Goal: Task Accomplishment & Management: Manage account settings

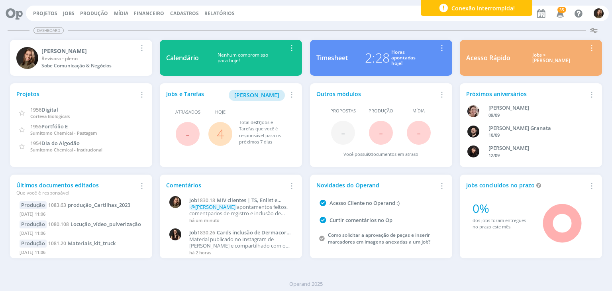
click at [222, 134] on link "4" at bounding box center [220, 133] width 7 height 17
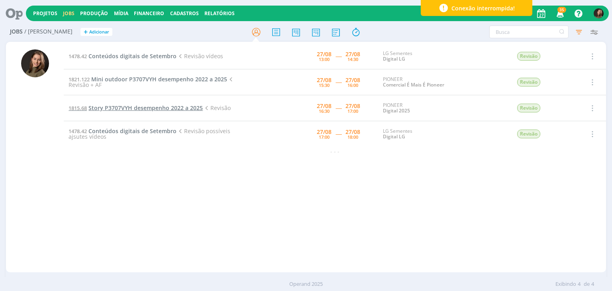
click at [144, 108] on span "Story P3707VYH desempenho 2022 a 2025" at bounding box center [145, 108] width 114 height 8
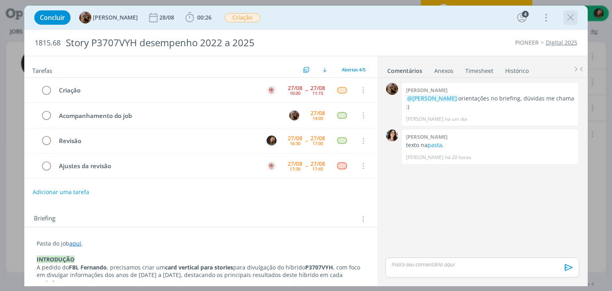
click at [569, 16] on icon "dialog" at bounding box center [570, 18] width 12 height 12
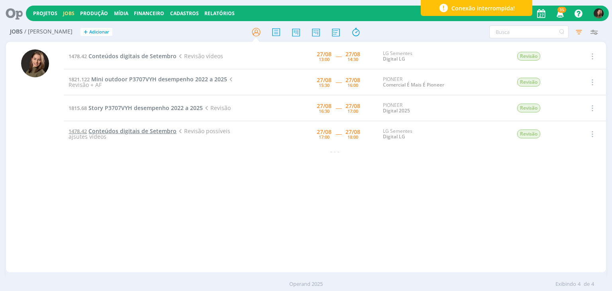
click at [118, 133] on span "Conteúdos digitais de Setembro" at bounding box center [132, 131] width 88 height 8
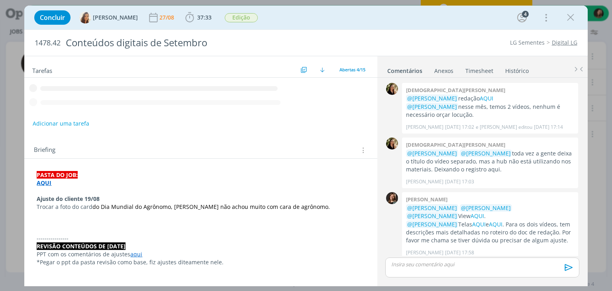
scroll to position [258, 0]
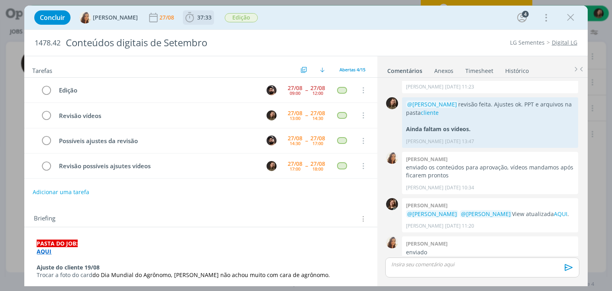
click at [197, 19] on span "37:33" at bounding box center [204, 18] width 14 height 8
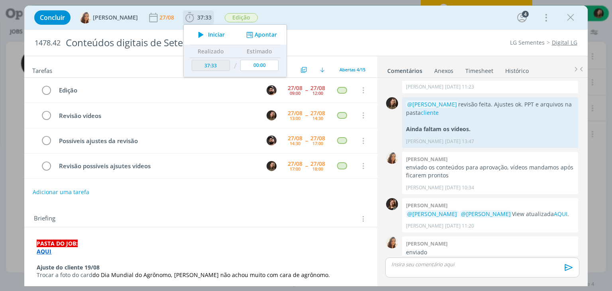
click at [203, 32] on button "Iniciar" at bounding box center [209, 34] width 31 height 11
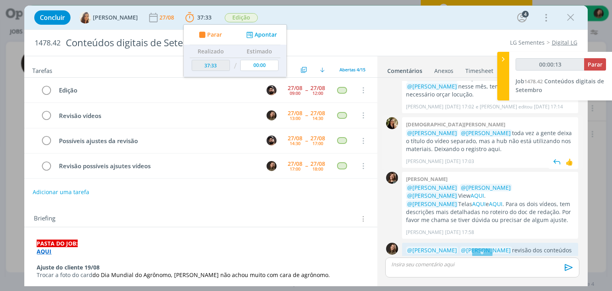
scroll to position [0, 0]
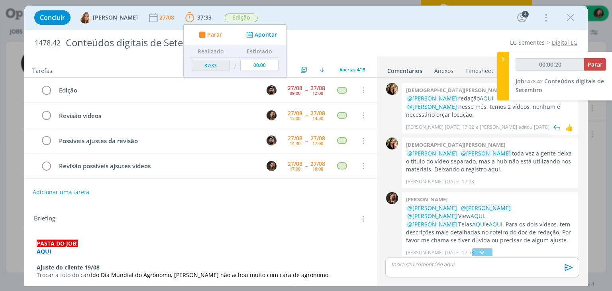
click at [479, 96] on link "AQUI" at bounding box center [486, 98] width 14 height 8
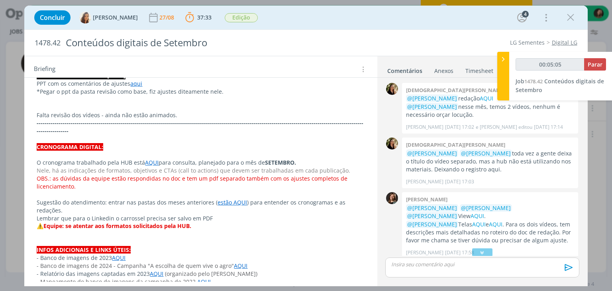
scroll to position [159, 0]
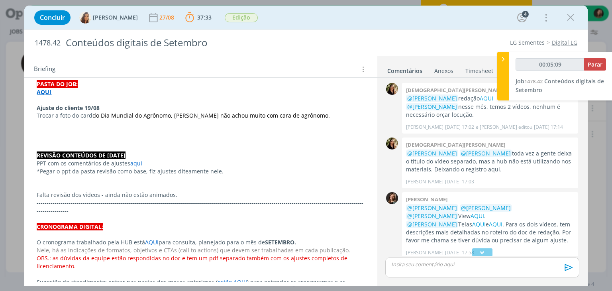
click at [180, 168] on p "*Pegar o ppt da pasta revisão como base, fiz ajustes diteamente nele." at bounding box center [201, 171] width 328 height 8
type input "00:05:10"
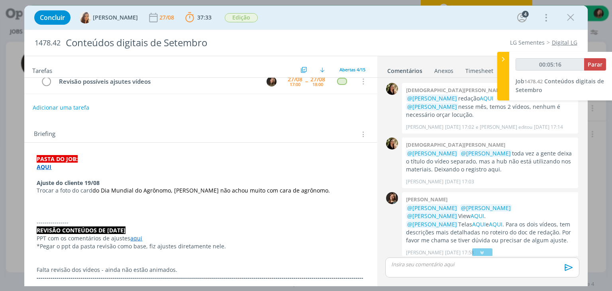
scroll to position [80, 0]
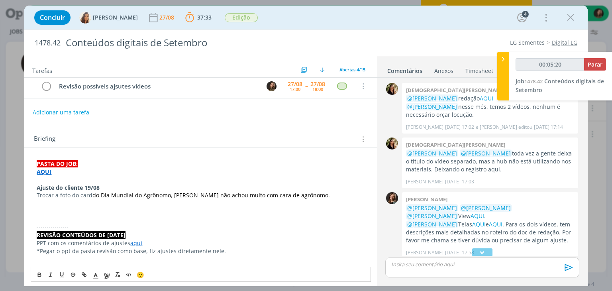
click at [31, 184] on div "https://sobeae.sharepoint.com/:f:/s/SOBEAE/Er7ydo72vYdChf29ixVreZ8B3YtbCjzRrVYe…" at bounding box center [104, 186] width 146 height 15
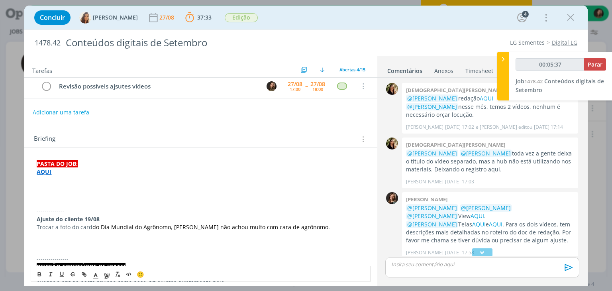
click at [49, 188] on p "dialog" at bounding box center [201, 188] width 328 height 8
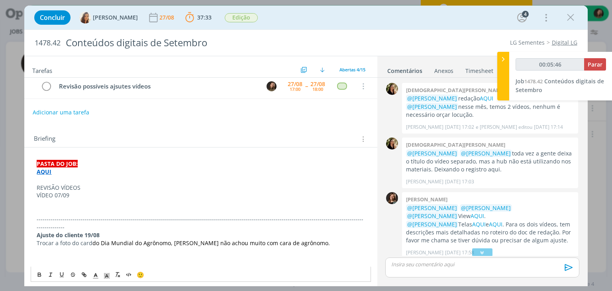
click at [96, 184] on p "REVISÃO VÍDEOS" at bounding box center [201, 188] width 328 height 8
click at [47, 192] on p "VÍDEO 07/09" at bounding box center [201, 195] width 328 height 8
click at [39, 274] on icon "dialog" at bounding box center [39, 275] width 3 height 2
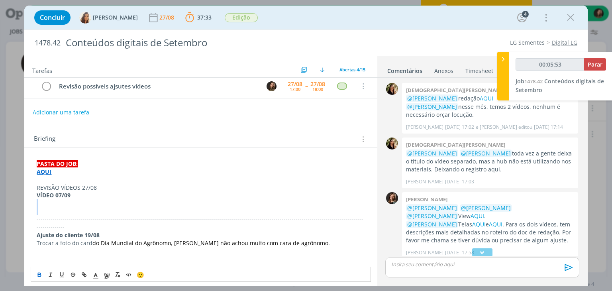
click at [43, 211] on p "dialog" at bounding box center [201, 211] width 328 height 8
click at [41, 207] on p "dialog" at bounding box center [201, 211] width 328 height 8
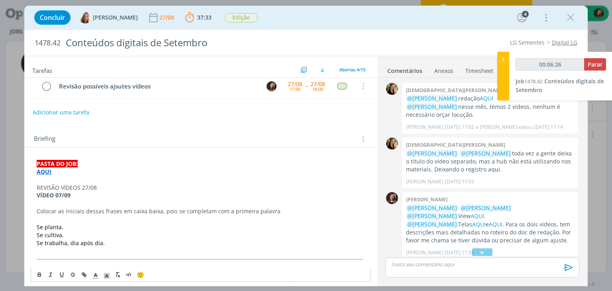
click at [46, 216] on p "dialog" at bounding box center [201, 219] width 328 height 8
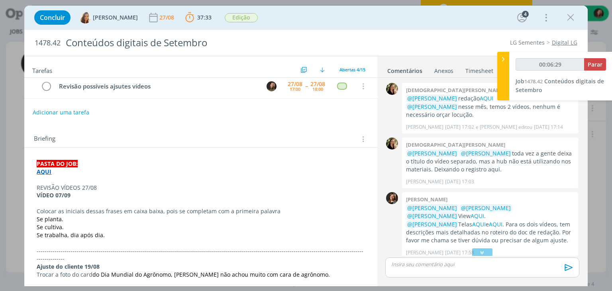
click at [276, 211] on p "Colocar as iniciais dessas frases em caixa baixa, pois se completam com a prime…" at bounding box center [201, 211] width 328 height 8
click at [40, 217] on span "Se planta." at bounding box center [50, 219] width 27 height 8
click at [62, 218] on span "se planta." at bounding box center [50, 219] width 26 height 8
click at [42, 224] on span "Se cultiva." at bounding box center [50, 227] width 27 height 8
click at [41, 226] on span "Se cultiva." at bounding box center [50, 227] width 27 height 8
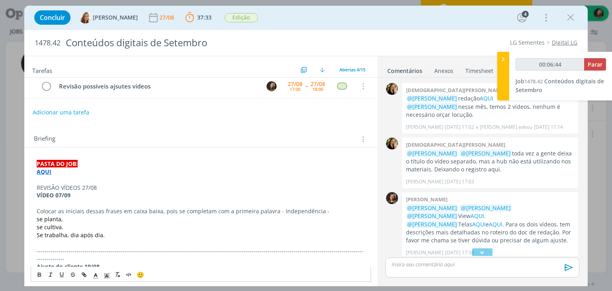
click at [67, 223] on p "se cultiva." at bounding box center [201, 227] width 328 height 8
click at [40, 233] on span "Se trabalha, dia após dia." at bounding box center [71, 235] width 68 height 8
click at [109, 235] on p "se trabalha, dia após dia." at bounding box center [201, 235] width 328 height 8
click at [325, 210] on p "Colocar as iniciais dessas frases em caixa baixa, pois se completam com a prime…" at bounding box center [201, 211] width 328 height 8
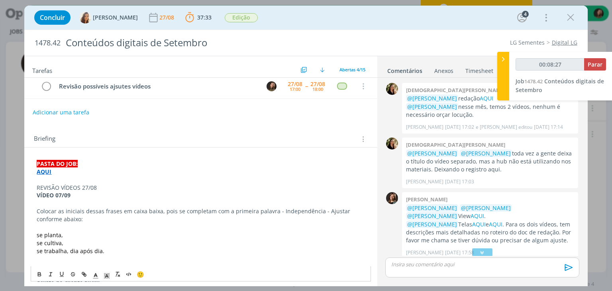
drag, startPoint x: 108, startPoint y: 250, endPoint x: 22, endPoint y: 231, distance: 88.3
click at [21, 235] on div "Concluir Vanessa Feron 27/08 37:33 Parar Apontar Data * 27/08/2025 Horas * 00:0…" at bounding box center [306, 145] width 612 height 291
copy div "se planta, se cultiva, se trabalha, dia após dia."
drag, startPoint x: 64, startPoint y: 225, endPoint x: 69, endPoint y: 224, distance: 5.7
click at [64, 225] on p "dialog" at bounding box center [201, 227] width 328 height 8
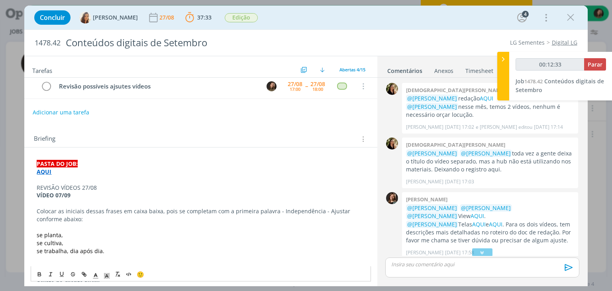
click at [114, 251] on p "se trabalha, dia após dia." at bounding box center [201, 251] width 328 height 8
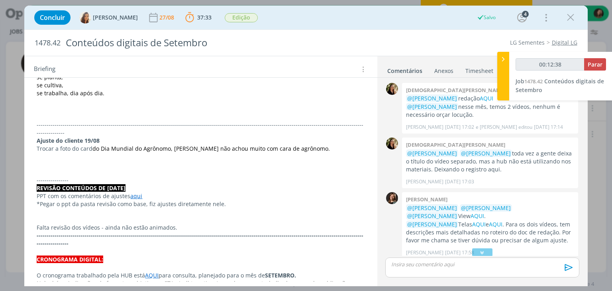
scroll to position [189, 0]
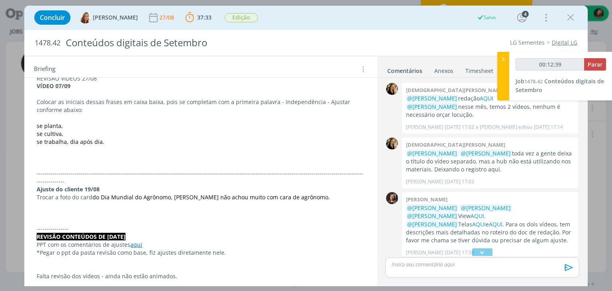
click at [45, 156] on p "dialog" at bounding box center [201, 157] width 328 height 8
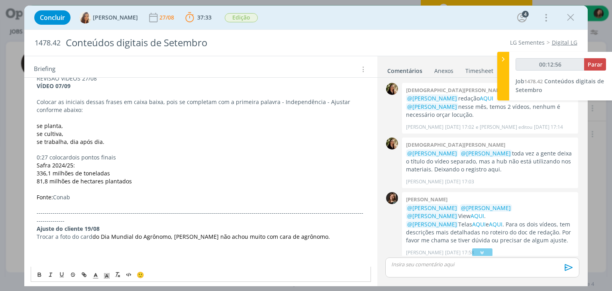
click at [108, 170] on span "336,1 milhões de toneladas" at bounding box center [73, 173] width 73 height 8
click at [123, 154] on p "0:27 colocardois pontos finais" at bounding box center [201, 157] width 328 height 8
drag, startPoint x: 117, startPoint y: 155, endPoint x: 102, endPoint y: 154, distance: 15.9
click at [102, 154] on p "0:27 colocardois pontos finais" at bounding box center [201, 157] width 328 height 8
click at [126, 154] on p "0:27 colocardois pontos finais" at bounding box center [201, 157] width 328 height 8
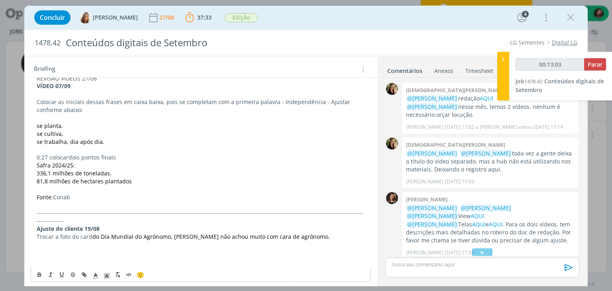
drag, startPoint x: 79, startPoint y: 162, endPoint x: 30, endPoint y: 164, distance: 48.6
click at [131, 178] on p "81,8 milhões de hectares plantados" at bounding box center [201, 181] width 328 height 8
click at [109, 172] on span "336,1 milhões de toneladas." at bounding box center [74, 173] width 75 height 8
click at [105, 275] on icon "dialog" at bounding box center [106, 275] width 7 height 7
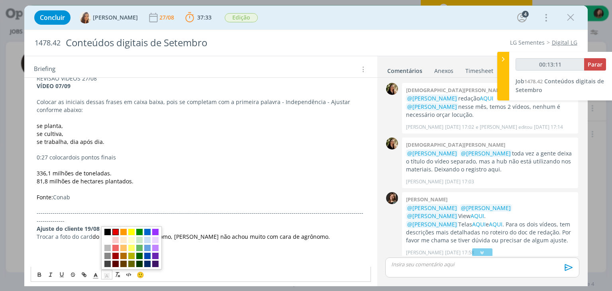
click at [116, 234] on span "dialog" at bounding box center [115, 232] width 6 height 6
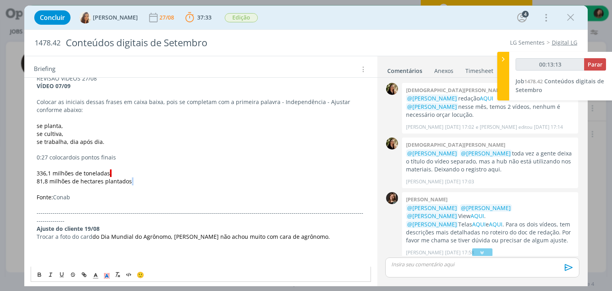
click at [127, 181] on span "81,8 milhões de hectares plantados." at bounding box center [85, 181] width 97 height 8
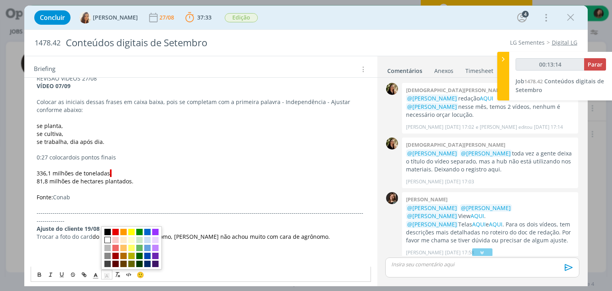
click at [104, 276] on icon "dialog" at bounding box center [106, 275] width 7 height 7
click at [115, 231] on span "dialog" at bounding box center [115, 232] width 6 height 6
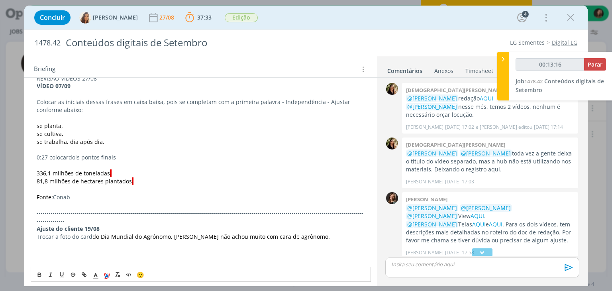
click at [153, 196] on p "Fonte: Conab" at bounding box center [201, 197] width 328 height 8
drag, startPoint x: 57, startPoint y: 197, endPoint x: 35, endPoint y: 194, distance: 21.8
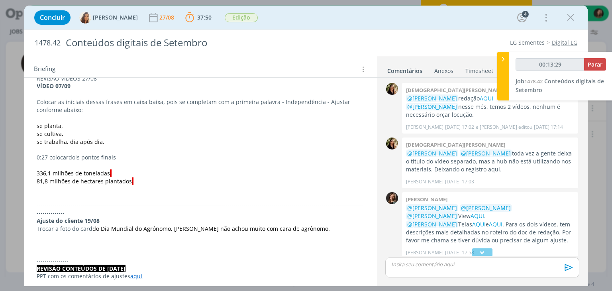
click at [42, 94] on p "dialog" at bounding box center [201, 94] width 328 height 8
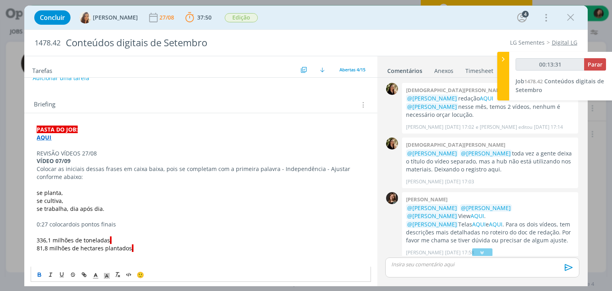
scroll to position [109, 0]
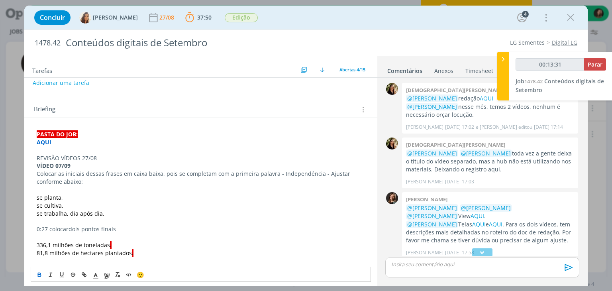
click at [62, 154] on p "REVISÃO VÍDEOS 27/08" at bounding box center [201, 158] width 328 height 8
click at [35, 276] on button "dialog" at bounding box center [39, 275] width 11 height 10
click at [107, 276] on line "dialog" at bounding box center [107, 276] width 2 height 0
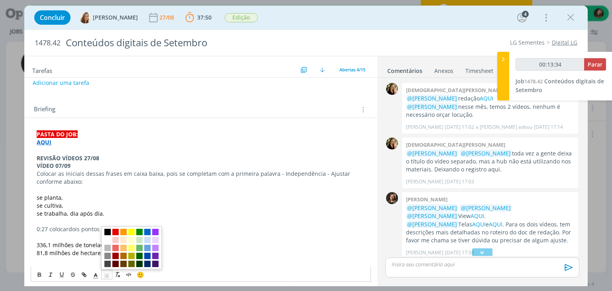
click at [107, 230] on span "dialog" at bounding box center [107, 232] width 6 height 6
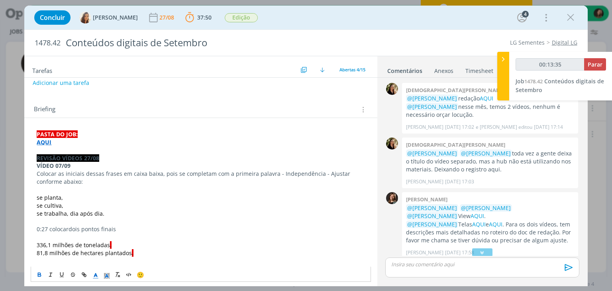
click at [95, 274] on polyline "dialog" at bounding box center [95, 274] width 3 height 3
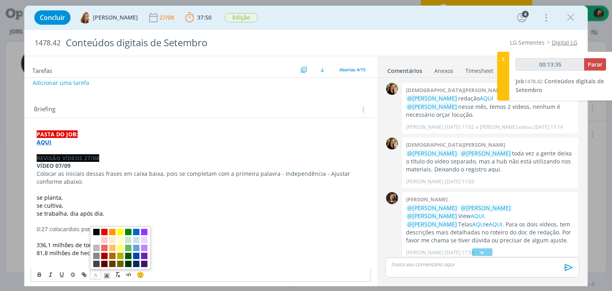
click at [97, 239] on span "dialog" at bounding box center [96, 240] width 6 height 6
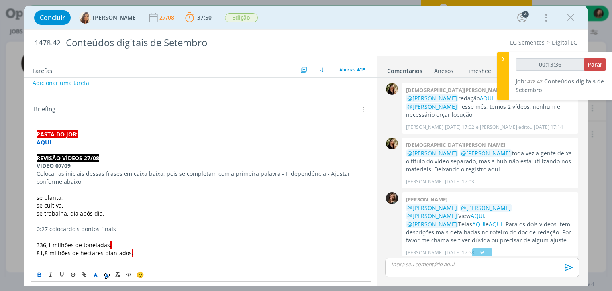
click at [82, 186] on p "dialog" at bounding box center [201, 190] width 328 height 8
click at [64, 165] on strong "VÍDEO 07/09" at bounding box center [54, 166] width 34 height 8
click at [106, 275] on polyline "dialog" at bounding box center [107, 275] width 3 height 3
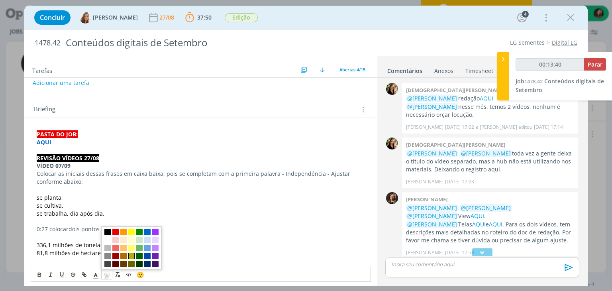
click at [134, 257] on span "dialog" at bounding box center [131, 255] width 6 height 6
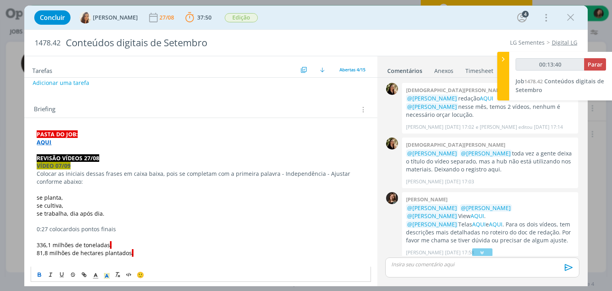
click at [131, 202] on p "se cultiva," at bounding box center [201, 205] width 328 height 8
click at [58, 187] on p "dialog" at bounding box center [201, 190] width 328 height 8
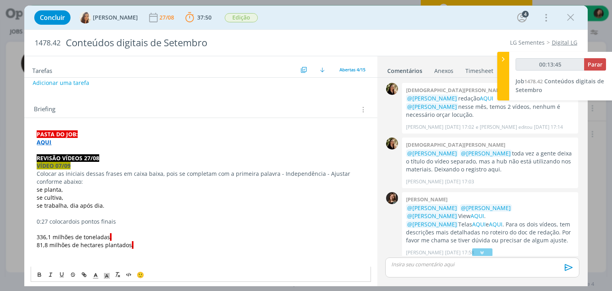
click at [47, 220] on p "0:27 colocardois pontos finais" at bounding box center [201, 221] width 328 height 8
click at [45, 225] on p "dialog" at bounding box center [201, 229] width 328 height 8
click at [68, 218] on p "0:27 colocardois pontos finais" at bounding box center [201, 221] width 328 height 8
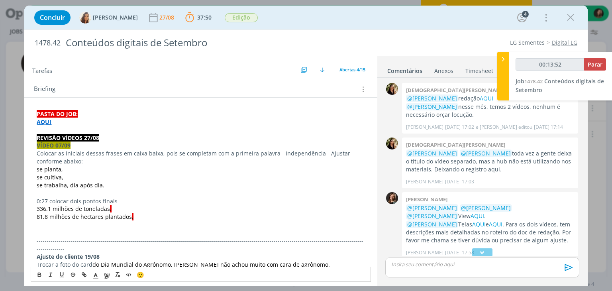
scroll to position [149, 0]
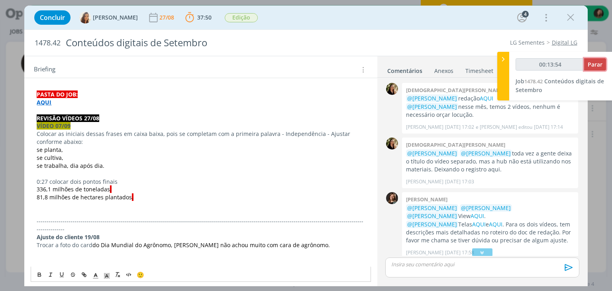
click at [588, 64] on span "Parar" at bounding box center [594, 65] width 15 height 8
click at [83, 123] on p "VÍDEO 07/09" at bounding box center [201, 126] width 328 height 8
type input "00:14:00"
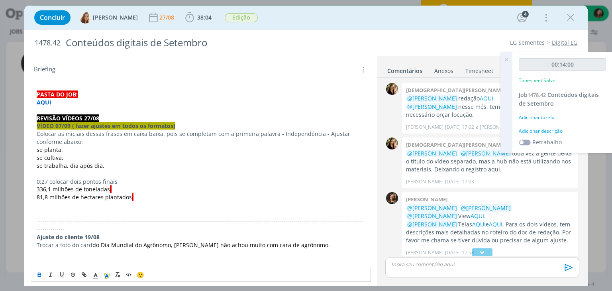
click at [574, 127] on div "Adicionar descrição" at bounding box center [561, 130] width 87 height 7
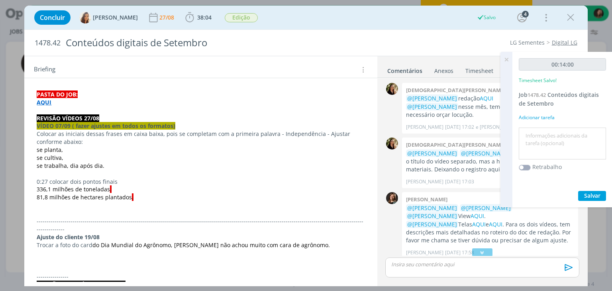
drag, startPoint x: 550, startPoint y: 137, endPoint x: 559, endPoint y: 131, distance: 12.0
click at [550, 137] on textarea at bounding box center [561, 143] width 83 height 28
type textarea "revisão vídeo 07/09"
click at [584, 197] on span "Salvar" at bounding box center [592, 196] width 16 height 8
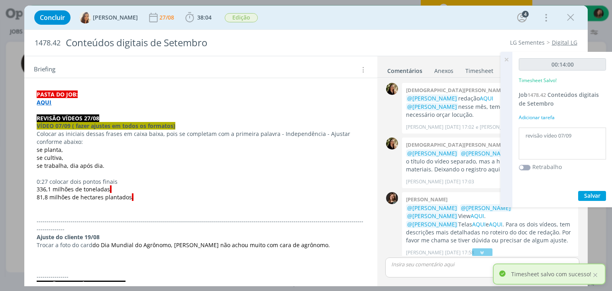
click at [506, 61] on icon at bounding box center [506, 60] width 14 height 16
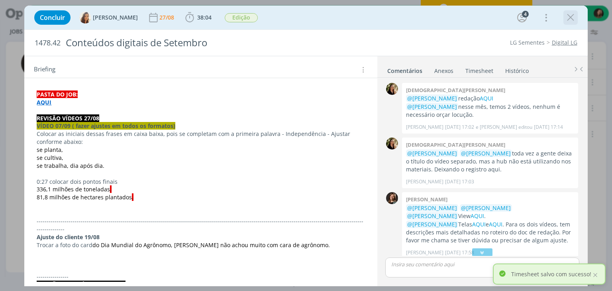
click at [573, 15] on icon "dialog" at bounding box center [570, 18] width 12 height 12
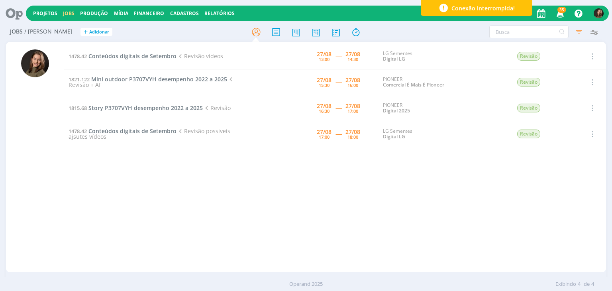
click at [143, 76] on span "Mini outdoor P3707VYH desempenho 2022 a 2025" at bounding box center [159, 79] width 136 height 8
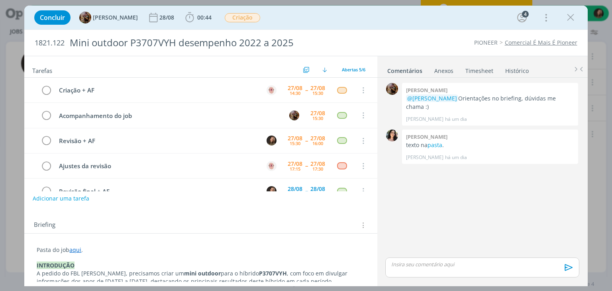
scroll to position [18, 0]
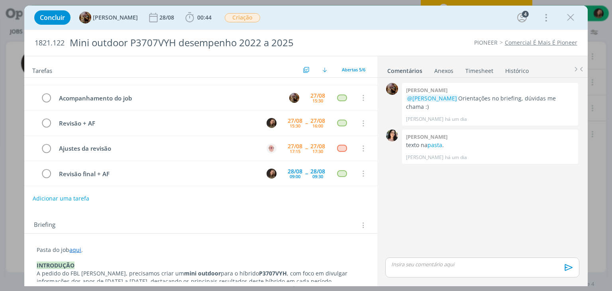
click at [68, 75] on link "1821.122 Mini outdoor P3707VYH desempenho 2022 a 2025" at bounding box center [147, 79] width 158 height 8
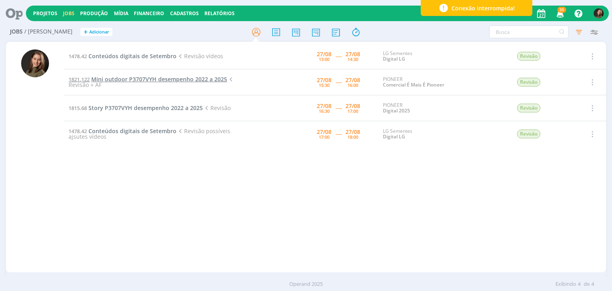
click at [162, 78] on span "Mini outdoor P3707VYH desempenho 2022 a 2025" at bounding box center [159, 79] width 136 height 8
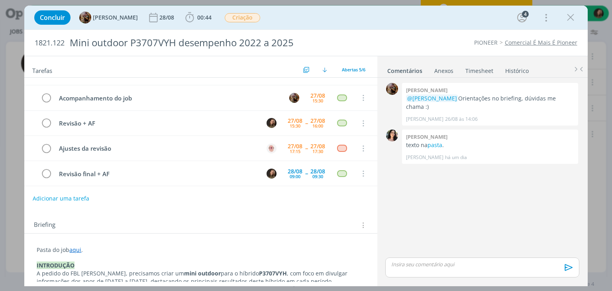
click at [572, 16] on icon "dialog" at bounding box center [570, 18] width 12 height 12
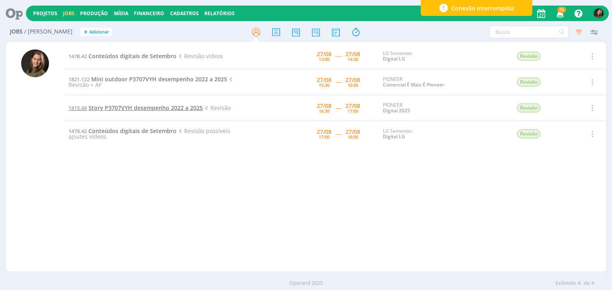
click at [108, 106] on span "Story P3707VYH desempenho 2022 a 2025" at bounding box center [145, 108] width 114 height 8
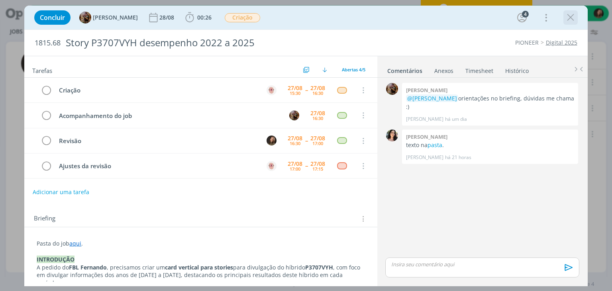
click at [568, 19] on icon "dialog" at bounding box center [570, 18] width 12 height 12
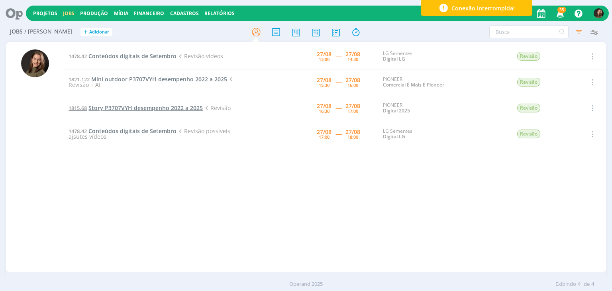
click at [145, 107] on span "Story P3707VYH desempenho 2022 a 2025" at bounding box center [145, 108] width 114 height 8
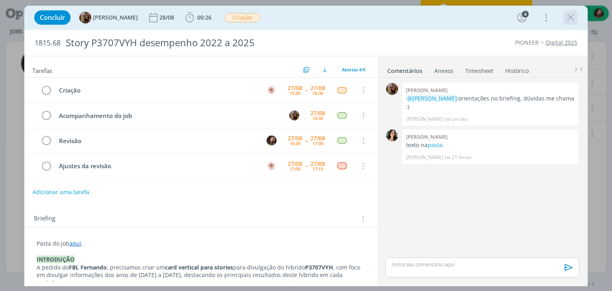
click at [573, 17] on icon "dialog" at bounding box center [570, 18] width 12 height 12
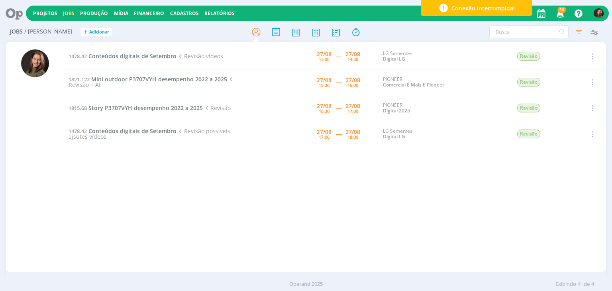
drag, startPoint x: 293, startPoint y: 203, endPoint x: 293, endPoint y: 198, distance: 4.8
click at [293, 202] on div "1478.42 Conteúdos digitais de Setembro Revisão vídeos 27/08 13:00 ----- 27/08 1…" at bounding box center [335, 156] width 542 height 227
click at [158, 108] on span "Story P3707VYH desempenho 2022 a 2025" at bounding box center [145, 108] width 114 height 8
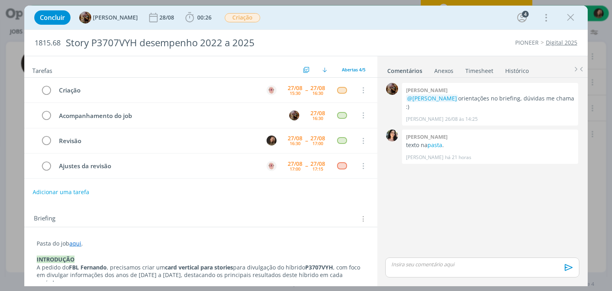
click at [573, 14] on icon "dialog" at bounding box center [570, 18] width 12 height 12
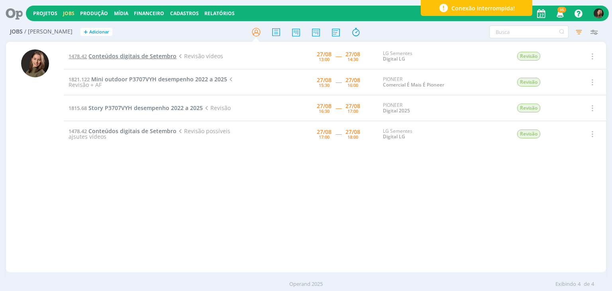
click at [112, 56] on span "Conteúdos digitais de Setembro" at bounding box center [132, 56] width 88 height 8
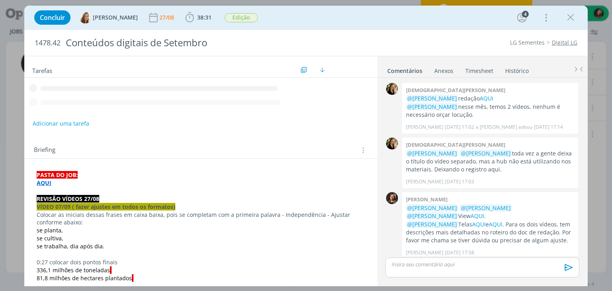
scroll to position [297, 0]
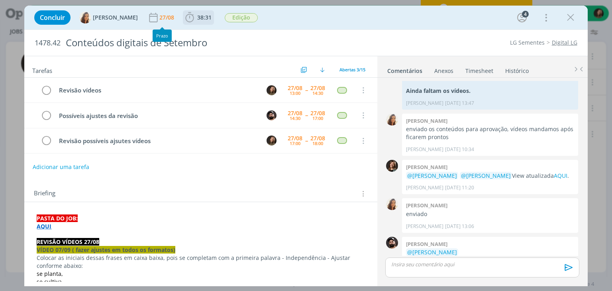
click at [198, 20] on span "38:31" at bounding box center [204, 18] width 14 height 8
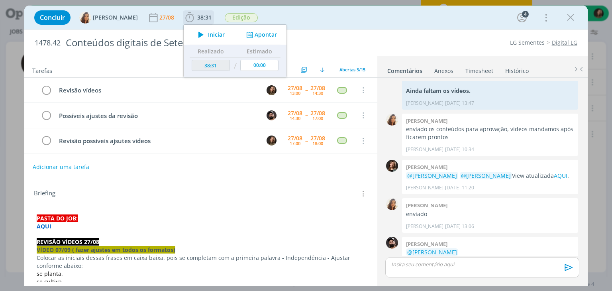
click at [208, 34] on span "Iniciar" at bounding box center [216, 35] width 17 height 6
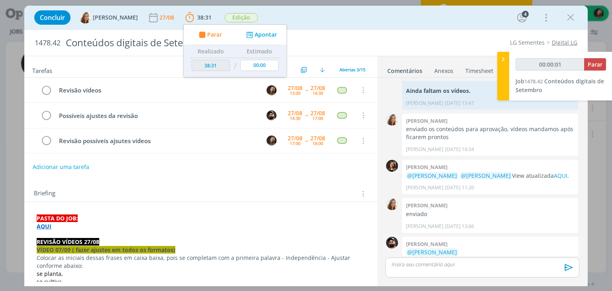
click at [521, 256] on strong "09/09." at bounding box center [512, 260] width 17 height 8
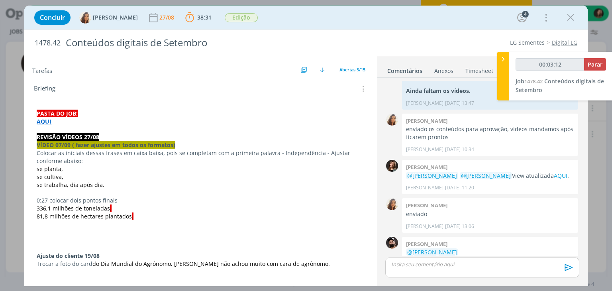
scroll to position [119, 0]
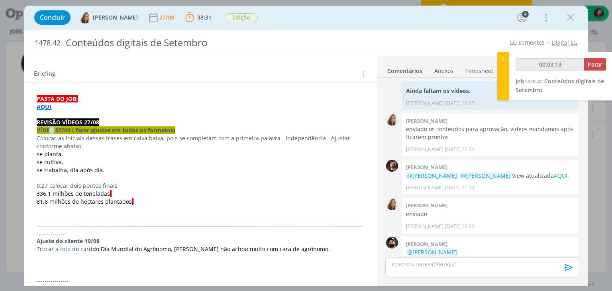
click at [53, 129] on strong "VÍDEO 07/09 ( fazer ajustes em todos os formatos)" at bounding box center [106, 130] width 139 height 8
click at [53, 129] on strong "VÍDEO 07/09 ( fazer ajustes em todos os formatos)" at bounding box center [106, 131] width 139 height 8
drag, startPoint x: 55, startPoint y: 129, endPoint x: 31, endPoint y: 128, distance: 24.3
copy strong "VÍDEO"
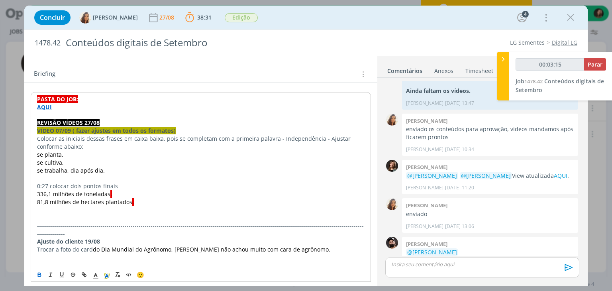
click at [47, 214] on p "dialog" at bounding box center [200, 218] width 327 height 8
type input "00:03:16"
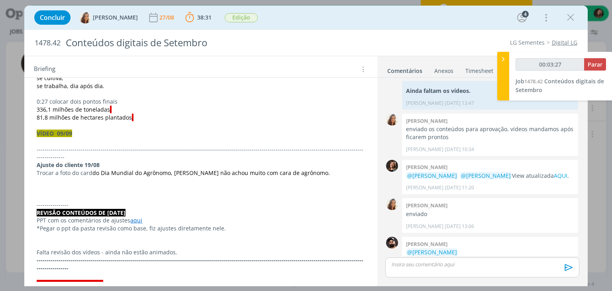
scroll to position [197, 0]
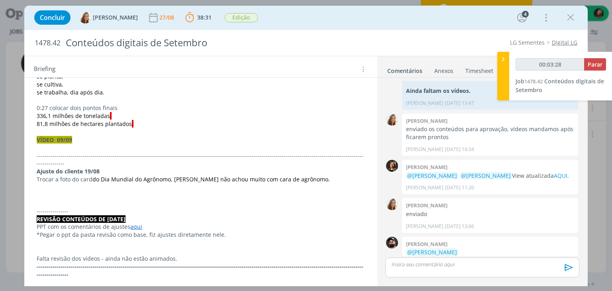
click at [56, 142] on p "VÍDEO 09/09" at bounding box center [201, 140] width 328 height 8
click at [37, 152] on p "-------------------------------------------------------------------------------…" at bounding box center [201, 160] width 328 height 16
click at [37, 149] on p "dialog" at bounding box center [201, 148] width 328 height 8
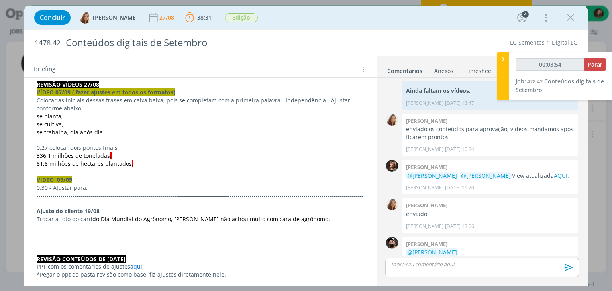
click at [40, 231] on p "dialog" at bounding box center [201, 235] width 328 height 8
click at [94, 192] on p "-------------------------------------------------------------------------------…" at bounding box center [201, 200] width 328 height 16
drag, startPoint x: 88, startPoint y: 184, endPoint x: 72, endPoint y: 188, distance: 16.0
click at [72, 188] on p "0:30 - AJustar para:" at bounding box center [201, 188] width 328 height 8
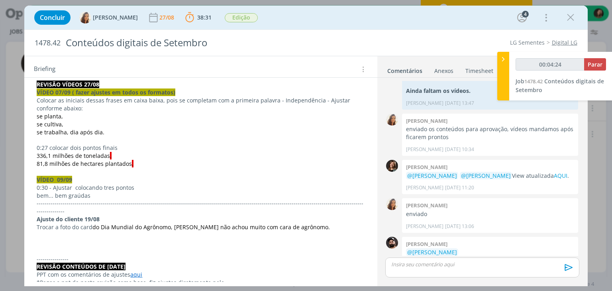
click at [104, 193] on p "bem... bem graúdas" at bounding box center [201, 196] width 328 height 8
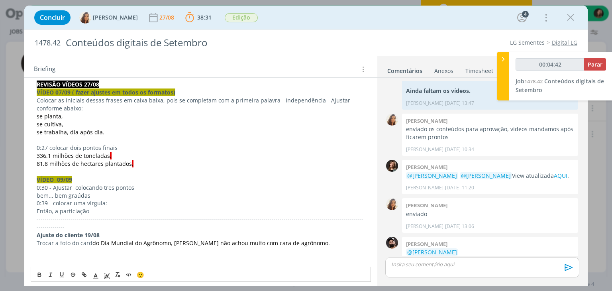
click at [79, 209] on p "Então, a particiação" at bounding box center [201, 211] width 328 height 8
click at [76, 209] on p "Então, a particiação" at bounding box center [201, 211] width 328 height 8
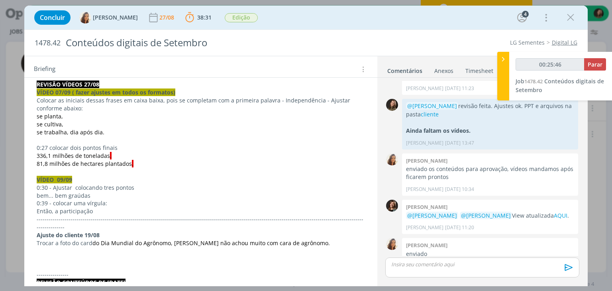
click at [37, 187] on p "0:30 - AJustar colocando tres pontos" at bounding box center [201, 188] width 328 height 8
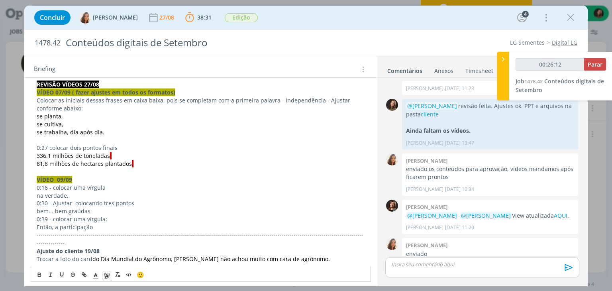
click at [73, 196] on p "na verdade," at bounding box center [201, 196] width 328 height 8
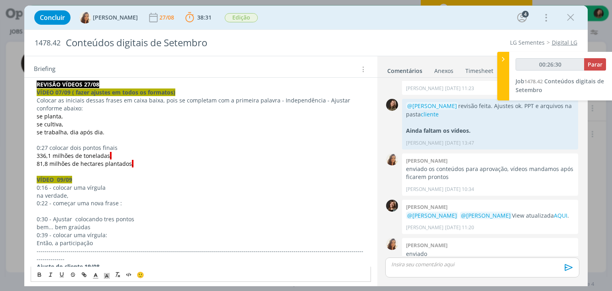
click at [46, 203] on p "0:22 - começar uma nova frase :" at bounding box center [201, 203] width 328 height 8
click at [46, 207] on p "dialog" at bounding box center [201, 211] width 328 height 8
drag, startPoint x: 434, startPoint y: 263, endPoint x: 437, endPoint y: 256, distance: 7.8
click at [434, 263] on p "dialog" at bounding box center [481, 263] width 181 height 7
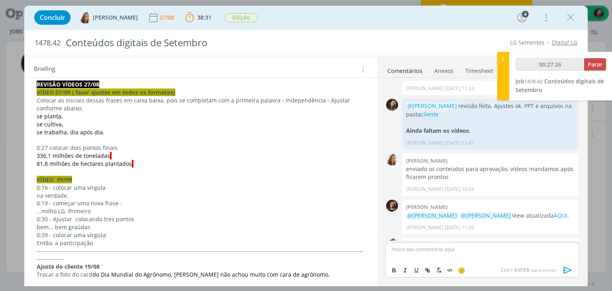
scroll to position [312, 0]
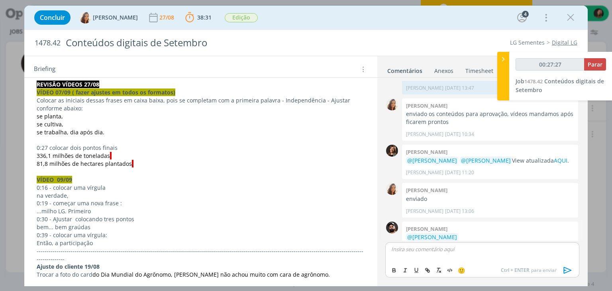
type input "00:27:28"
click at [426, 262] on span "[PERSON_NAME]" at bounding box center [434, 260] width 49 height 9
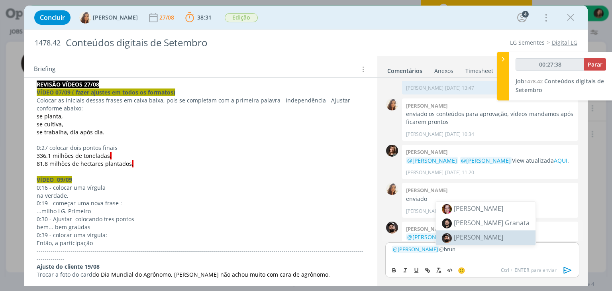
click at [467, 239] on span "[PERSON_NAME]" at bounding box center [478, 237] width 49 height 9
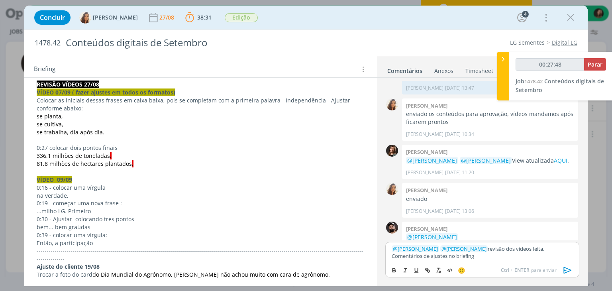
click at [564, 270] on icon "dialog" at bounding box center [567, 270] width 8 height 7
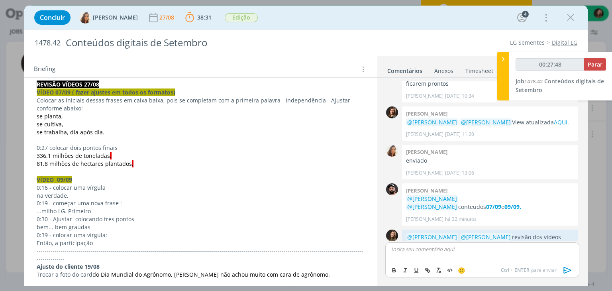
type input "00:27:49"
click at [593, 58] on button "Parar" at bounding box center [595, 64] width 22 height 12
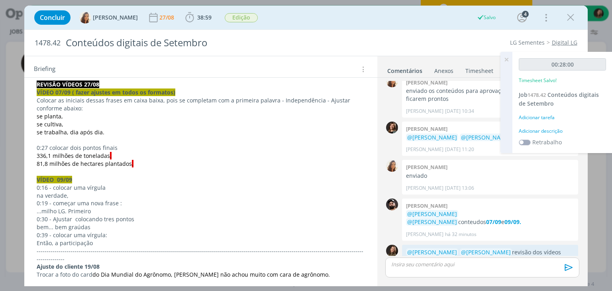
click at [556, 131] on div "Adicionar descrição" at bounding box center [561, 130] width 87 height 7
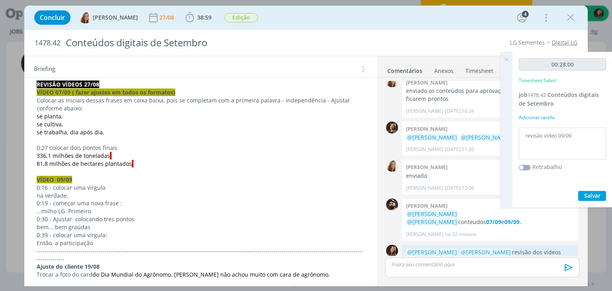
type textarea "revisão vídeo 09/09"
click at [592, 196] on span "Salvar" at bounding box center [592, 196] width 16 height 8
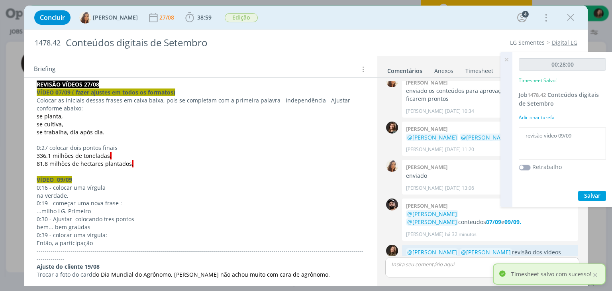
click at [509, 61] on icon at bounding box center [506, 60] width 14 height 16
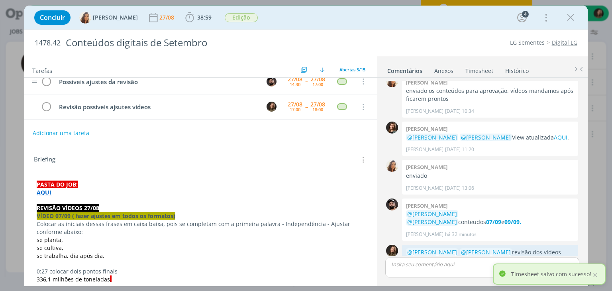
scroll to position [0, 0]
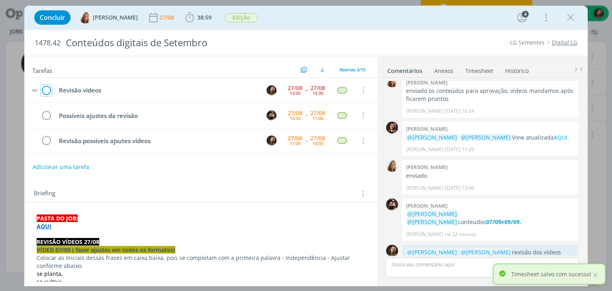
click at [46, 88] on icon "dialog" at bounding box center [46, 90] width 11 height 12
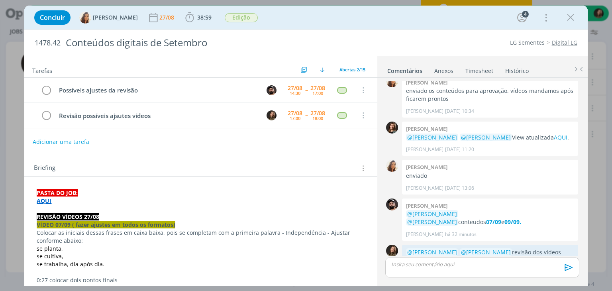
click at [76, 225] on strong "VÍDEO 07/09 ( fazer ajustes em todos os formatos)" at bounding box center [106, 225] width 139 height 8
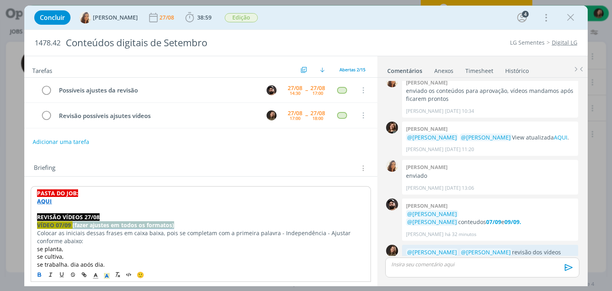
drag, startPoint x: 72, startPoint y: 223, endPoint x: 186, endPoint y: 221, distance: 114.7
click at [186, 221] on p "VÍDEO 07/09 (fazer ajustes em todos os formatos)" at bounding box center [200, 225] width 327 height 8
copy strong "(fazer ajustes em todos os formatos)"
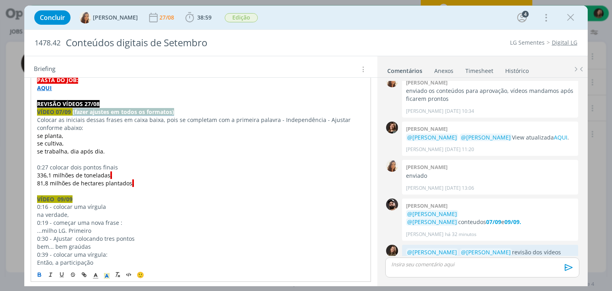
scroll to position [119, 0]
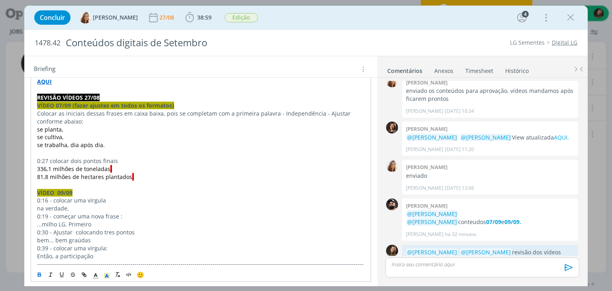
click at [81, 194] on p "VÍDEO 09/09" at bounding box center [200, 193] width 327 height 8
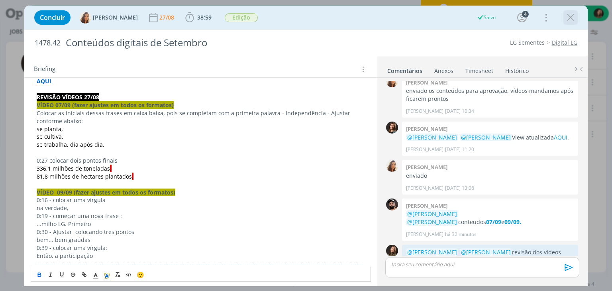
click at [570, 19] on icon "dialog" at bounding box center [570, 18] width 12 height 12
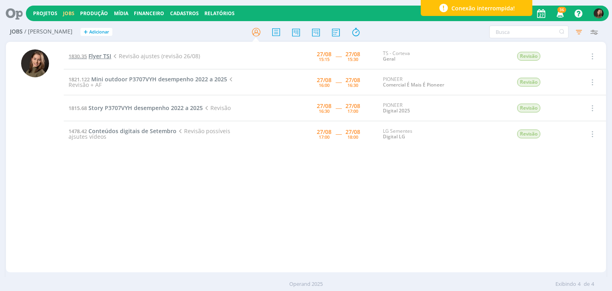
click at [92, 55] on span "Flyer TSI" at bounding box center [99, 56] width 23 height 8
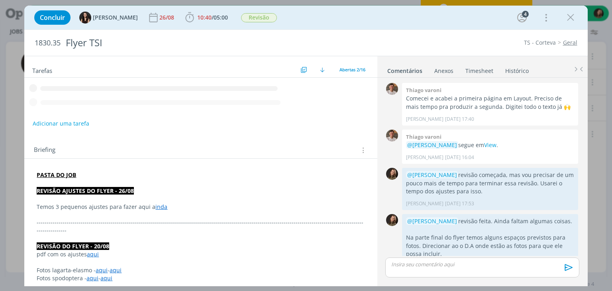
scroll to position [277, 0]
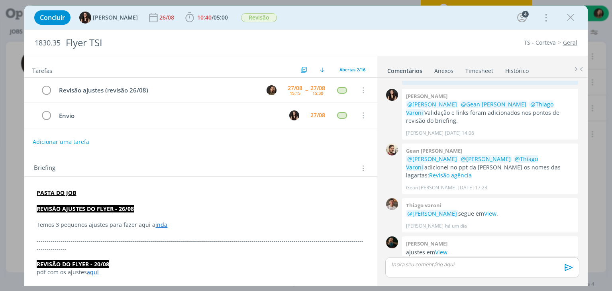
click at [68, 52] on link "1830.35 Flyer TSI" at bounding box center [89, 56] width 43 height 8
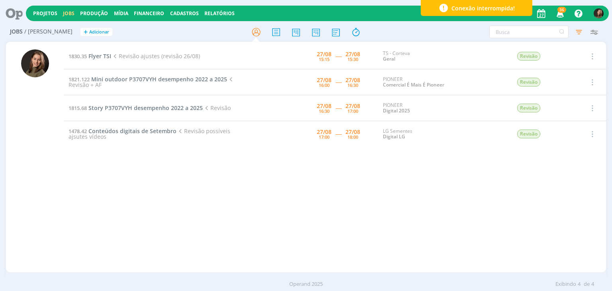
click at [109, 45] on td "1830.35 Flyer TSI Revisão ajustes (revisão 26/08)" at bounding box center [157, 56] width 187 height 26
click at [100, 57] on span "Flyer TSI" at bounding box center [99, 56] width 23 height 8
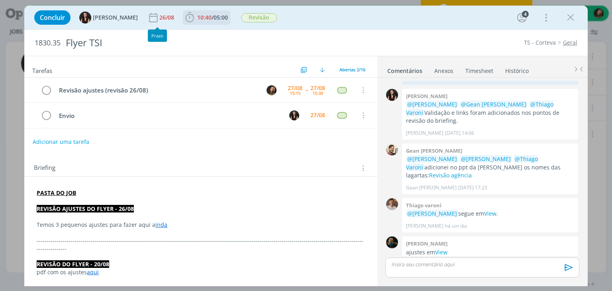
click at [197, 14] on span "10:40" at bounding box center [204, 18] width 14 height 8
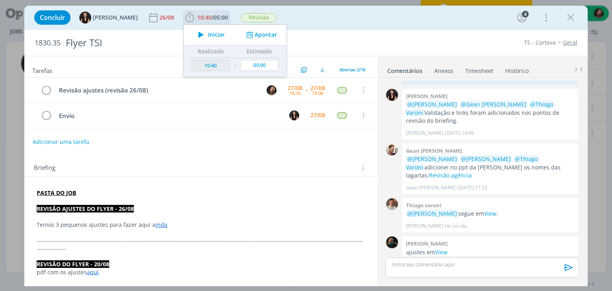
click at [194, 37] on icon "dialog" at bounding box center [201, 34] width 14 height 10
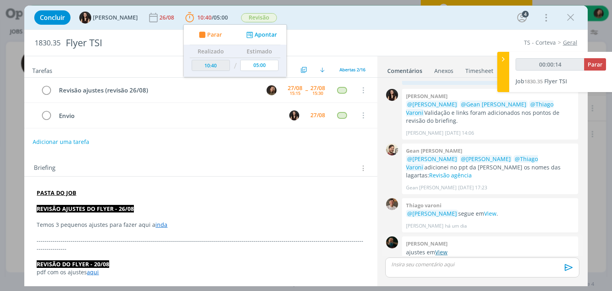
click at [441, 248] on link "View" at bounding box center [441, 252] width 12 height 8
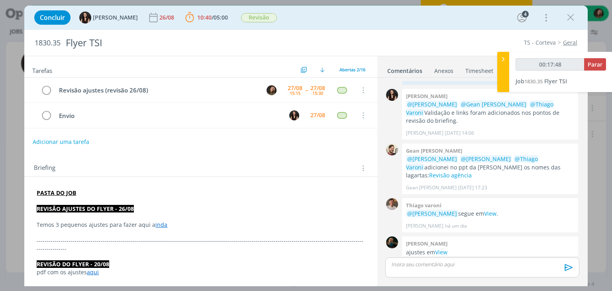
click at [403, 267] on p "dialog" at bounding box center [481, 263] width 181 height 7
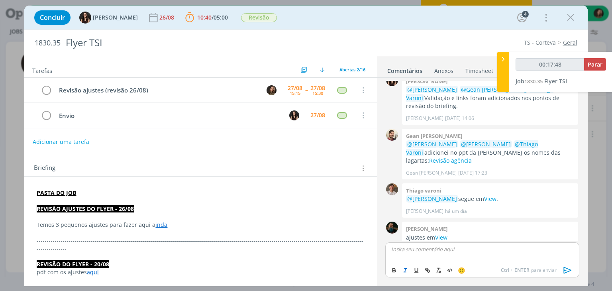
type input "00:17:49"
drag, startPoint x: 417, startPoint y: 261, endPoint x: 422, endPoint y: 257, distance: 7.4
click at [420, 259] on span "[PERSON_NAME]" at bounding box center [434, 260] width 49 height 9
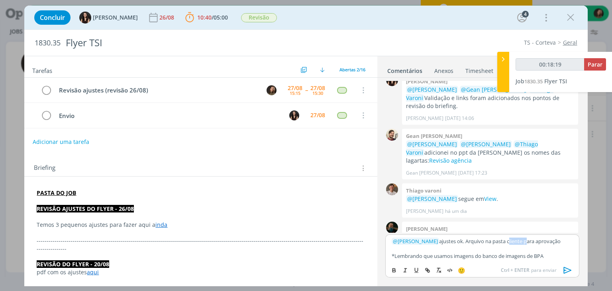
drag, startPoint x: 500, startPoint y: 242, endPoint x: 516, endPoint y: 242, distance: 15.9
click at [516, 242] on p "﻿ @ Isabelle Silva ﻿ ajustes ok. Arquivo na pasta cliente para aprovação" at bounding box center [481, 240] width 181 height 7
type input "00:18:20"
click at [427, 273] on icon "dialog" at bounding box center [427, 270] width 6 height 6
type input "cliente"
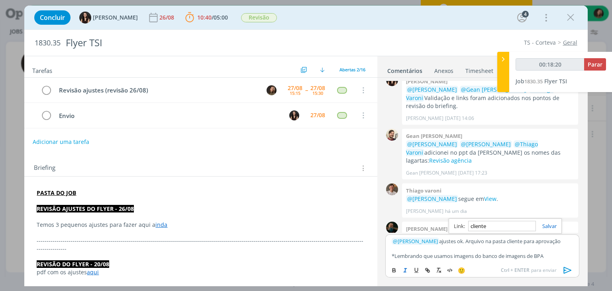
type input "00:18:21"
paste input "https://sobeae.sharepoint.com/sites/SOBEAE/Documentos%20Compartilhados/Forms/Al…"
type input "https://sobeae.sharepoint.com/sites/SOBEAE/Documentos%20Compartilhados/Forms/Al…"
click at [546, 224] on link "dialog" at bounding box center [546, 225] width 21 height 7
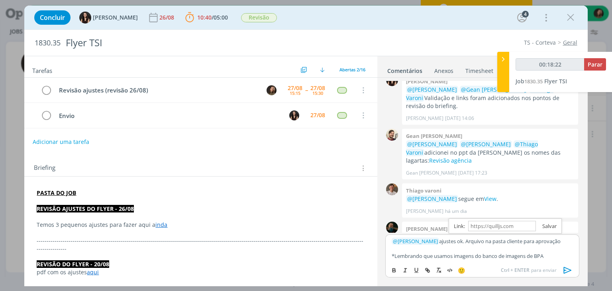
scroll to position [0, 0]
click at [551, 252] on p "*Lembrando que usamos imagens do banco de imagens de BPA" at bounding box center [481, 255] width 181 height 7
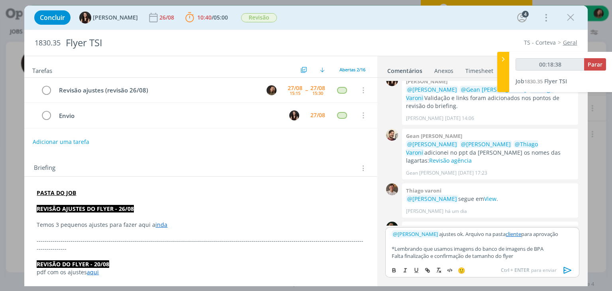
click at [573, 269] on icon "dialog" at bounding box center [567, 270] width 12 height 12
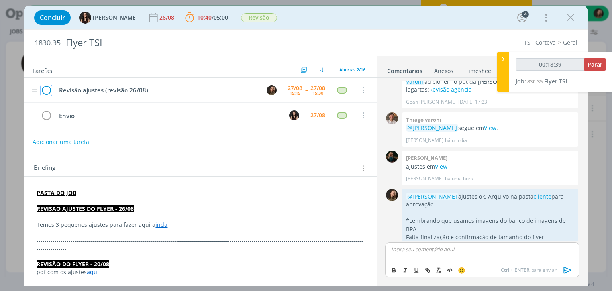
click at [40, 85] on td "dialog" at bounding box center [46, 90] width 12 height 12
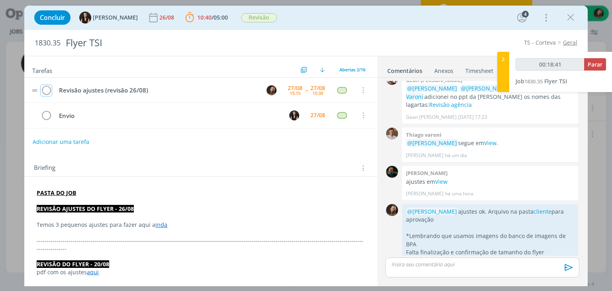
drag, startPoint x: 49, startPoint y: 85, endPoint x: 55, endPoint y: 86, distance: 5.6
click at [49, 85] on icon "dialog" at bounding box center [46, 90] width 11 height 12
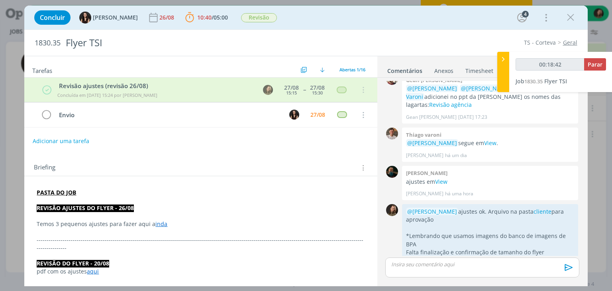
click at [600, 55] on div "00:18:42 Parar Job 1830.35 Flyer TSI" at bounding box center [560, 72] width 103 height 40
type input "00:18:43"
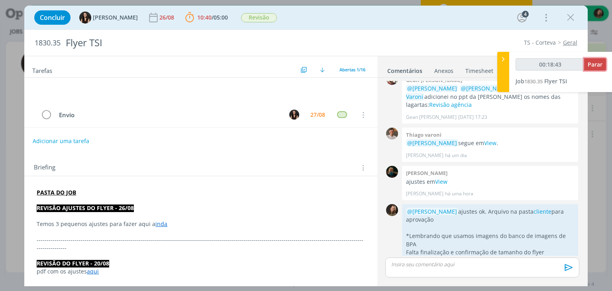
click at [599, 67] on span "Parar" at bounding box center [594, 65] width 15 height 8
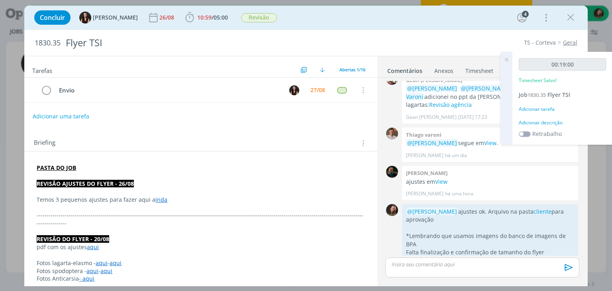
drag, startPoint x: 555, startPoint y: 129, endPoint x: 555, endPoint y: 125, distance: 4.8
click at [555, 126] on div "00:19:00 Timesheet Salvo! Job 1830.35 Flyer TSI Adicionar tarefa Adicionar desc…" at bounding box center [562, 98] width 100 height 93
click at [552, 121] on div "Adicionar descrição" at bounding box center [561, 122] width 87 height 7
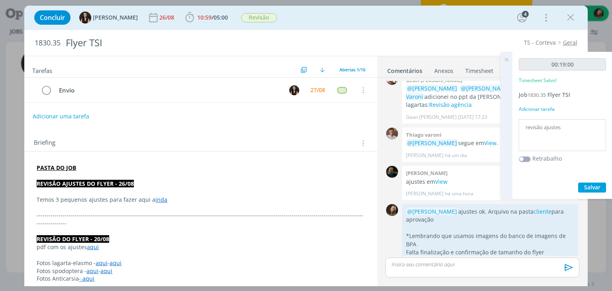
type textarea "revisão ajustes"
click at [588, 192] on button "Salvar" at bounding box center [592, 187] width 28 height 10
click at [507, 64] on icon at bounding box center [506, 60] width 14 height 16
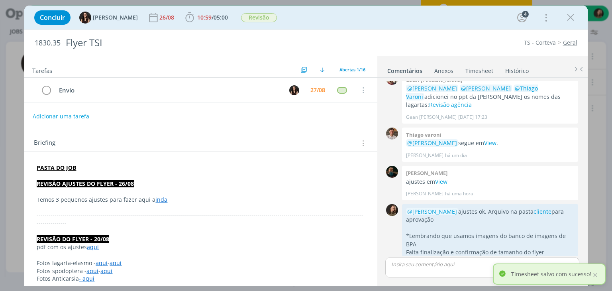
drag, startPoint x: 573, startPoint y: 18, endPoint x: 531, endPoint y: 45, distance: 50.1
click at [573, 18] on icon "dialog" at bounding box center [570, 18] width 12 height 12
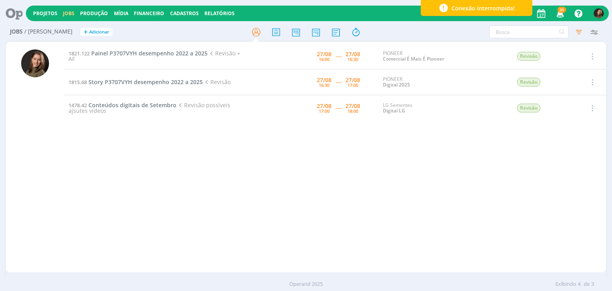
click at [170, 57] on td "1821.122 Painel P3707VYH desempenho 2022 a 2025 Revisão + AF" at bounding box center [157, 56] width 187 height 26
click at [171, 52] on span "Painel P3707VYH desempenho 2022 a 2025" at bounding box center [149, 53] width 116 height 8
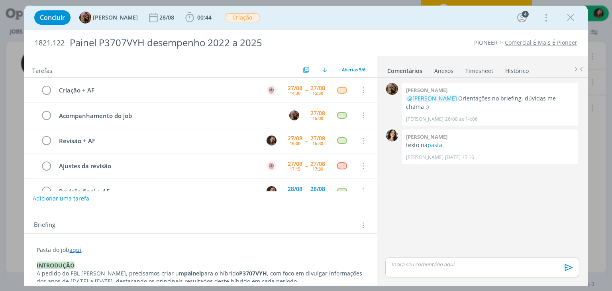
scroll to position [18, 0]
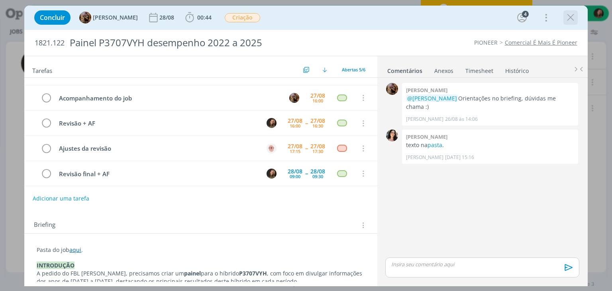
click at [576, 19] on button "dialog" at bounding box center [570, 18] width 12 height 12
click at [569, 18] on div at bounding box center [306, 145] width 612 height 291
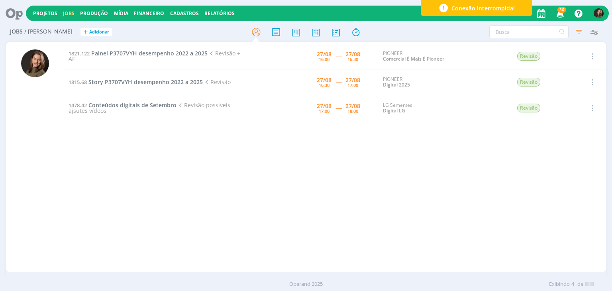
click at [282, 186] on div "1821.122 Painel P3707VYH desempenho 2022 a 2025 Revisão + AF 27/08 16:00 ----- …" at bounding box center [335, 156] width 542 height 227
click at [225, 181] on div "1821.122 Painel P3707VYH desempenho 2022 a 2025 Revisão + AF 27/08 16:00 ----- …" at bounding box center [335, 156] width 542 height 227
click at [159, 82] on span "Story P3707VYH desempenho 2022 a 2025" at bounding box center [145, 82] width 114 height 8
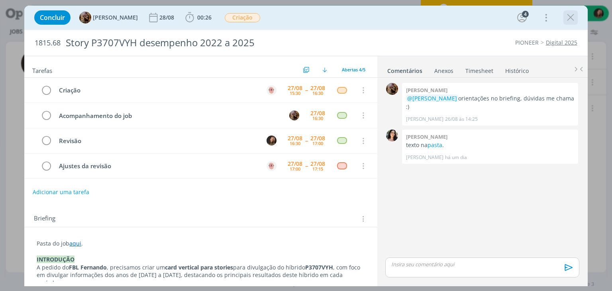
click at [574, 15] on icon "dialog" at bounding box center [570, 18] width 12 height 12
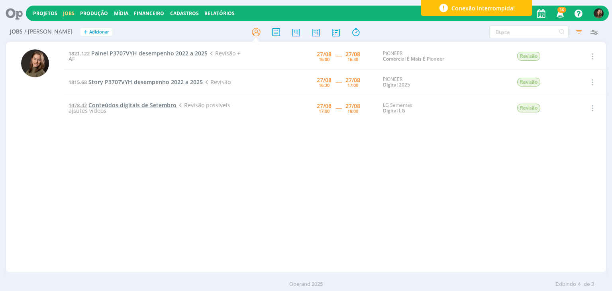
click at [152, 105] on span "Conteúdos digitais de Setembro" at bounding box center [132, 105] width 88 height 8
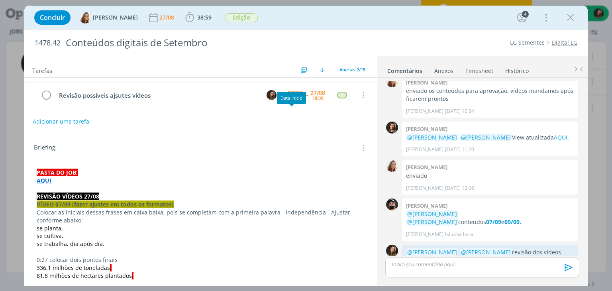
scroll to position [40, 0]
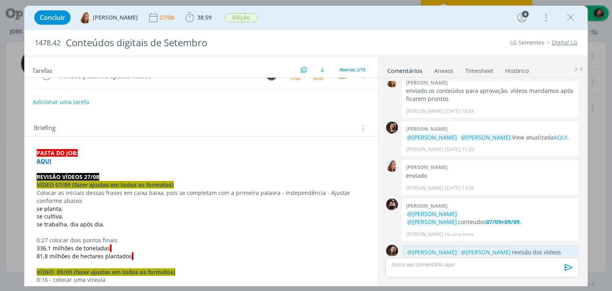
drag, startPoint x: 568, startPoint y: 18, endPoint x: 535, endPoint y: 35, distance: 37.4
click at [567, 18] on icon "dialog" at bounding box center [570, 18] width 12 height 12
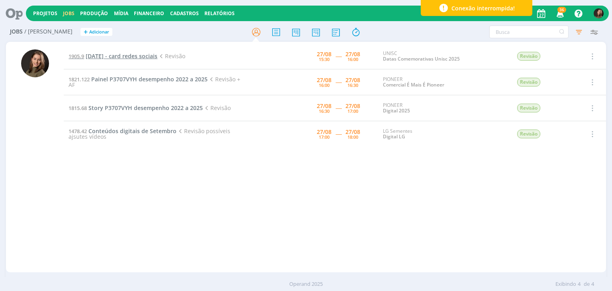
click at [130, 59] on span "Dia do nutricionista - card redes sociais" at bounding box center [122, 56] width 72 height 8
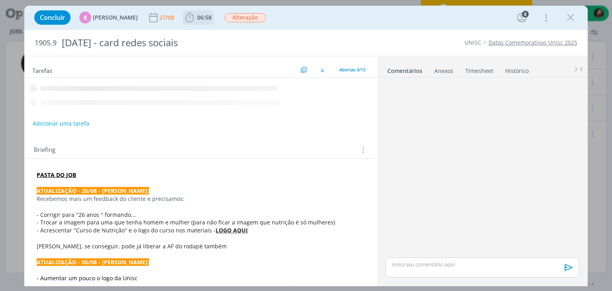
click at [196, 20] on b "06:58" at bounding box center [205, 18] width 18 height 6
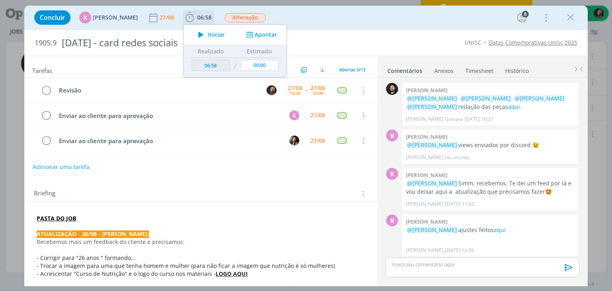
scroll to position [243, 0]
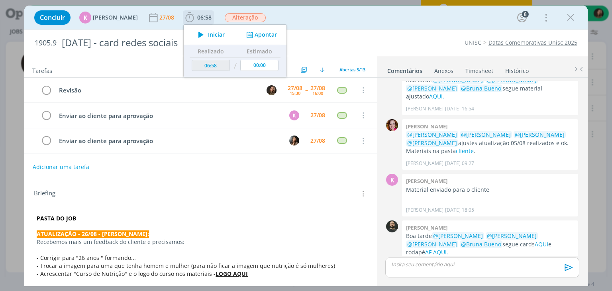
click at [202, 31] on icon "dialog" at bounding box center [201, 34] width 14 height 10
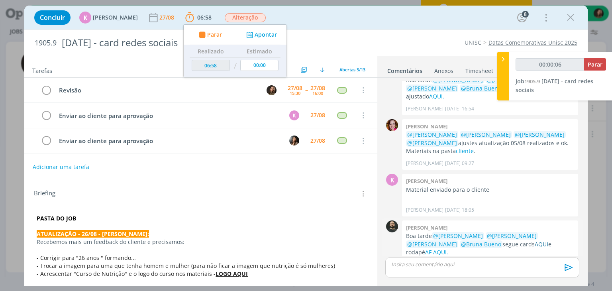
click at [534, 240] on link "AQUI" at bounding box center [541, 244] width 14 height 8
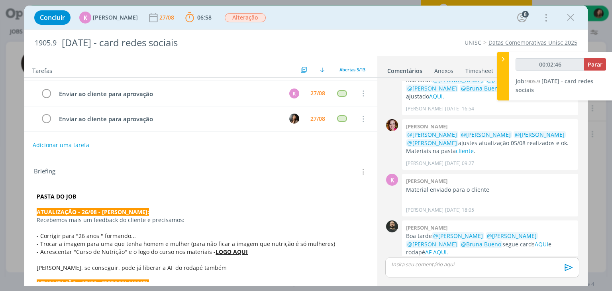
scroll to position [80, 0]
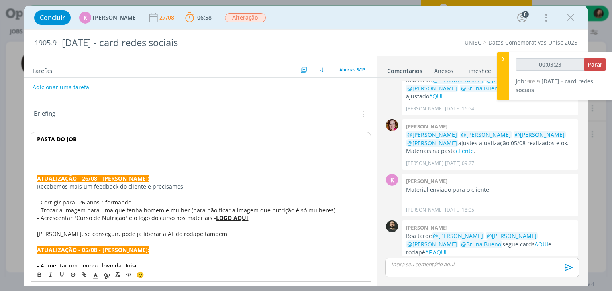
type input "00:03:24"
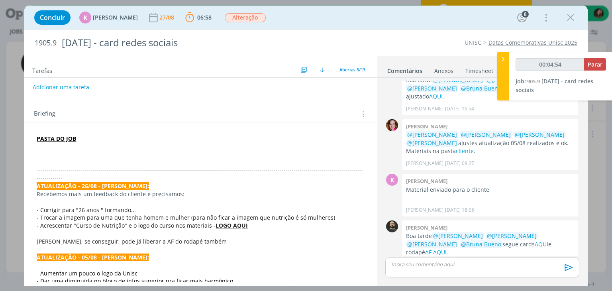
click at [448, 248] on link "AF AQUI." at bounding box center [436, 252] width 23 height 8
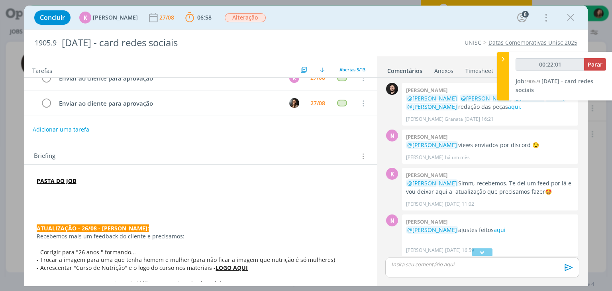
scroll to position [77, 0]
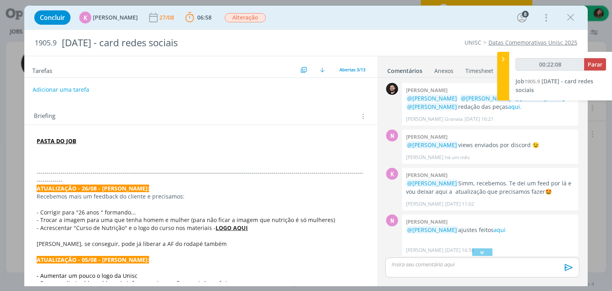
click at [231, 224] on strong "LOGO AQUI" at bounding box center [231, 228] width 32 height 8
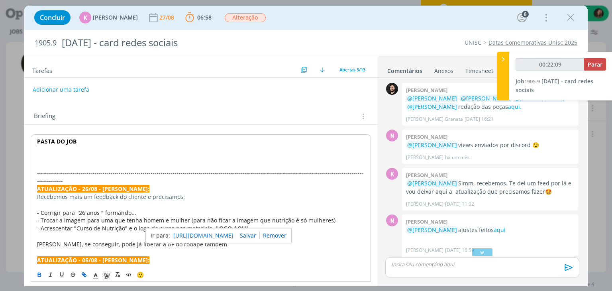
click at [230, 238] on link "https://sobeae.sharepoint.com/:f:/s/SOBEAE/EqV3kZOLQNxLpNSRAPRZ2LYBpPz5Y75tbifk…" at bounding box center [203, 235] width 60 height 10
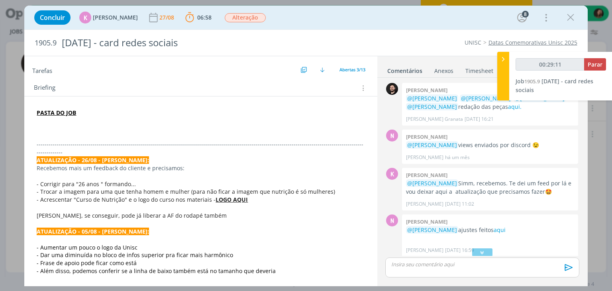
scroll to position [117, 0]
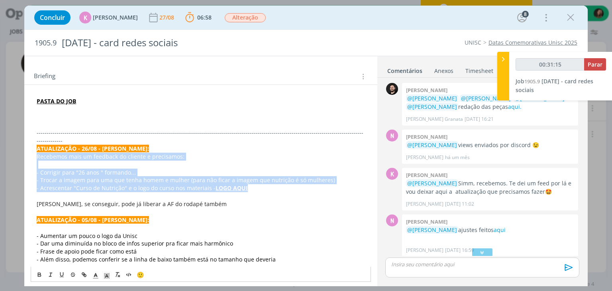
drag, startPoint x: 31, startPoint y: 149, endPoint x: 261, endPoint y: 180, distance: 231.4
copy div "Recebemos mais um feedback do cliente e precisamos: - Corrigir para "26 anos " …"
drag, startPoint x: 36, startPoint y: 149, endPoint x: 223, endPoint y: 192, distance: 191.7
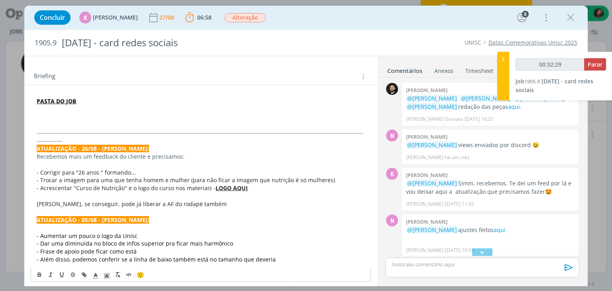
click at [197, 208] on p "dialog" at bounding box center [201, 212] width 328 height 8
click at [203, 200] on p "Patrick, se conseguir, pode já liberar a AF do rodapé também" at bounding box center [201, 204] width 328 height 8
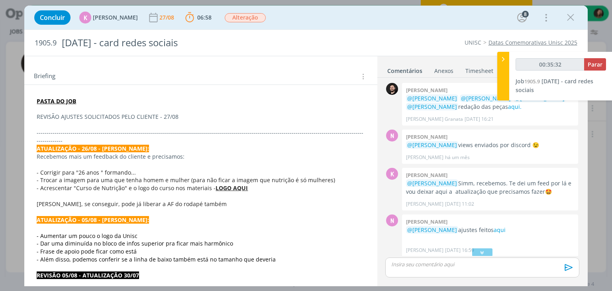
click at [62, 123] on p "dialog" at bounding box center [201, 125] width 328 height 8
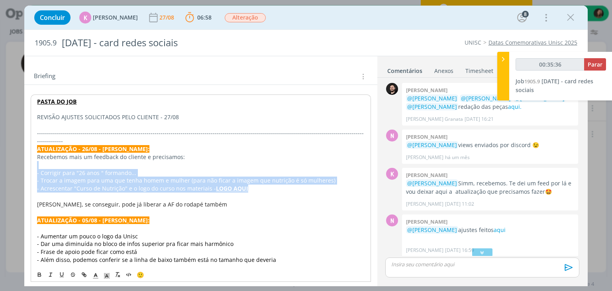
drag, startPoint x: 33, startPoint y: 158, endPoint x: 271, endPoint y: 182, distance: 238.8
copy div "- Corrigir para "26 anos " formando... - Trocar a imagem para uma que tenha hom…"
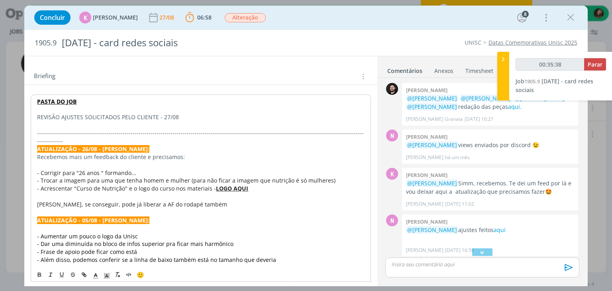
click at [68, 126] on p "dialog" at bounding box center [200, 125] width 327 height 8
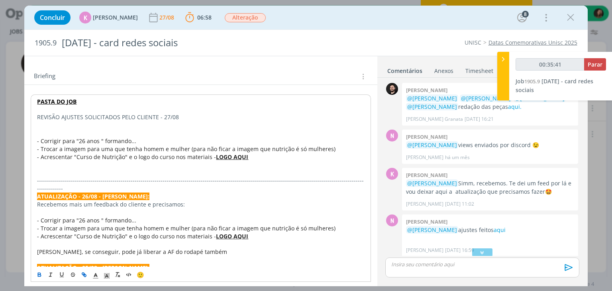
click at [52, 129] on p "dialog" at bounding box center [200, 133] width 327 height 8
click at [48, 129] on p "dialog" at bounding box center [200, 133] width 327 height 8
click at [45, 122] on p "dialog" at bounding box center [200, 125] width 327 height 8
click at [76, 131] on p "dialog" at bounding box center [201, 133] width 328 height 8
click at [135, 138] on p "- Corrigir para "26 anos " formando..." at bounding box center [201, 141] width 328 height 8
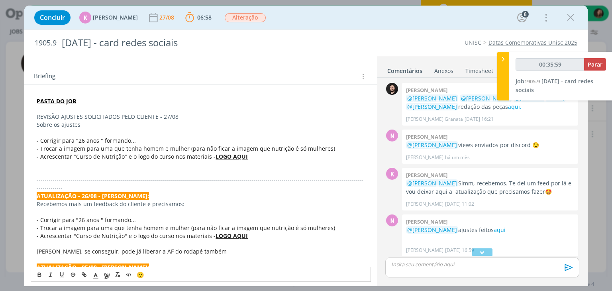
click at [50, 134] on p "dialog" at bounding box center [201, 133] width 328 height 8
click at [139, 139] on p "- Corrigir para "26 anos " formando..." at bounding box center [201, 141] width 328 height 8
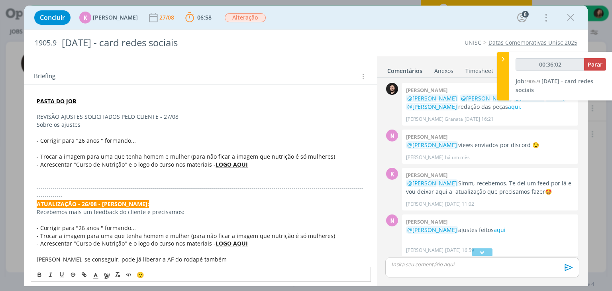
click at [333, 156] on p "- Trocar a imagem para uma que tenha homem e mulher (para não ficar a imagem qu…" at bounding box center [201, 157] width 328 height 8
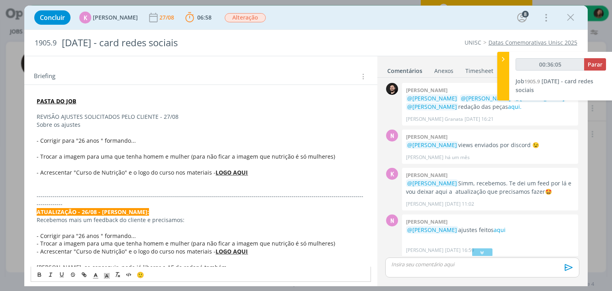
click at [51, 147] on p "dialog" at bounding box center [201, 149] width 328 height 8
drag, startPoint x: 133, startPoint y: 147, endPoint x: 126, endPoint y: 147, distance: 7.2
click at [126, 147] on p "ANÚNCIO, CARDS (feed e stories) - OK" at bounding box center [201, 149] width 328 height 8
click at [112, 153] on span "- Trocar a imagem para uma que tenha homem e mulher (para não ficar a imagem qu…" at bounding box center [186, 157] width 298 height 8
click at [114, 145] on p "ANÚNCIO, CARDS (feed e stories) - OK" at bounding box center [201, 149] width 328 height 8
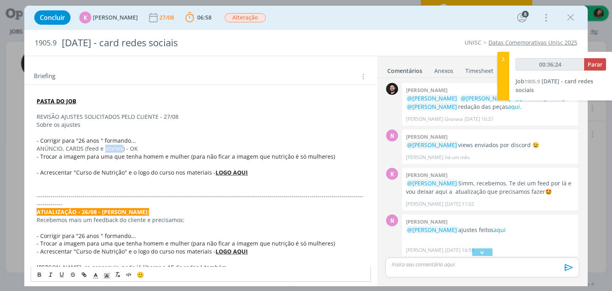
click at [114, 145] on p "ANÚNCIO, CARDS (feed e stories) - OK" at bounding box center [201, 149] width 328 height 8
click at [41, 272] on icon "dialog" at bounding box center [39, 274] width 6 height 6
click at [133, 153] on span "- Trocar a imagem para uma que tenha homem e mulher (para não ficar a imagem qu…" at bounding box center [186, 157] width 298 height 8
click at [144, 147] on p "ANÚNCIO, CARDS (feed e stories) - OK" at bounding box center [201, 149] width 328 height 8
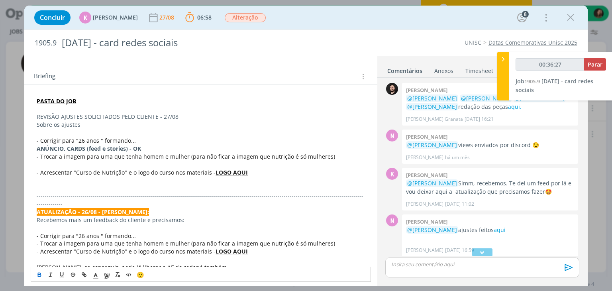
click at [140, 274] on span "🙂" at bounding box center [141, 274] width 8 height 8
click at [146, 145] on p "ANÚNCIO, CARDS (feed e stories) - OK" at bounding box center [201, 149] width 328 height 8
click at [140, 275] on span "🙂" at bounding box center [141, 274] width 8 height 8
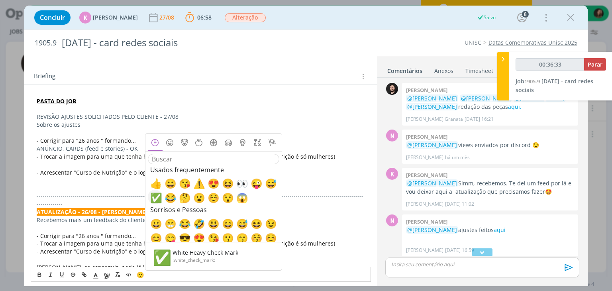
click at [158, 195] on span "✅" at bounding box center [155, 197] width 10 height 10
click at [138, 145] on p "ANÚNCIO, CARDS (feed e stories) - OK" at bounding box center [201, 149] width 328 height 8
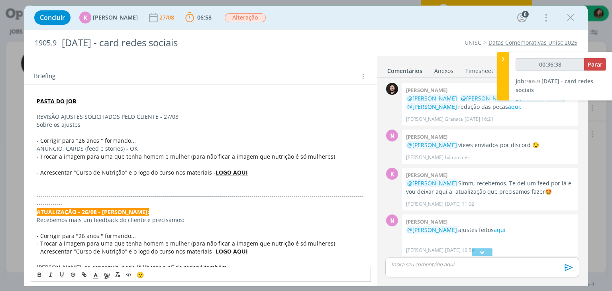
click at [137, 275] on span "🙂" at bounding box center [141, 274] width 8 height 8
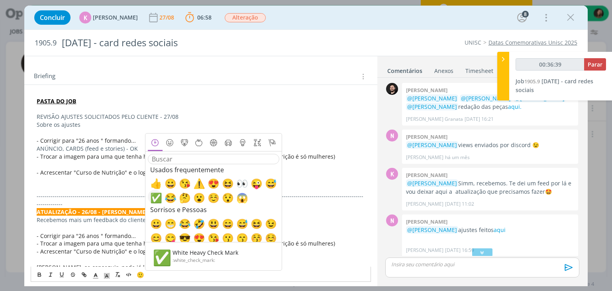
click at [154, 197] on span "✅" at bounding box center [155, 197] width 10 height 10
click at [119, 158] on p "- Trocar a imagem para uma que tenha homem e mulher (para não ficar a imagem qu…" at bounding box center [201, 157] width 328 height 8
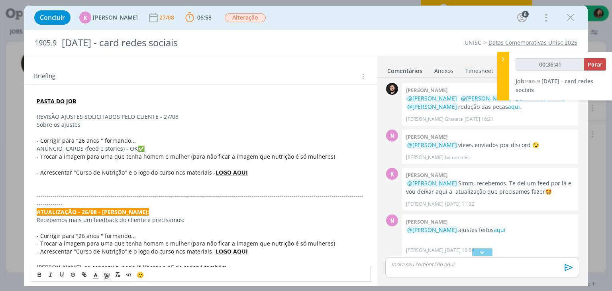
click at [101, 133] on p "dialog" at bounding box center [201, 133] width 328 height 8
click at [134, 139] on p "- Corrigir para "26 anos " formando..." at bounding box center [201, 141] width 328 height 8
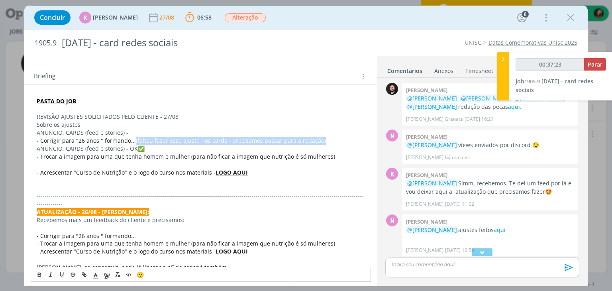
drag, startPoint x: 132, startPoint y: 140, endPoint x: 315, endPoint y: 140, distance: 182.8
click at [315, 140] on span "- Corrigir para "26 anos " formando...(faltou fazer esse ajuste nos cards - pre…" at bounding box center [181, 141] width 289 height 8
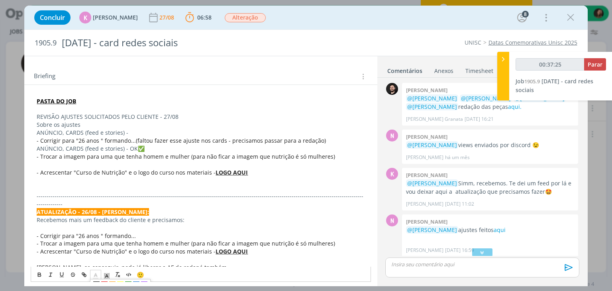
click at [93, 278] on line "dialog" at bounding box center [95, 278] width 5 height 0
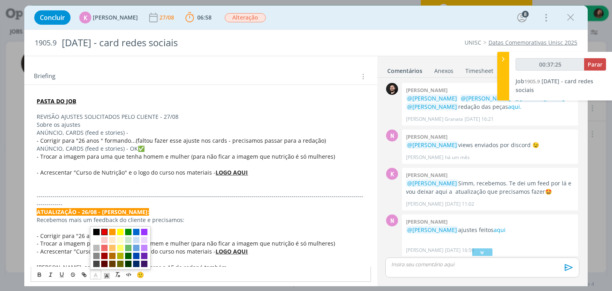
click at [104, 233] on span "dialog" at bounding box center [104, 232] width 6 height 6
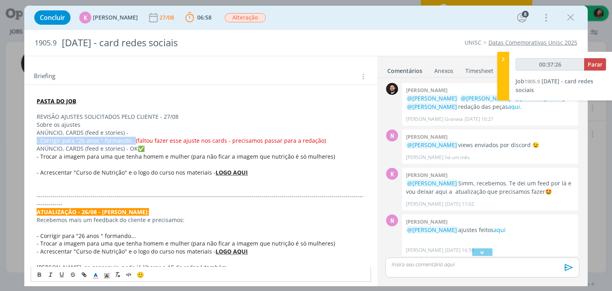
click at [166, 139] on span "(faltou fazer esse ajuste nos cards - precisamos passar para a redação)" at bounding box center [231, 141] width 190 height 8
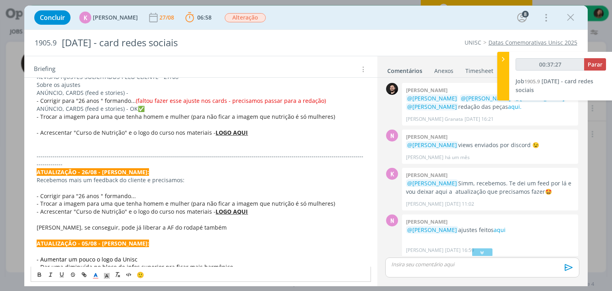
click at [334, 98] on p "- Corrigir para "26 anos " formando... (faltou fazer esse ajuste nos cards - pr…" at bounding box center [201, 101] width 328 height 8
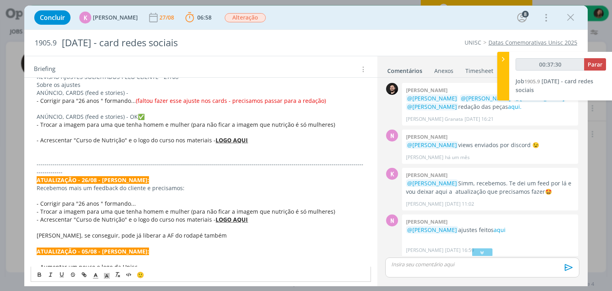
click at [131, 100] on span "- Corrigir para "26 anos " formando..." at bounding box center [86, 101] width 99 height 8
click at [132, 100] on span "- Corrigir para "26 anos " formando..." at bounding box center [86, 101] width 99 height 8
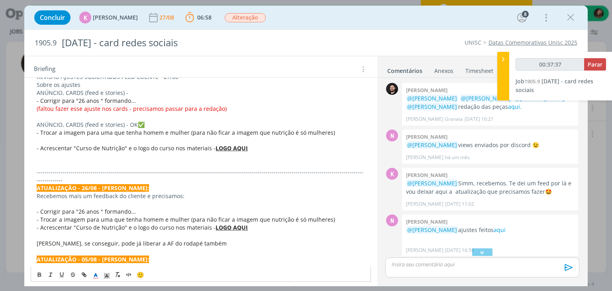
click at [253, 147] on p "- Acrescentar "Curso de Nutrição" e o logo do curso nos materiais - LOGO AQUI" at bounding box center [201, 148] width 328 height 8
click at [48, 137] on p "dialog" at bounding box center [201, 140] width 328 height 8
click at [64, 123] on p "ANÚNCIO, CARDS (feed e stories) - OK ﻿ ✅ ﻿" at bounding box center [201, 125] width 328 height 8
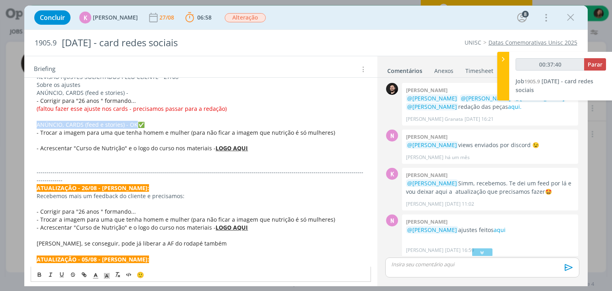
click at [65, 123] on p "ANÚNCIO, CARDS (feed e stories) - OK ﻿ ✅ ﻿" at bounding box center [201, 125] width 328 height 8
copy p "ANÚNCIO, CARDS (feed e stories) - OK ﻿"
click at [53, 141] on p "dialog" at bounding box center [201, 140] width 328 height 8
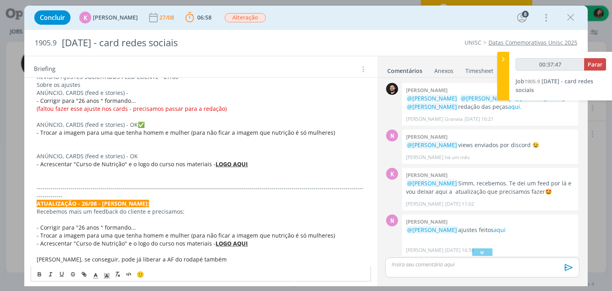
click at [133, 154] on p "ANÚNCIO, CARDS (feed e stories) - OK" at bounding box center [201, 156] width 328 height 8
click at [46, 172] on p "dialog" at bounding box center [201, 172] width 328 height 8
click at [94, 168] on p "faltou incluir o loho" at bounding box center [201, 172] width 328 height 8
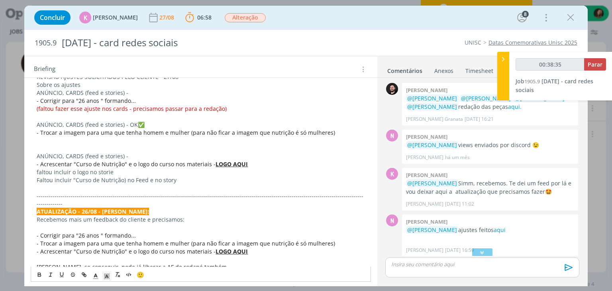
click at [111, 173] on p "faltou incluir o logo no storie" at bounding box center [201, 172] width 328 height 8
drag, startPoint x: 170, startPoint y: 183, endPoint x: 28, endPoint y: 171, distance: 143.1
click at [96, 273] on polyline "dialog" at bounding box center [95, 274] width 3 height 3
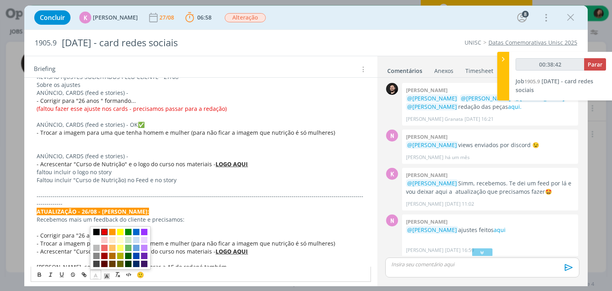
click at [105, 233] on span "dialog" at bounding box center [104, 232] width 6 height 6
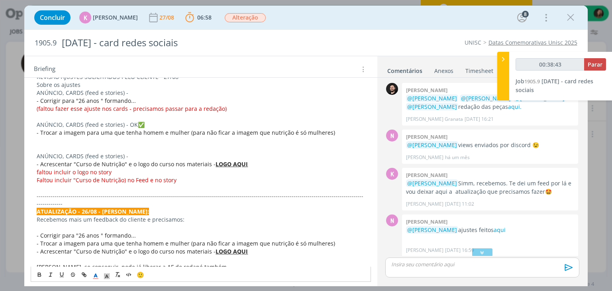
click at [101, 189] on p "dialog" at bounding box center [201, 188] width 328 height 8
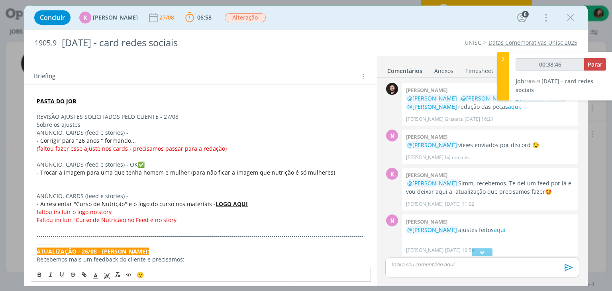
click at [74, 131] on p "ANÚNCIO, CARDS (feed e stories) -" at bounding box center [201, 133] width 328 height 8
click at [37, 274] on icon "dialog" at bounding box center [39, 274] width 6 height 6
click at [72, 168] on span "- Trocar a imagem para uma que tenha homem e mulher (para não ficar a imagem qu…" at bounding box center [186, 172] width 298 height 8
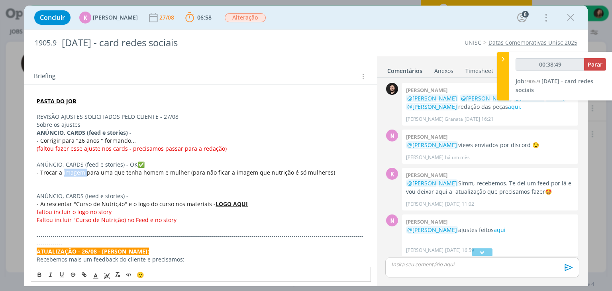
click at [72, 168] on span "- Trocar a imagem para uma que tenha homem e mulher (para não ficar a imagem qu…" at bounding box center [186, 172] width 298 height 8
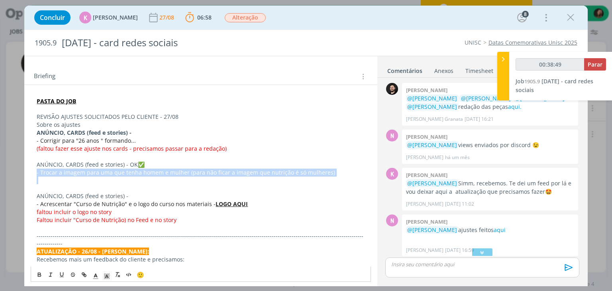
click at [72, 168] on span "- Trocar a imagem para uma que tenha homem e mulher (para não ficar a imagem qu…" at bounding box center [186, 172] width 298 height 8
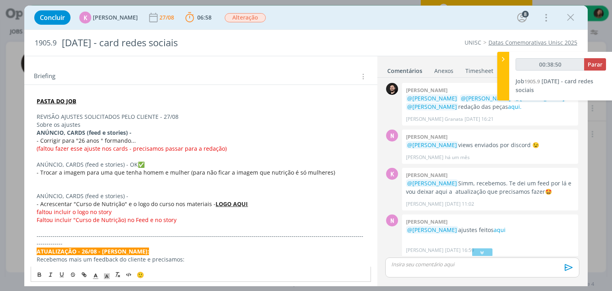
click at [73, 165] on p "ANÚNCIO, CARDS (feed e stories) - OK ﻿ ✅ ﻿" at bounding box center [201, 164] width 328 height 8
drag, startPoint x: 39, startPoint y: 272, endPoint x: 39, endPoint y: 268, distance: 4.4
click at [39, 273] on icon "dialog" at bounding box center [39, 274] width 6 height 6
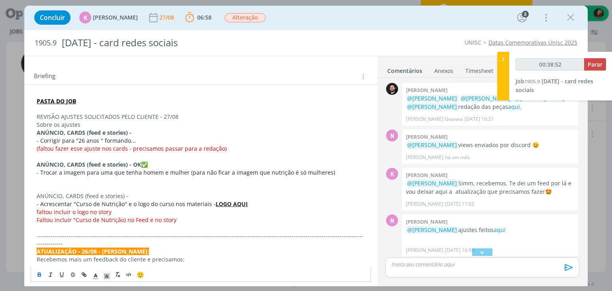
click at [64, 196] on p "ANÚNCIO, CARDS (feed e stories) -" at bounding box center [201, 196] width 328 height 8
click at [38, 277] on icon "dialog" at bounding box center [39, 274] width 6 height 6
click at [82, 180] on p "dialog" at bounding box center [201, 180] width 328 height 8
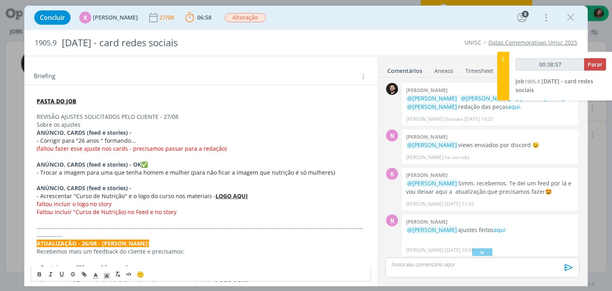
click at [80, 114] on p "REVISÃO AJUSTES SOLICITADOS PELO CLIENTE - 27/08" at bounding box center [201, 117] width 328 height 8
click at [38, 273] on icon "dialog" at bounding box center [39, 274] width 6 height 6
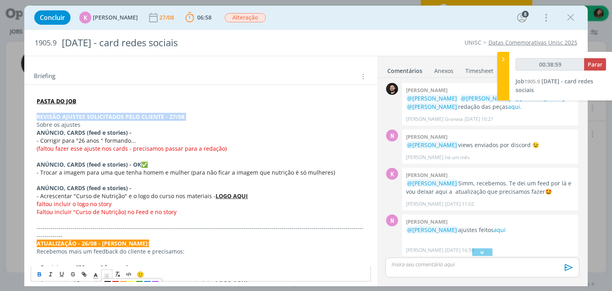
click at [106, 274] on icon "dialog" at bounding box center [106, 275] width 7 height 7
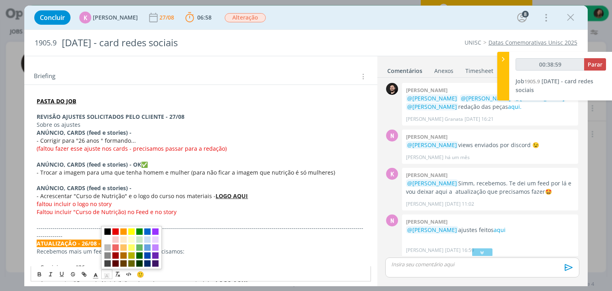
click at [106, 231] on span "dialog" at bounding box center [107, 232] width 6 height 6
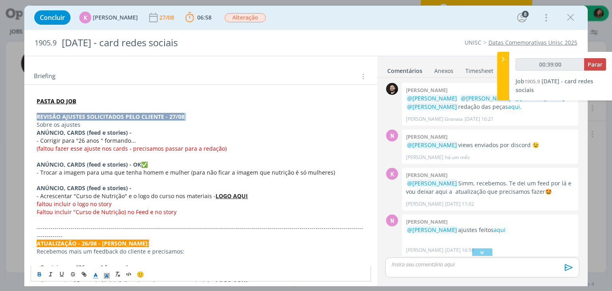
click at [96, 277] on icon "dialog" at bounding box center [95, 275] width 7 height 7
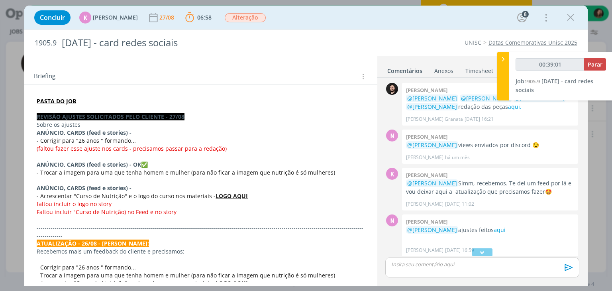
drag, startPoint x: 96, startPoint y: 269, endPoint x: 92, endPoint y: 273, distance: 5.7
click at [92, 279] on span "- Acrescentar "Curso de Nutrição" e o logo do curso nos materiais -" at bounding box center [126, 283] width 179 height 8
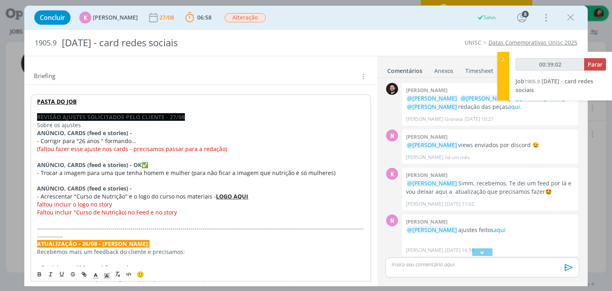
click at [113, 196] on span "- Acrescentar "Curso de Nutrição" e o logo do curso nos materiais -" at bounding box center [126, 196] width 179 height 8
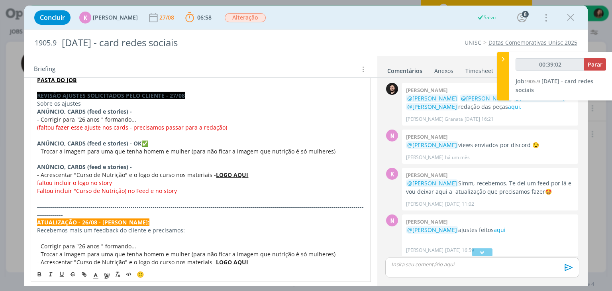
scroll to position [157, 0]
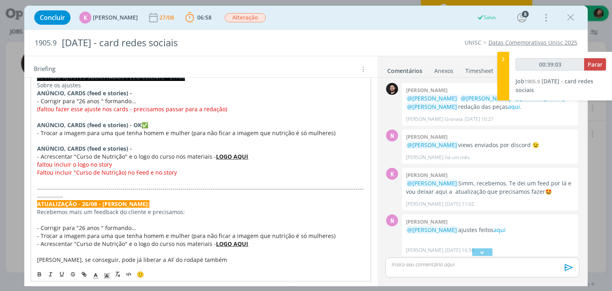
click at [158, 185] on p "-------------------------------------------------------------------------------…" at bounding box center [200, 192] width 327 height 16
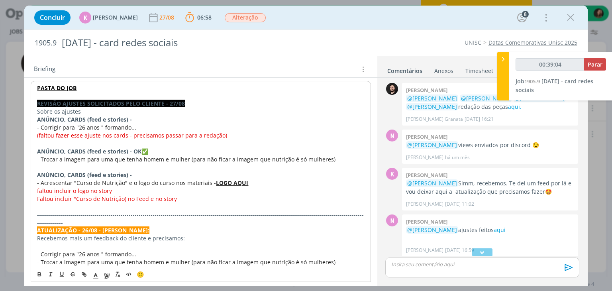
scroll to position [117, 0]
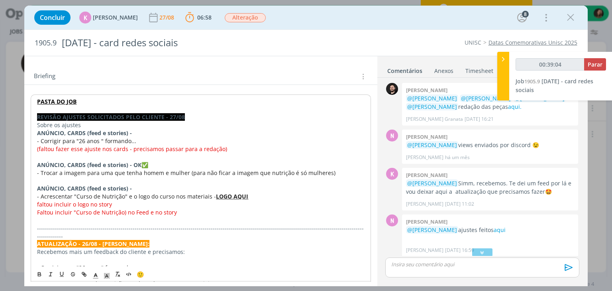
click at [128, 206] on p "faltou incluir o logo no story" at bounding box center [200, 204] width 327 height 8
click at [178, 211] on p "Faltou incluir "Curso de Nutrição) no Feed e no story" at bounding box center [200, 212] width 327 height 8
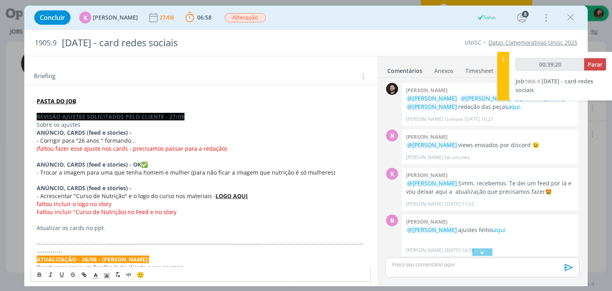
click at [131, 117] on strong "REVISÃO AJUSTES SOLICITADOS PELO CLIENTE - 27/08" at bounding box center [111, 117] width 148 height 8
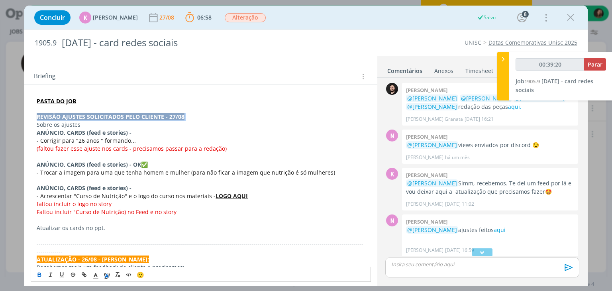
click at [132, 117] on strong "REVISÃO AJUSTES SOLICITADOS PELO CLIENTE - 27/08" at bounding box center [111, 117] width 148 height 8
click at [94, 277] on icon "dialog" at bounding box center [95, 275] width 7 height 7
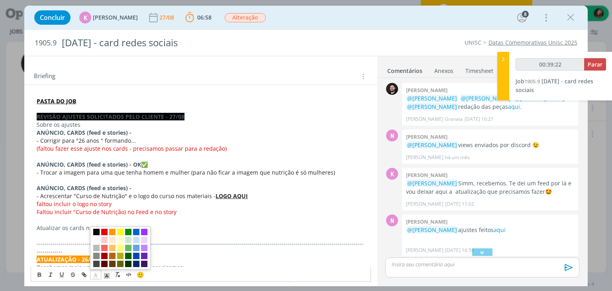
click at [96, 238] on span "dialog" at bounding box center [96, 240] width 6 height 6
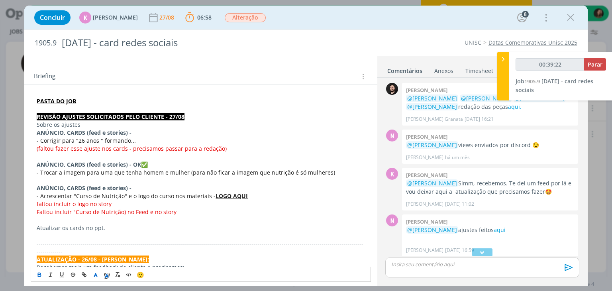
click at [116, 168] on span "- Trocar a imagem para uma que tenha homem e mulher (para não ficar a imagem qu…" at bounding box center [186, 172] width 298 height 8
click at [80, 123] on p "Sobre os ajustes" at bounding box center [201, 125] width 328 height 8
drag, startPoint x: 133, startPoint y: 161, endPoint x: 155, endPoint y: 160, distance: 21.1
click at [155, 160] on p "ANÚNCIO, CARDS (feed e stories) - OK ﻿ ✅ ﻿" at bounding box center [201, 164] width 328 height 8
click at [107, 276] on line "dialog" at bounding box center [107, 276] width 2 height 0
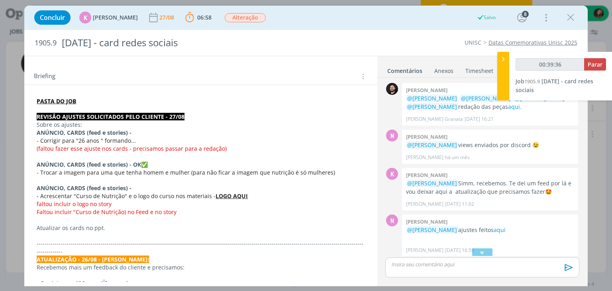
drag, startPoint x: 107, startPoint y: 276, endPoint x: 102, endPoint y: 273, distance: 6.1
click at [102, 279] on span "- Corrigir para "26 anos " formando..." at bounding box center [86, 283] width 99 height 8
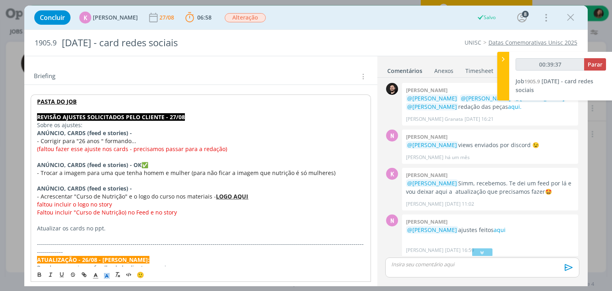
click at [106, 271] on span "dialog" at bounding box center [106, 275] width 11 height 10
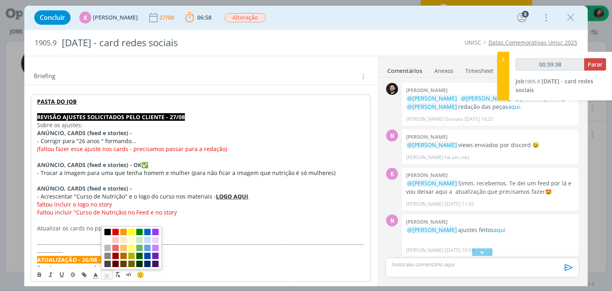
click at [139, 246] on span "dialog" at bounding box center [139, 247] width 6 height 6
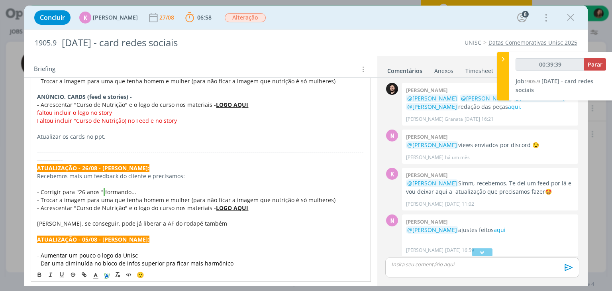
drag, startPoint x: 198, startPoint y: 186, endPoint x: 194, endPoint y: 182, distance: 5.1
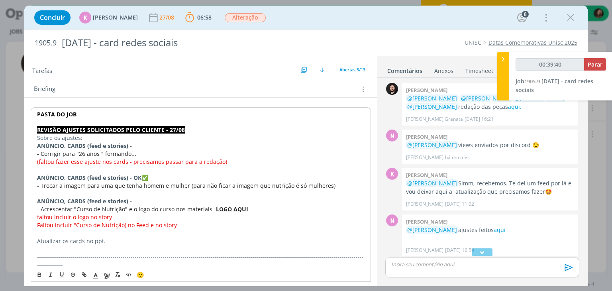
scroll to position [99, 0]
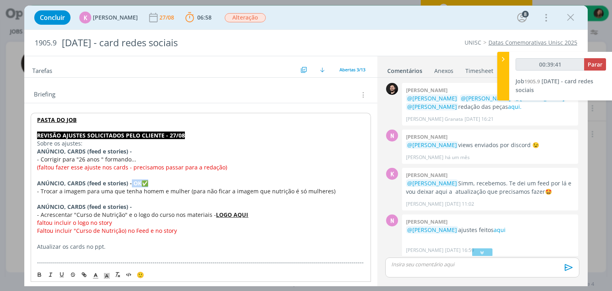
drag, startPoint x: 147, startPoint y: 182, endPoint x: 132, endPoint y: 182, distance: 14.7
click at [132, 182] on p "ANÚNCIO, CARDS (feed e stories) - OK ﻿ ✅ ﻿" at bounding box center [200, 183] width 327 height 8
click at [106, 274] on polyline "dialog" at bounding box center [107, 275] width 3 height 3
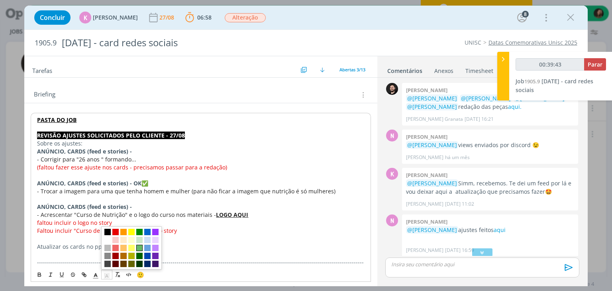
click at [139, 248] on span "dialog" at bounding box center [139, 247] width 6 height 6
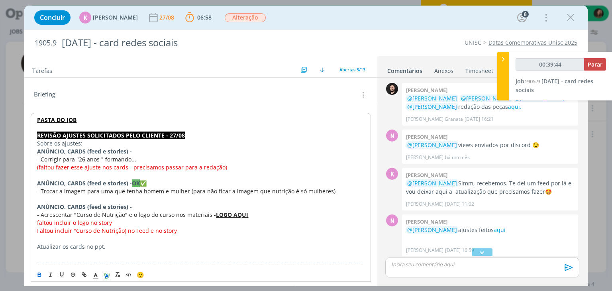
click at [190, 171] on p "dialog" at bounding box center [200, 175] width 327 height 8
click at [125, 180] on strong "ANÚNCIO, CARDS (feed e stories) -" at bounding box center [84, 183] width 95 height 8
click at [108, 276] on line "dialog" at bounding box center [107, 276] width 2 height 0
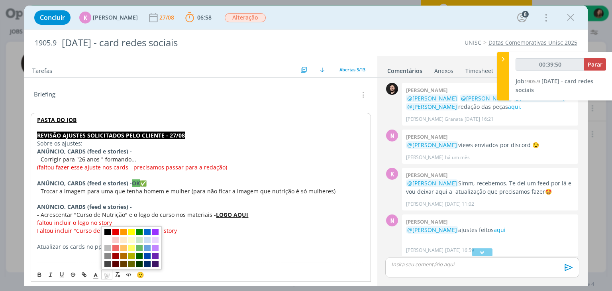
drag, startPoint x: 140, startPoint y: 239, endPoint x: 138, endPoint y: 231, distance: 9.0
click at [139, 239] on span "dialog" at bounding box center [139, 240] width 6 height 6
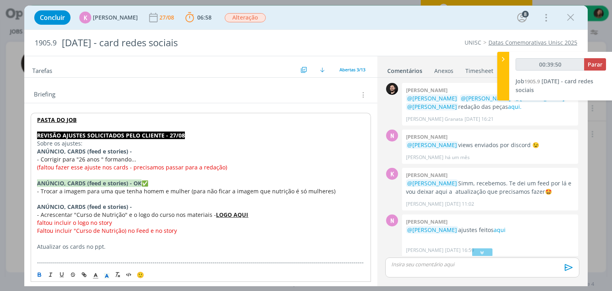
click at [129, 192] on span "- Trocar a imagem para uma que tenha homem e mulher (para não ficar a imagem qu…" at bounding box center [186, 191] width 298 height 8
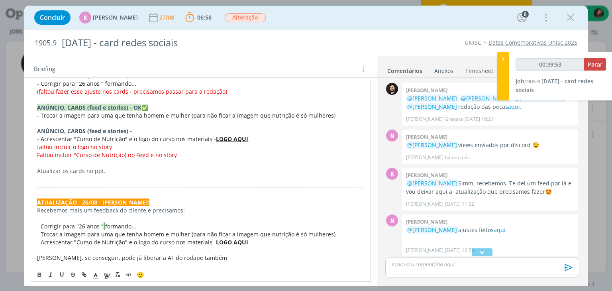
scroll to position [178, 0]
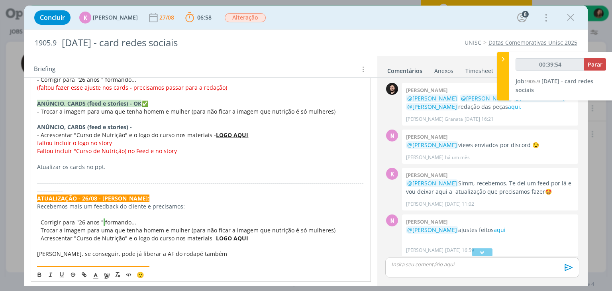
click at [94, 166] on p "Atualizar os cards no ppt." at bounding box center [200, 167] width 327 height 8
click at [41, 273] on icon "dialog" at bounding box center [39, 274] width 6 height 6
click at [64, 234] on span "- Acrescentar "Curso de Nutrição" e o logo do curso nos materiais -" at bounding box center [126, 238] width 179 height 8
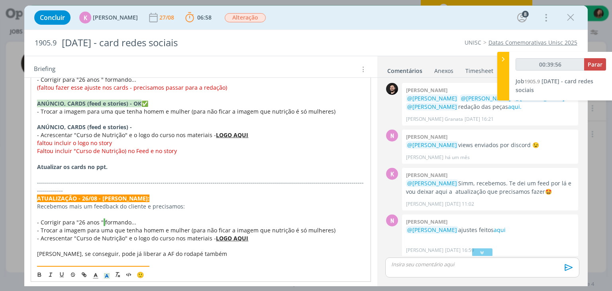
click at [105, 218] on span "formando..." at bounding box center [120, 222] width 31 height 8
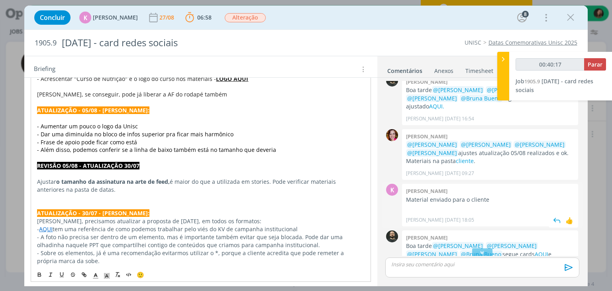
scroll to position [243, 0]
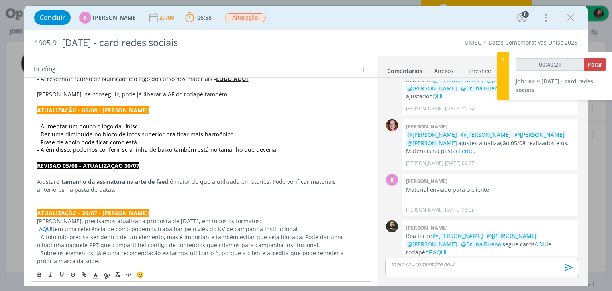
click at [430, 268] on div "dialog" at bounding box center [482, 267] width 194 height 20
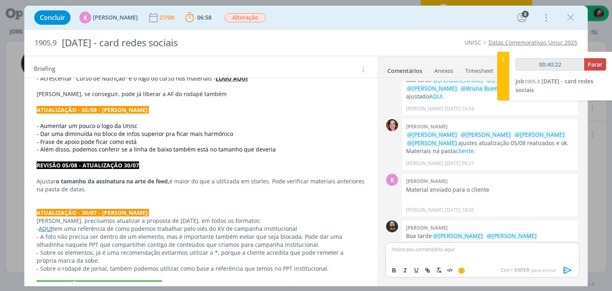
scroll to position [258, 0]
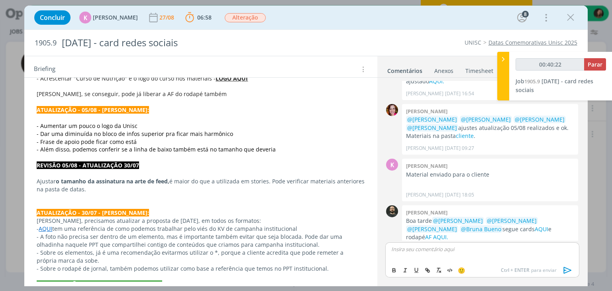
type input "00:40:23"
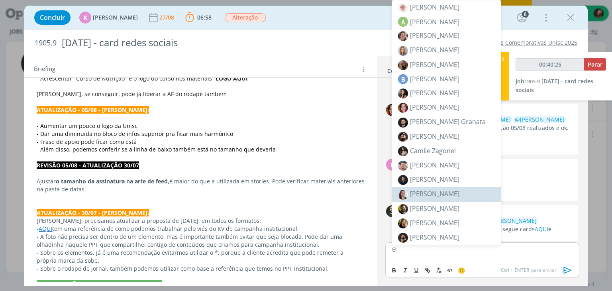
click at [284, 193] on p "dialog" at bounding box center [201, 197] width 328 height 8
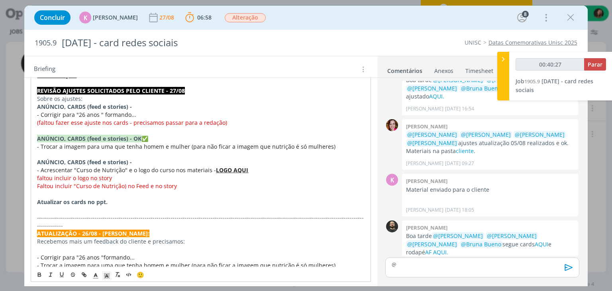
scroll to position [139, 0]
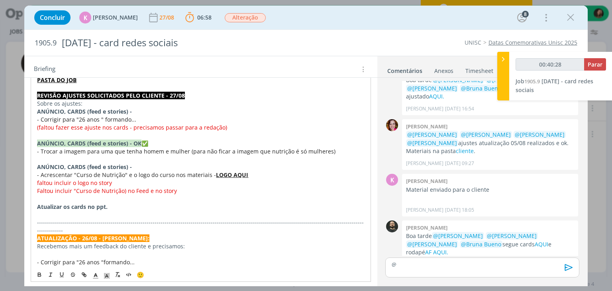
click at [43, 199] on p "dialog" at bounding box center [200, 199] width 327 height 8
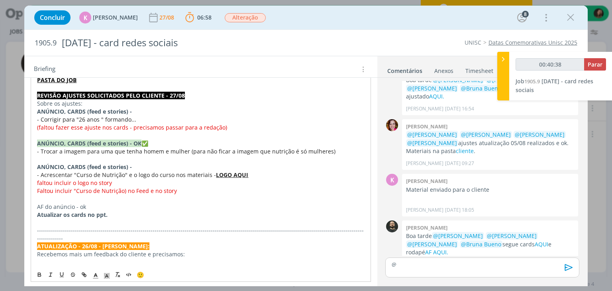
click at [71, 204] on p "AF do anúncio - ok" at bounding box center [200, 207] width 327 height 8
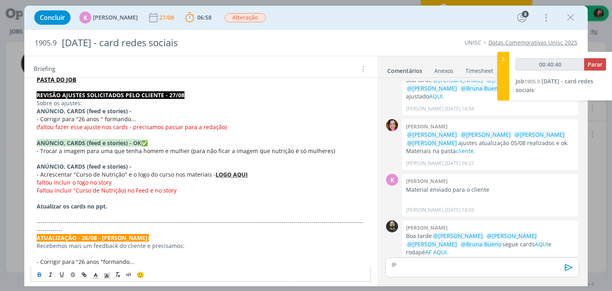
click at [411, 268] on div "@" at bounding box center [482, 267] width 194 height 20
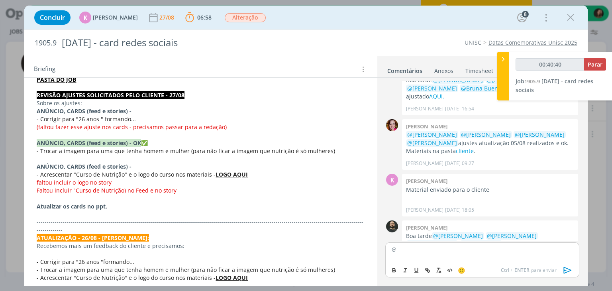
scroll to position [258, 0]
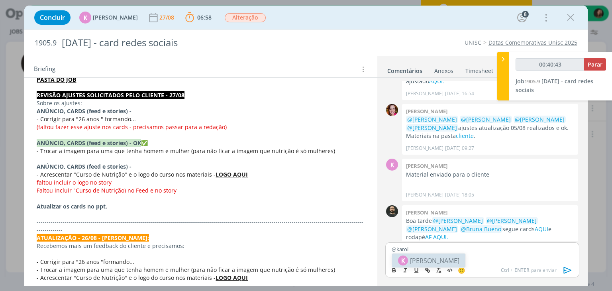
click at [442, 257] on span "[PERSON_NAME]" at bounding box center [434, 261] width 49 height 10
click at [565, 269] on icon "dialog" at bounding box center [567, 270] width 12 height 12
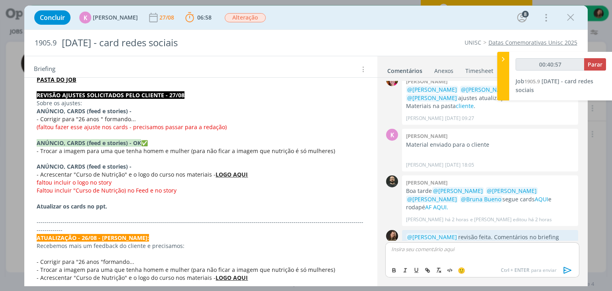
click at [75, 212] on p "dialog" at bounding box center [201, 214] width 328 height 8
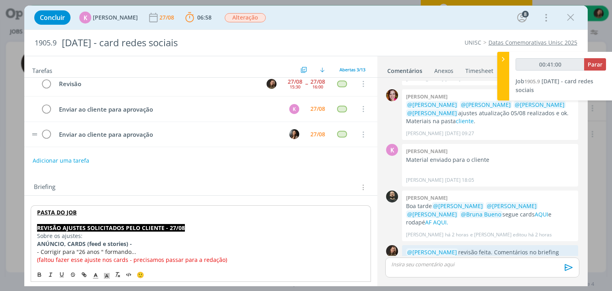
scroll to position [0, 0]
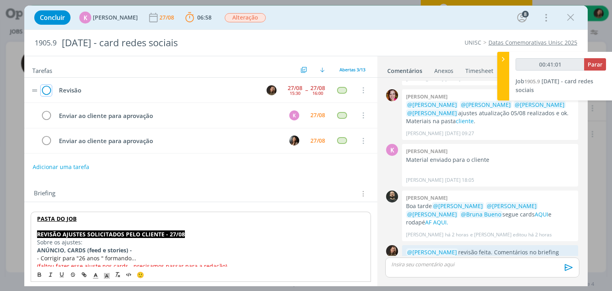
click at [49, 89] on icon "dialog" at bounding box center [46, 90] width 11 height 12
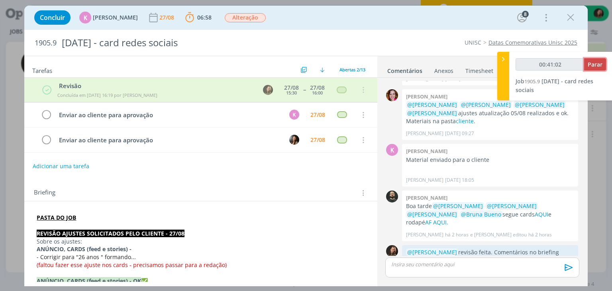
click at [593, 63] on span "Parar" at bounding box center [594, 65] width 15 height 8
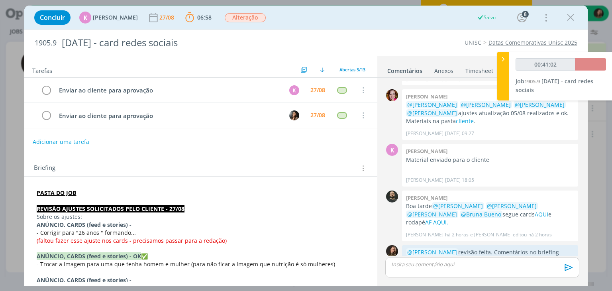
click at [585, 74] on div "00:41:02" at bounding box center [560, 67] width 90 height 19
type input "00:42:00"
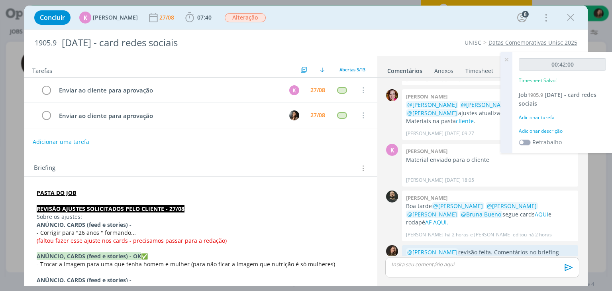
click at [536, 133] on div "Adicionar descrição" at bounding box center [561, 130] width 87 height 7
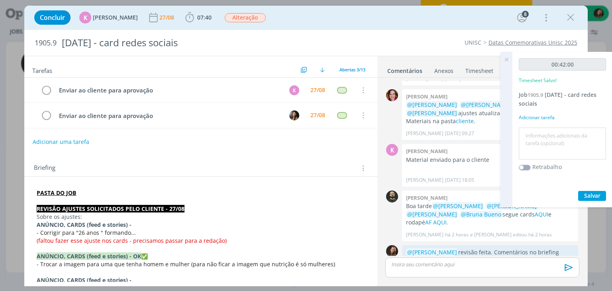
click at [538, 133] on textarea at bounding box center [561, 143] width 83 height 28
type textarea "revisão ajustes do cliente"
click at [591, 193] on span "Salvar" at bounding box center [592, 196] width 16 height 8
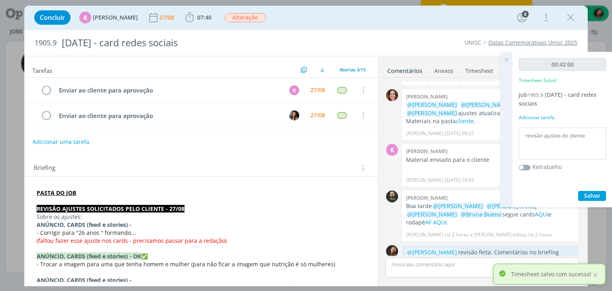
click at [503, 58] on icon at bounding box center [506, 60] width 14 height 16
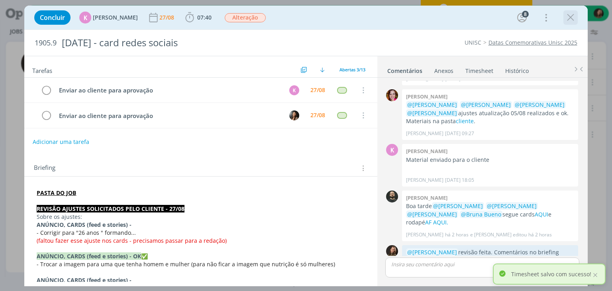
drag, startPoint x: 572, startPoint y: 22, endPoint x: 478, endPoint y: 144, distance: 154.3
click at [572, 21] on icon "dialog" at bounding box center [570, 18] width 12 height 12
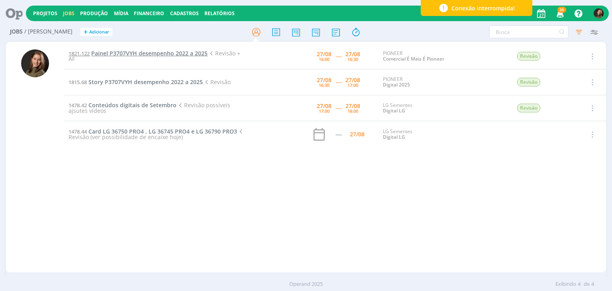
click at [140, 56] on span "Painel P3707VYH desempenho 2022 a 2025" at bounding box center [149, 53] width 116 height 8
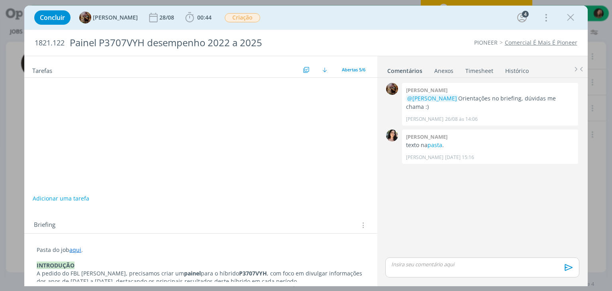
scroll to position [18, 0]
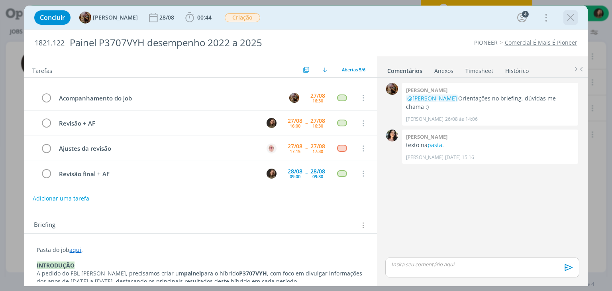
click at [571, 20] on icon "dialog" at bounding box center [570, 18] width 12 height 12
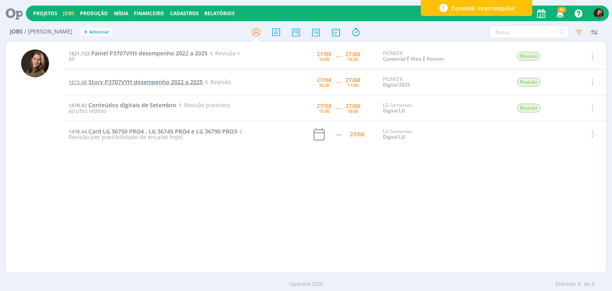
click at [110, 82] on span "Story P3707VYH desempenho 2022 a 2025" at bounding box center [145, 82] width 114 height 8
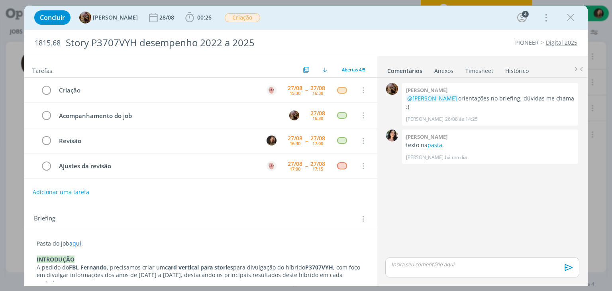
drag, startPoint x: 563, startPoint y: 22, endPoint x: 556, endPoint y: 26, distance: 7.9
click at [559, 24] on div "Concluir Amanda Rodrigues 28/08 00:26 Iniciar Apontar Data * 27/08/2025 Horas *…" at bounding box center [305, 17] width 551 height 19
click at [573, 20] on icon "dialog" at bounding box center [570, 18] width 12 height 12
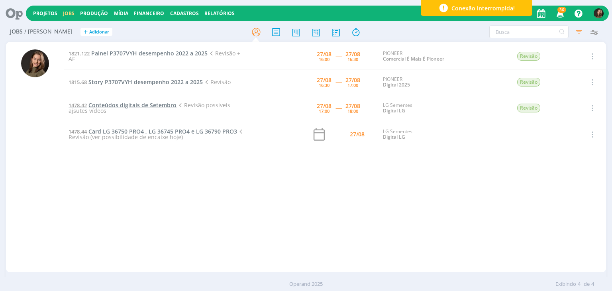
click at [124, 107] on span "Conteúdos digitais de Setembro" at bounding box center [132, 105] width 88 height 8
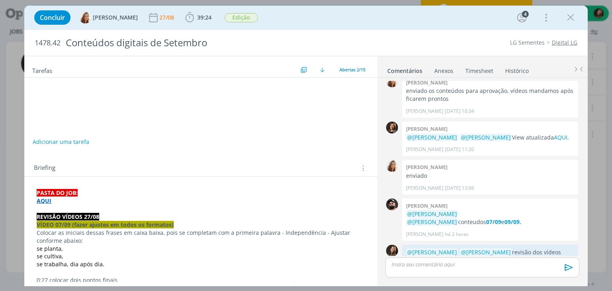
scroll to position [373, 0]
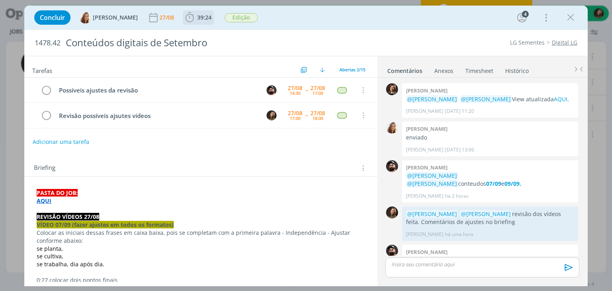
click at [191, 13] on span "39:24" at bounding box center [198, 18] width 29 height 12
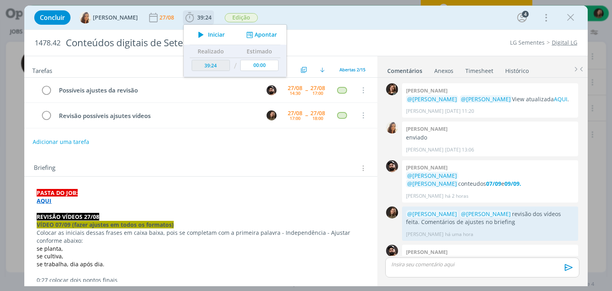
click at [194, 34] on icon "dialog" at bounding box center [201, 34] width 14 height 10
click at [421, 264] on strong "07/09" at bounding box center [413, 268] width 15 height 8
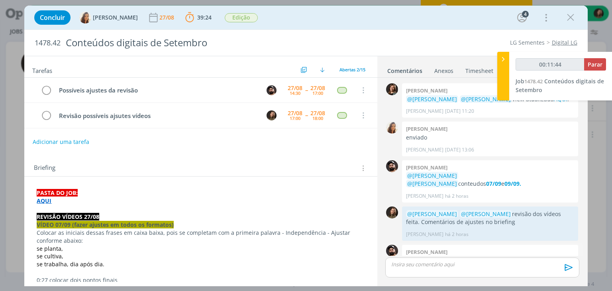
click at [439, 264] on strong "09/09" at bounding box center [431, 268] width 15 height 8
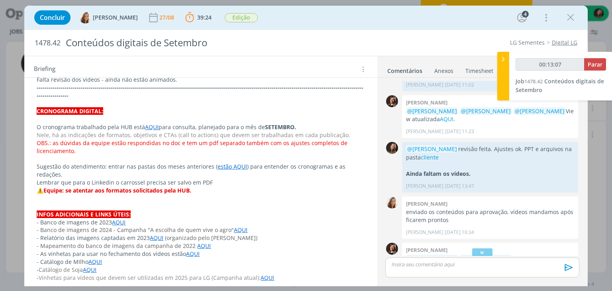
scroll to position [354, 0]
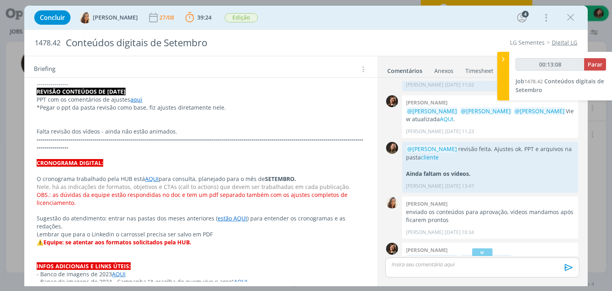
click at [146, 175] on link "AQUI" at bounding box center [152, 179] width 14 height 8
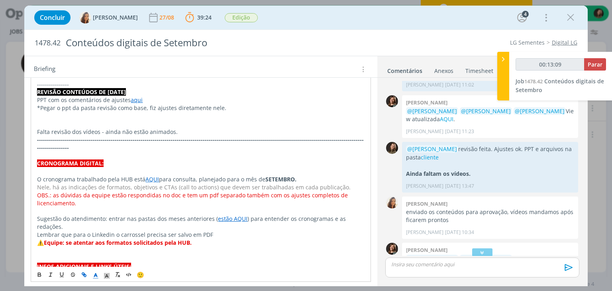
click at [151, 175] on link "AQUI" at bounding box center [152, 179] width 14 height 8
click at [155, 177] on link "https://sobeae.sharepoint.com/:f:/s/SOBEAE/EuvBiHIDm8NNmhwyx_SNjxQBe1UGdRbofCUj…" at bounding box center [128, 178] width 60 height 10
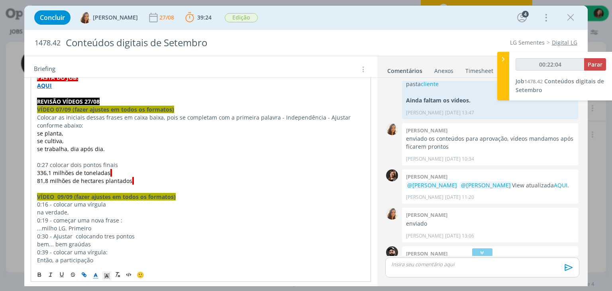
scroll to position [366, 0]
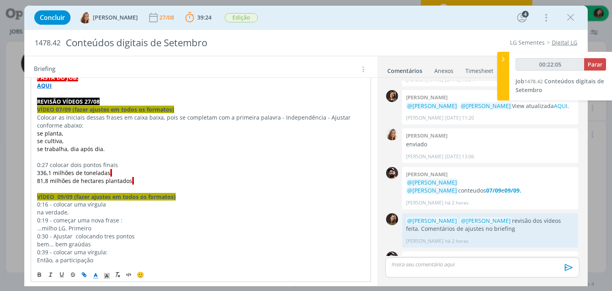
click at [421, 271] on strong "07/09" at bounding box center [413, 275] width 15 height 8
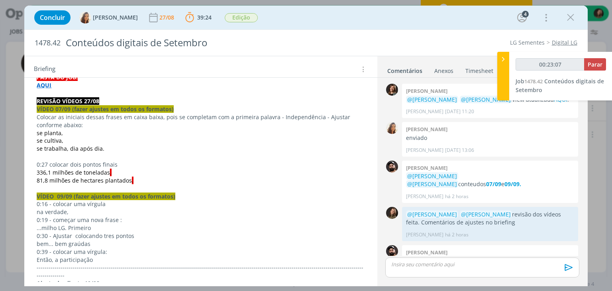
click at [416, 265] on p "dialog" at bounding box center [481, 263] width 181 height 7
type input "00:23:08"
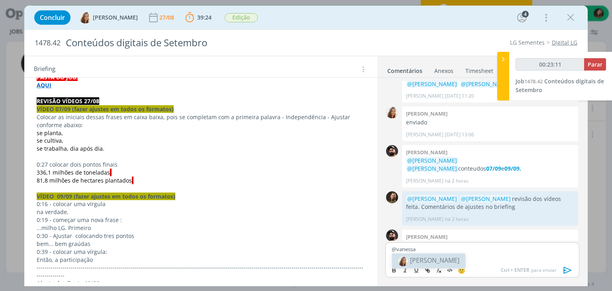
click at [432, 260] on span "[PERSON_NAME]" at bounding box center [434, 260] width 49 height 9
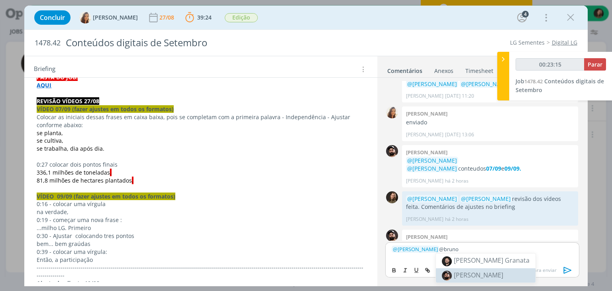
click at [469, 270] on span "[PERSON_NAME]" at bounding box center [478, 274] width 49 height 9
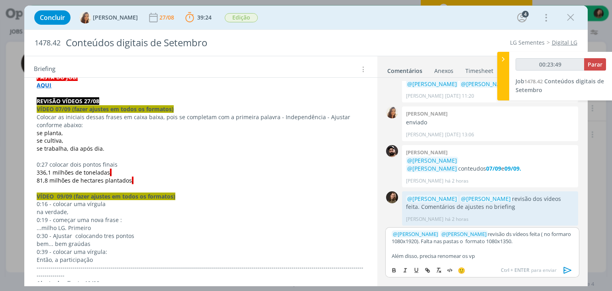
scroll to position [404, 0]
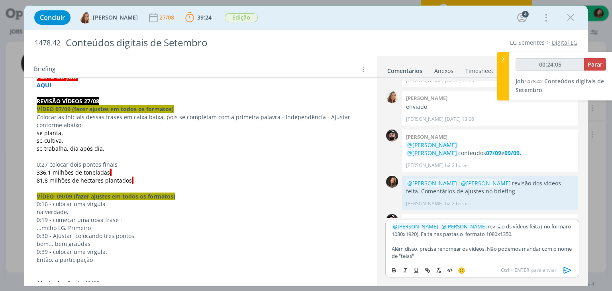
click at [571, 268] on icon "dialog" at bounding box center [567, 270] width 12 height 12
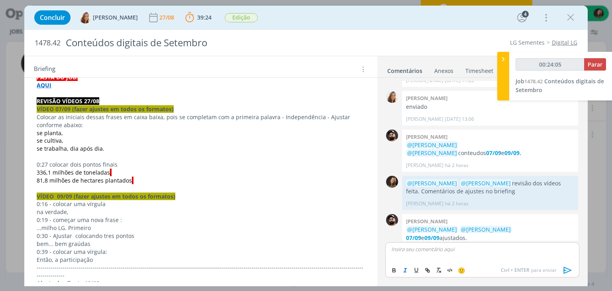
scroll to position [451, 0]
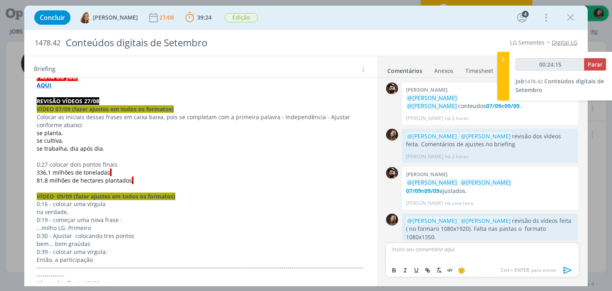
click at [574, 267] on span "👍 Editar Excluir" at bounding box center [556, 274] width 44 height 14
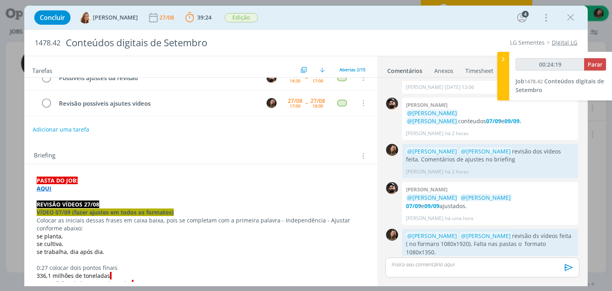
scroll to position [0, 0]
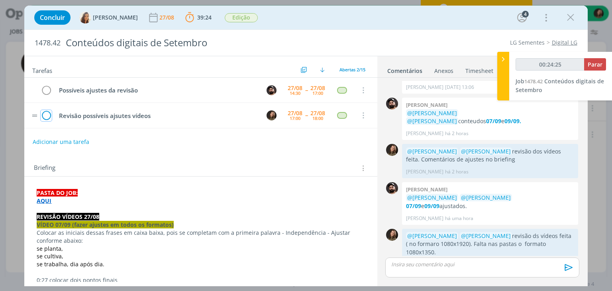
drag, startPoint x: 45, startPoint y: 113, endPoint x: 53, endPoint y: 123, distance: 12.4
click at [45, 112] on icon "dialog" at bounding box center [46, 116] width 11 height 12
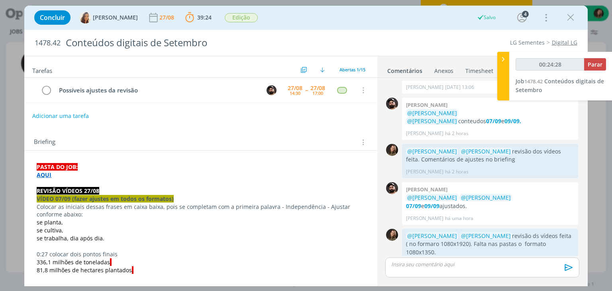
click at [67, 117] on button "Adicionar uma tarefa" at bounding box center [60, 116] width 57 height 14
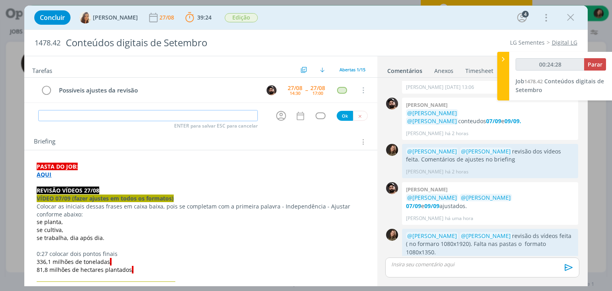
type input "00:24:29"
type input "Con"
type input "00:24:30"
type input "Confer"
type input "00:24:31"
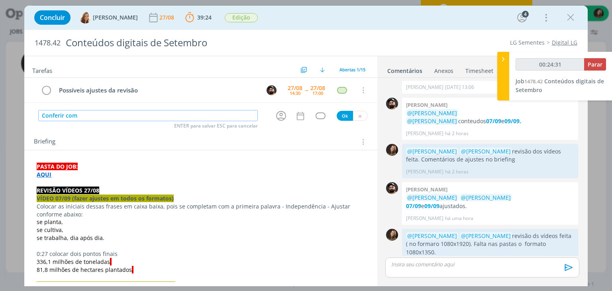
type input "Conferir com"
type input "00:24:32"
type input "Conferir com ed"
type input "00:24:33"
type input "Conferir com editor sob"
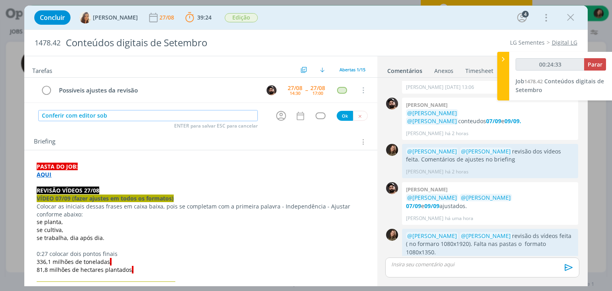
type input "00:24:34"
type input "Conferir com editor sobre os"
type input "00:24:35"
type input "Conferir com editor sobre os vídeos"
type input "00:24:36"
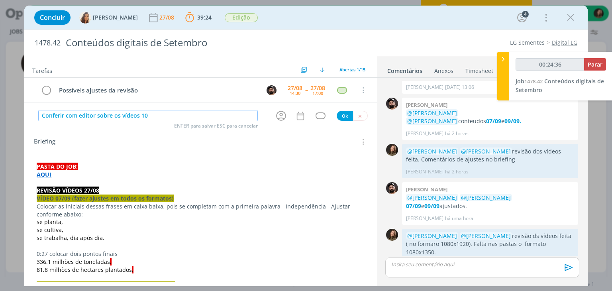
type input "Conferir com editor sobre os vídeos 108"
type input "00:24:37"
type input "Conferir com editor sobre os vídeos 1080x1"
type input "00:24:38"
type input "Conferir com editor sobre os vídeos 1080x1350"
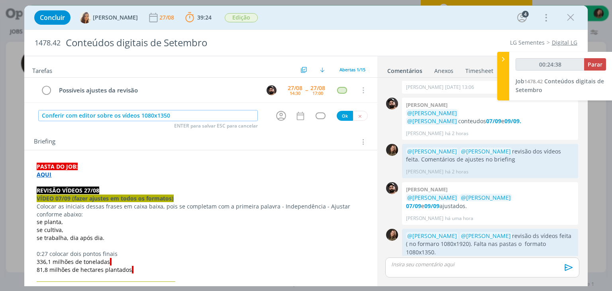
type input "00:24:39"
click at [280, 113] on icon "dialog" at bounding box center [281, 116] width 12 height 12
type input "Conferir com editor sobre os vídeos 1080x1350"
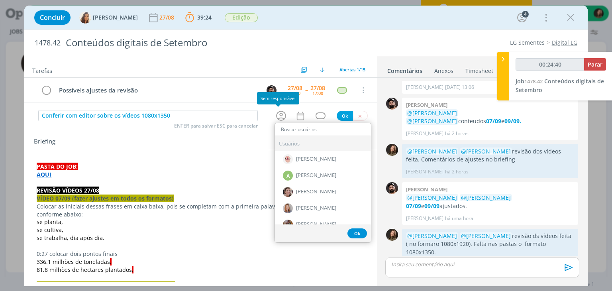
type input "00:24:41"
type input "va"
type input "00:24:42"
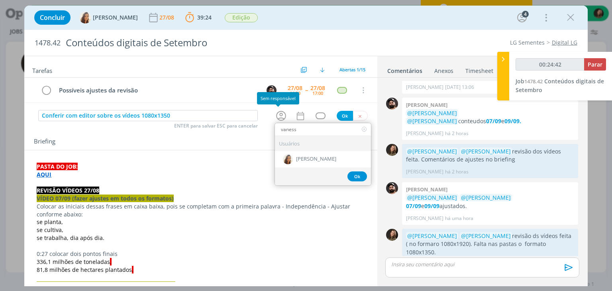
type input "[PERSON_NAME]"
type input "00:24:43"
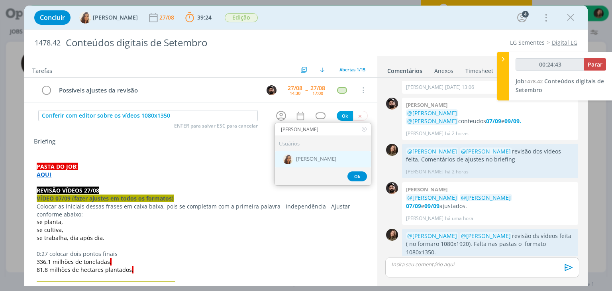
type input "[PERSON_NAME]"
click at [331, 153] on div "[PERSON_NAME]" at bounding box center [323, 159] width 96 height 16
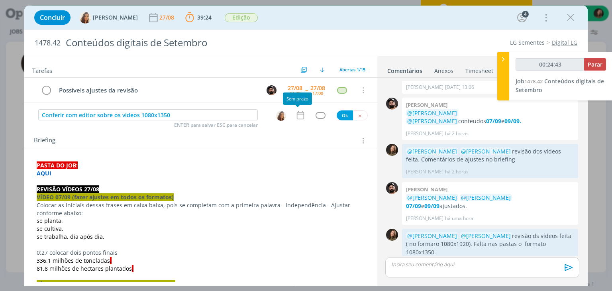
click at [302, 119] on icon "dialog" at bounding box center [300, 115] width 10 height 10
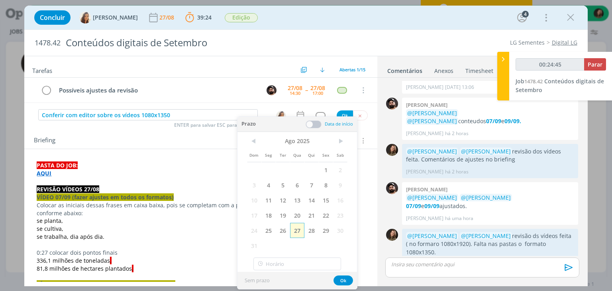
click at [296, 230] on span "27" at bounding box center [297, 230] width 14 height 15
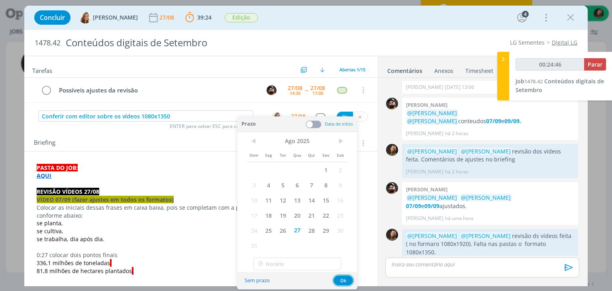
click at [340, 280] on button "Ok" at bounding box center [343, 280] width 20 height 10
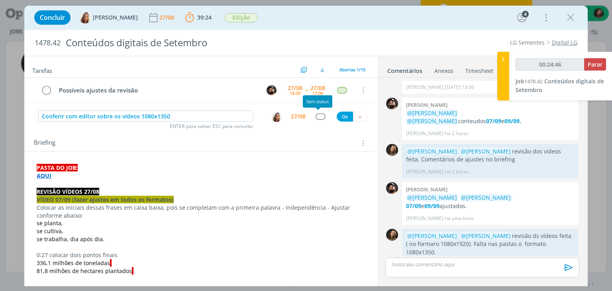
click at [315, 114] on div "dialog" at bounding box center [320, 116] width 10 height 7
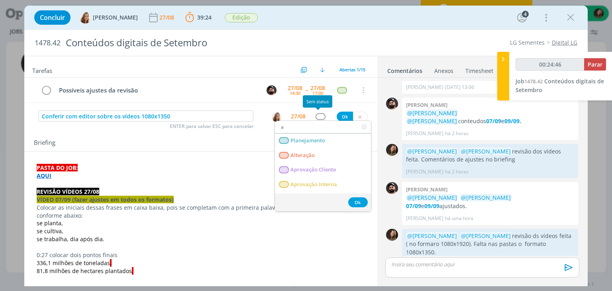
type input "00:24:47"
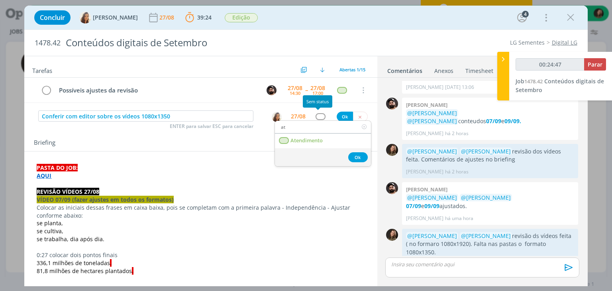
type input "ate"
type input "00:24:48"
type input "ate"
click at [330, 142] on link "Atendimento" at bounding box center [323, 140] width 96 height 15
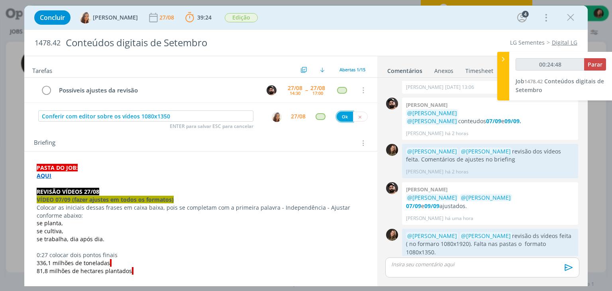
click at [340, 117] on button "Ok" at bounding box center [344, 116] width 16 height 10
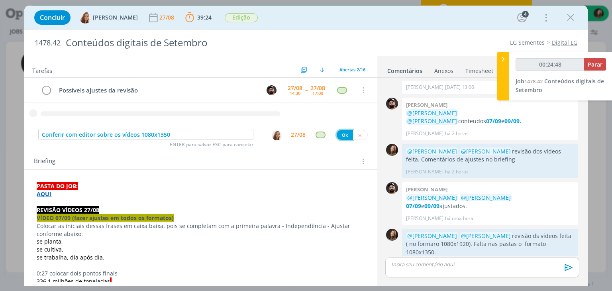
type input "00:24:49"
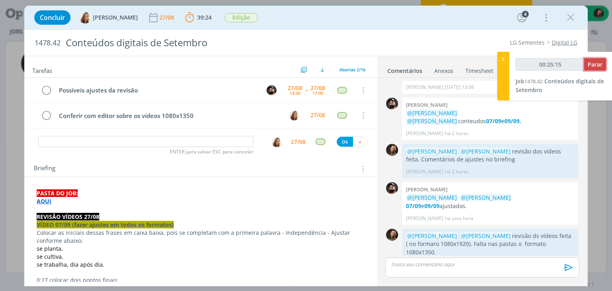
click at [591, 59] on button "Parar" at bounding box center [595, 64] width 22 height 12
click at [586, 67] on button "Parar" at bounding box center [595, 64] width 22 height 12
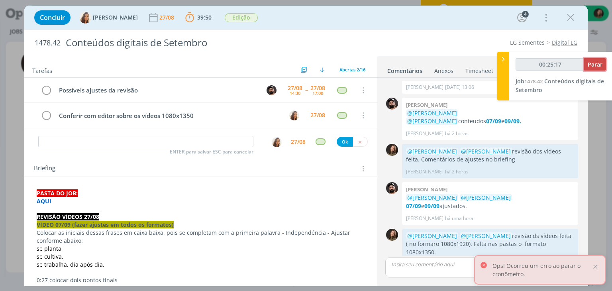
click at [587, 69] on button "Parar" at bounding box center [595, 64] width 22 height 12
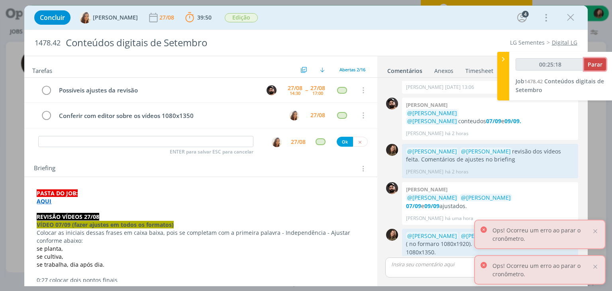
click at [591, 62] on span "Parar" at bounding box center [594, 65] width 15 height 8
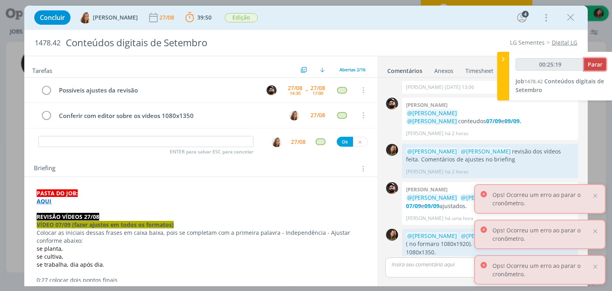
click at [591, 66] on span "Parar" at bounding box center [594, 65] width 15 height 8
type input "00:26:00"
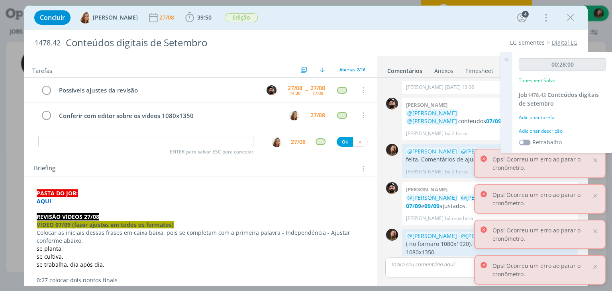
click at [543, 125] on div "00:26:00 Timesheet Salvo! Job 1478.42 Conteúdos digitais de Setembro Adicionar …" at bounding box center [562, 102] width 100 height 101
click at [534, 138] on label "Retrabalho" at bounding box center [546, 142] width 29 height 8
click at [534, 133] on div "Adicionar descrição" at bounding box center [561, 130] width 87 height 7
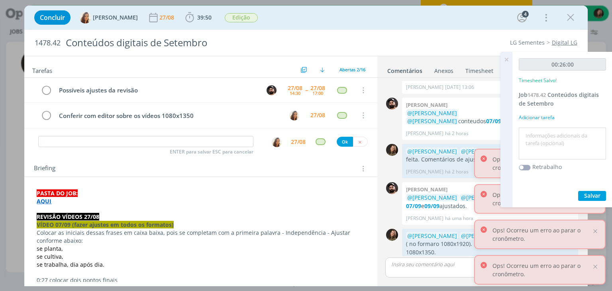
click at [534, 131] on textarea at bounding box center [561, 143] width 83 height 28
type textarea "revisão ajustes vídeos"
click at [581, 198] on button "Salvar" at bounding box center [592, 196] width 28 height 10
drag, startPoint x: 508, startPoint y: 62, endPoint x: 511, endPoint y: 59, distance: 5.1
click at [508, 62] on icon at bounding box center [506, 60] width 14 height 16
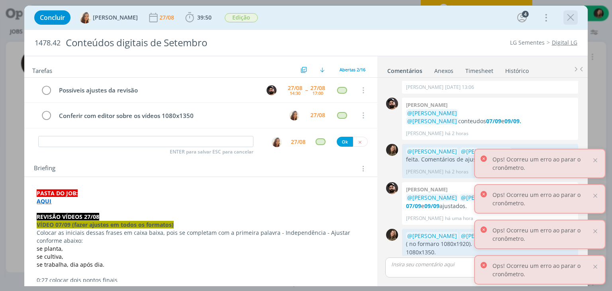
click at [564, 15] on icon "dialog" at bounding box center [570, 18] width 12 height 12
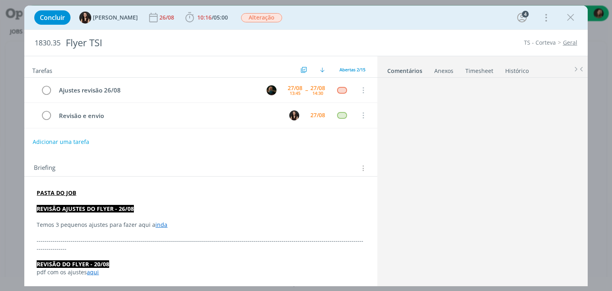
scroll to position [239, 0]
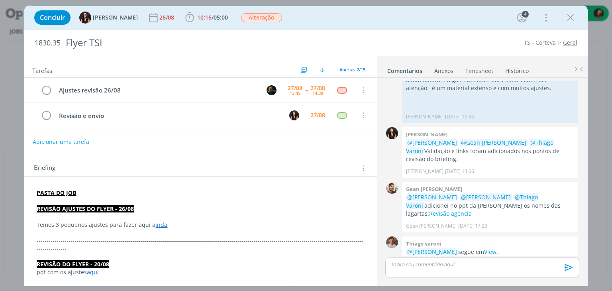
click at [155, 225] on link "inda" at bounding box center [161, 225] width 12 height 8
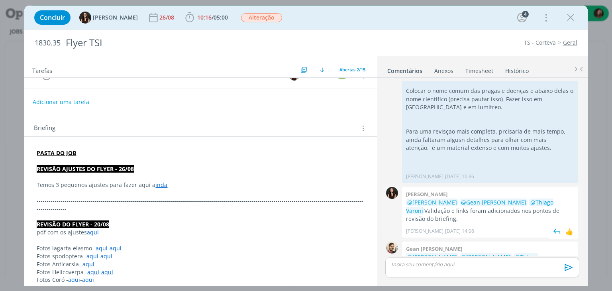
scroll to position [239, 0]
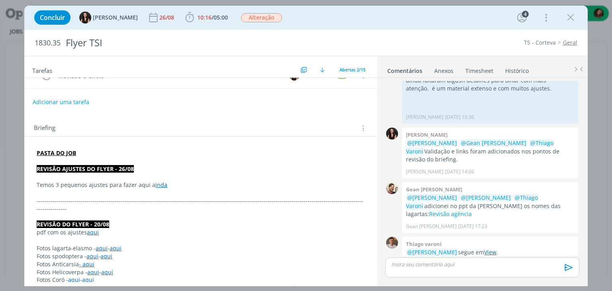
click at [484, 248] on link "View" at bounding box center [490, 252] width 12 height 8
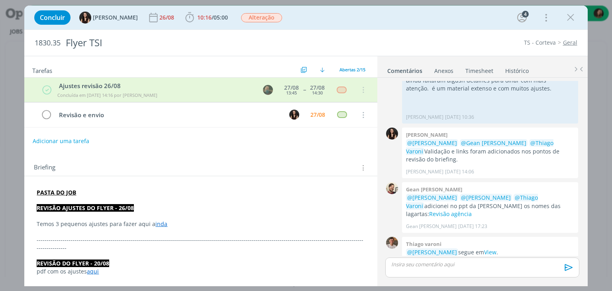
scroll to position [277, 0]
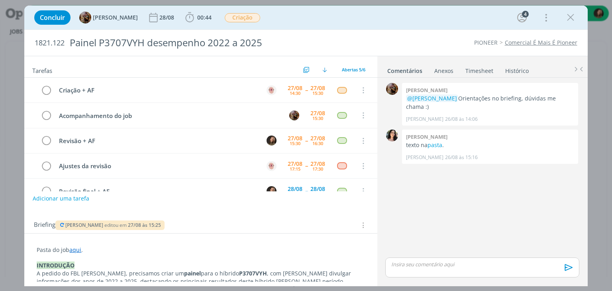
click at [203, 217] on div "Briefing Amanda Rodrigues editou em 27/08 às 15:25 Briefings Predefinidos Versõ…" at bounding box center [200, 223] width 352 height 22
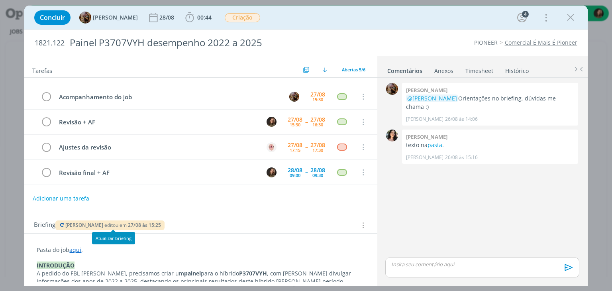
scroll to position [18, 0]
click at [63, 224] on icon "dialog" at bounding box center [62, 224] width 6 height 5
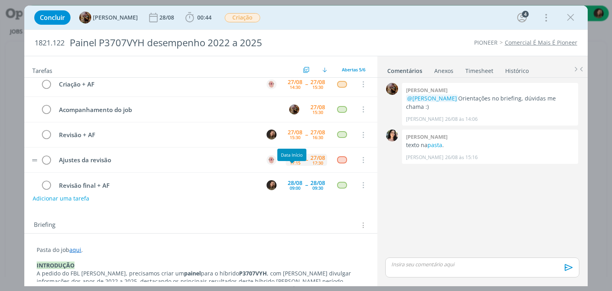
scroll to position [0, 0]
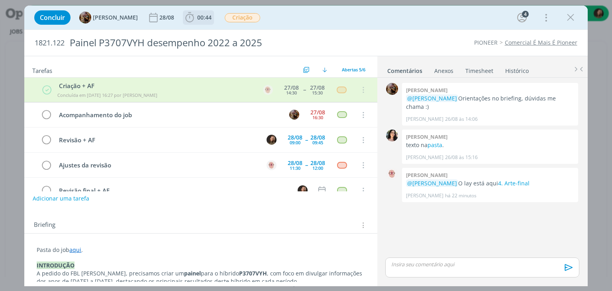
click at [211, 21] on span "00:44" at bounding box center [198, 18] width 29 height 12
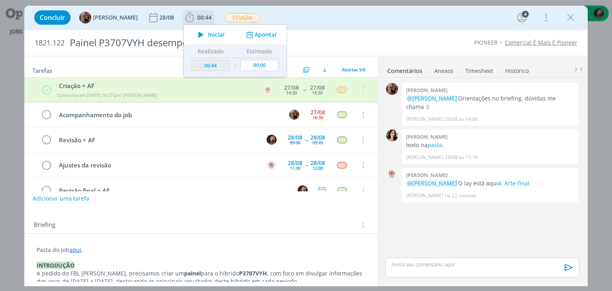
click at [208, 34] on icon "dialog" at bounding box center [201, 34] width 14 height 10
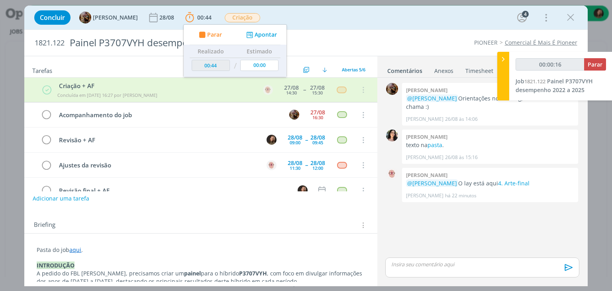
click at [23, 127] on div "Concluir Amanda Rodrigues 28/08 00:44 Parar Apontar Data * 27/08/2025 Horas * 0…" at bounding box center [306, 145] width 612 height 291
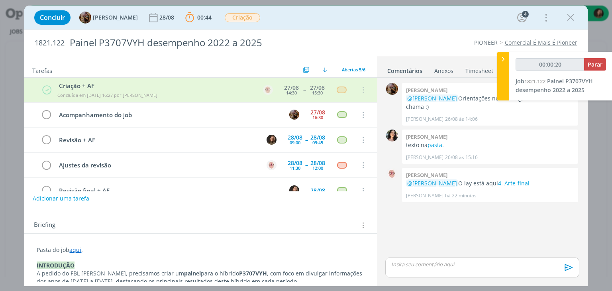
type input "00:00:21"
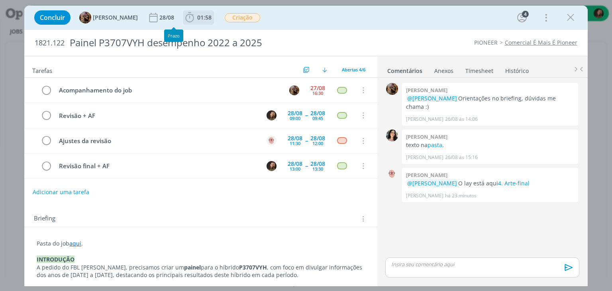
click at [207, 15] on span "01:58" at bounding box center [204, 18] width 14 height 8
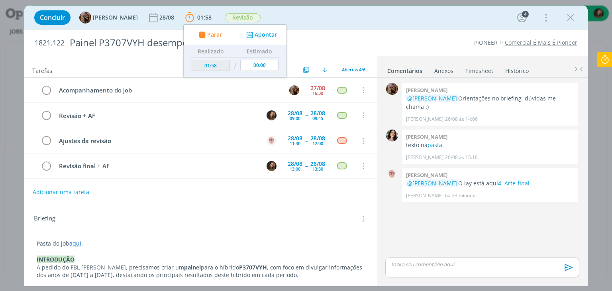
click at [339, 24] on div "Concluir [PERSON_NAME] [DATE] 01:58 Parar Apontar Data * [DATE] Horas * 00:00 T…" at bounding box center [305, 17] width 551 height 19
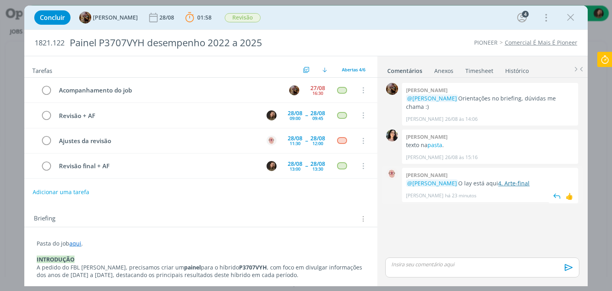
click at [520, 179] on link "4. Arte-final" at bounding box center [513, 183] width 31 height 8
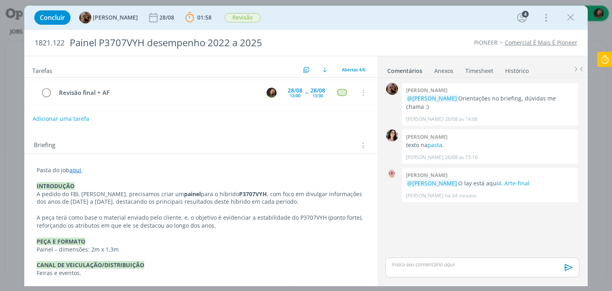
scroll to position [80, 0]
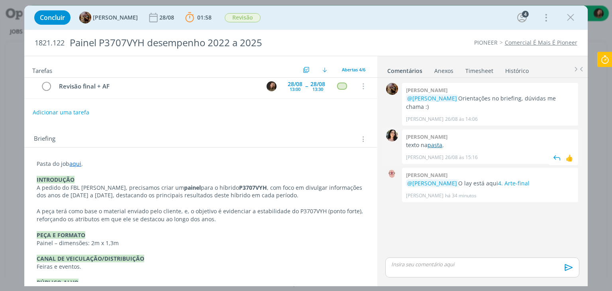
click at [440, 134] on div "[PERSON_NAME] texto na pasta . [PERSON_NAME] [DATE] 15:16 👍" at bounding box center [490, 146] width 176 height 34
click at [438, 141] on link "pasta" at bounding box center [434, 145] width 15 height 8
click at [76, 160] on link "aqui" at bounding box center [75, 164] width 12 height 8
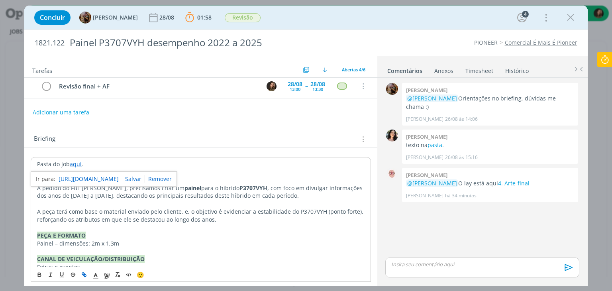
click at [84, 177] on link "[URL][DOMAIN_NAME]" at bounding box center [89, 179] width 60 height 10
click at [127, 204] on p "dialog" at bounding box center [200, 204] width 327 height 8
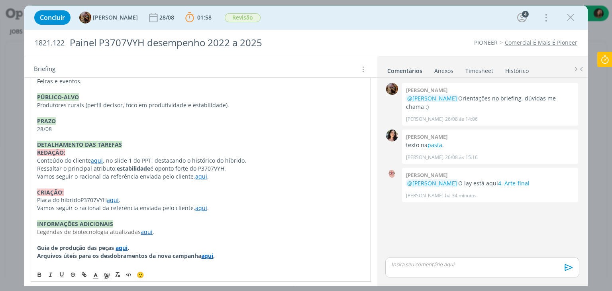
scroll to position [279, 0]
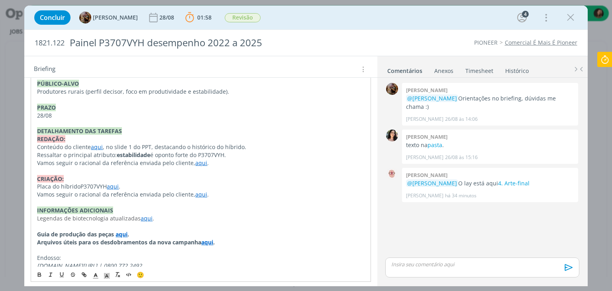
click at [94, 147] on link "aqui" at bounding box center [97, 147] width 12 height 8
click at [105, 162] on link "[URL][DOMAIN_NAME]" at bounding box center [89, 162] width 60 height 10
click at [245, 195] on p "Vamos seguir o racional da referência enviada pelo cliente, aqui ." at bounding box center [200, 194] width 327 height 8
click at [200, 162] on link "aqui" at bounding box center [201, 163] width 12 height 8
click at [198, 176] on link "[URL][DOMAIN_NAME]" at bounding box center [173, 178] width 60 height 10
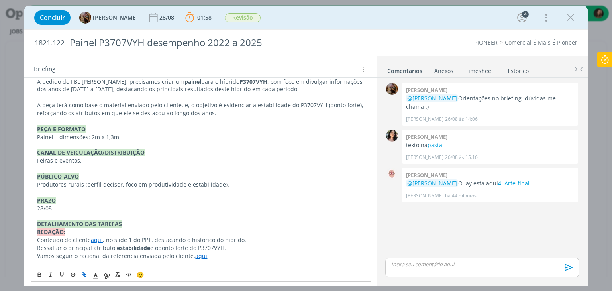
scroll to position [222, 0]
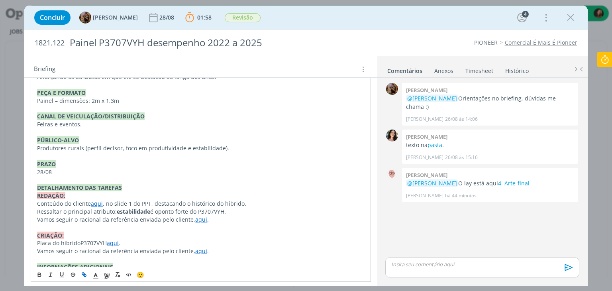
click at [201, 216] on link "aqui" at bounding box center [201, 219] width 12 height 8
click at [198, 215] on link "aqui" at bounding box center [201, 219] width 12 height 8
click at [190, 230] on link "[URL][DOMAIN_NAME]" at bounding box center [173, 234] width 60 height 10
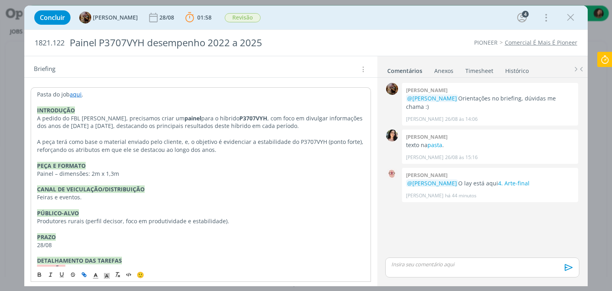
scroll to position [143, 0]
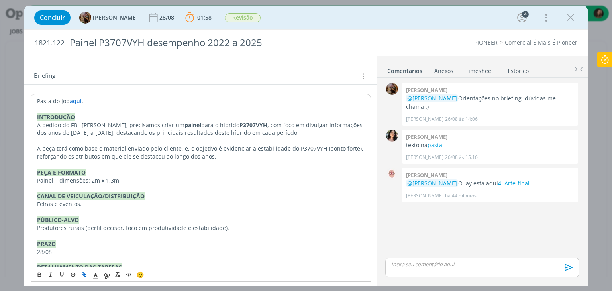
click at [33, 113] on div "Pasta do job aqui . INTRODUÇÃO A pedido do FBL [PERSON_NAME], precisamos criar …" at bounding box center [201, 259] width 340 height 331
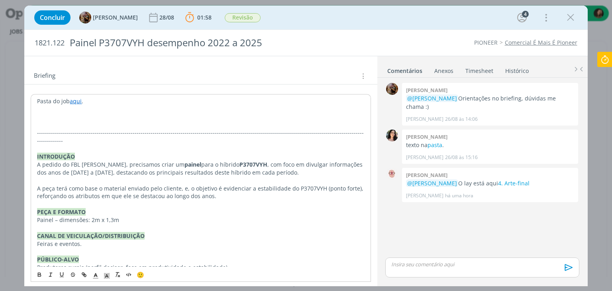
click at [78, 117] on p "dialog" at bounding box center [200, 117] width 327 height 8
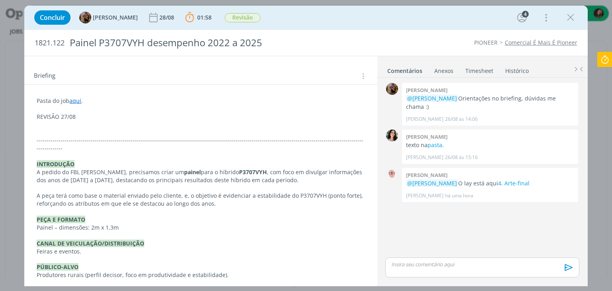
click at [403, 263] on p "dialog" at bounding box center [481, 263] width 181 height 7
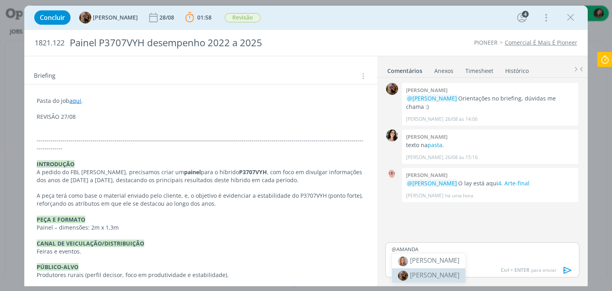
click at [418, 273] on span "[PERSON_NAME]" at bounding box center [434, 274] width 49 height 9
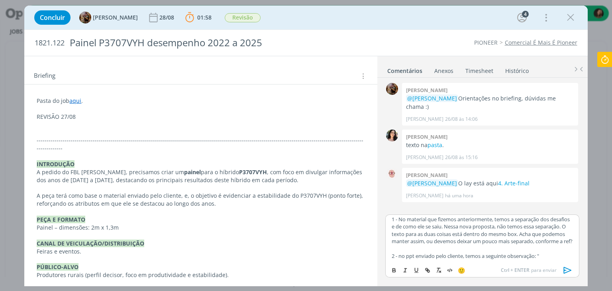
scroll to position [72, 0]
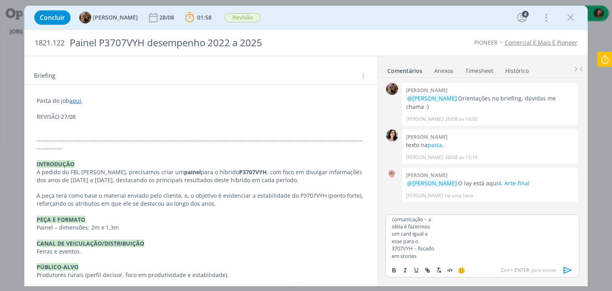
click at [390, 229] on div "﻿ @ [PERSON_NAME] ﻿ Revisão feita. Vou deicar dois pontos de validação abaixo: …" at bounding box center [482, 238] width 194 height 48
click at [392, 229] on p "idéia é fazermos" at bounding box center [481, 226] width 181 height 7
click at [391, 235] on div "﻿ @ [PERSON_NAME] ﻿ Revisão feita. Vou deicar dois pontos de validação abaixo: …" at bounding box center [482, 238] width 194 height 48
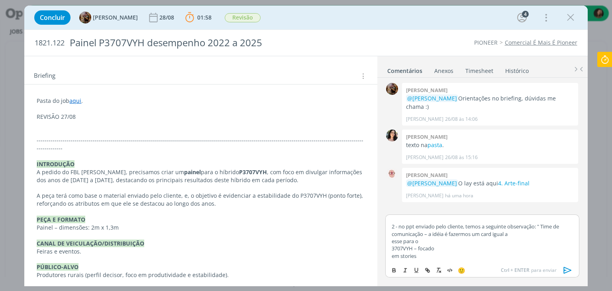
click at [391, 243] on p "esse para o" at bounding box center [481, 240] width 181 height 7
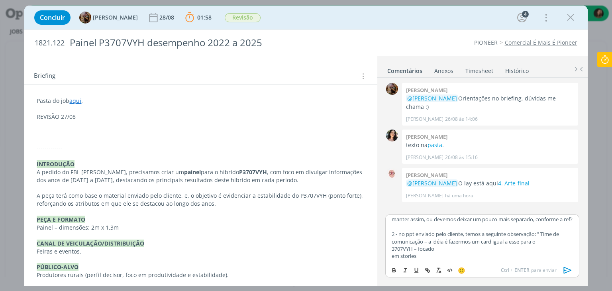
click at [390, 248] on div "﻿ @ [PERSON_NAME] ﻿ Revisão feita. Vou deicar dois pontos de validação abaixo: …" at bounding box center [482, 238] width 194 height 48
click at [391, 256] on p "em stories" at bounding box center [481, 255] width 181 height 7
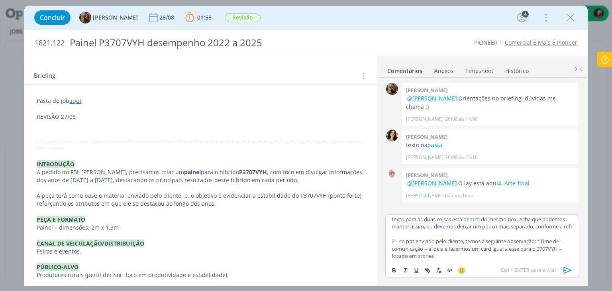
click at [437, 256] on p "comunicação – a idéia é fazermos um card igual a esse para o 3707VYH – focado e…" at bounding box center [481, 252] width 181 height 15
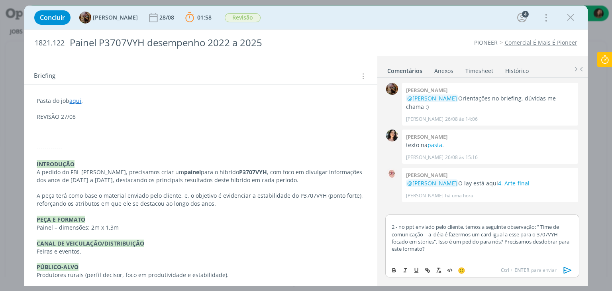
scroll to position [61, 0]
click at [61, 123] on p "dialog" at bounding box center [201, 125] width 328 height 8
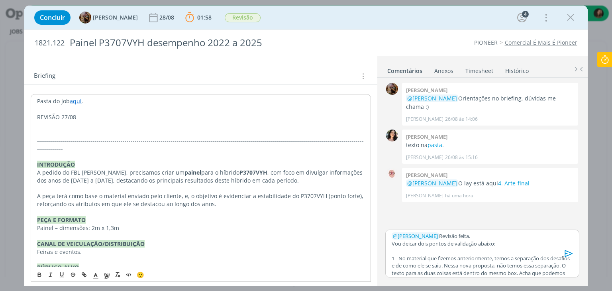
scroll to position [0, 0]
drag, startPoint x: 73, startPoint y: 128, endPoint x: 20, endPoint y: 113, distance: 54.9
click at [21, 113] on div "Concluir [PERSON_NAME] [DATE] 01:58 Parar Apontar Data * [DATE] Horas * 00:00 T…" at bounding box center [306, 145] width 612 height 291
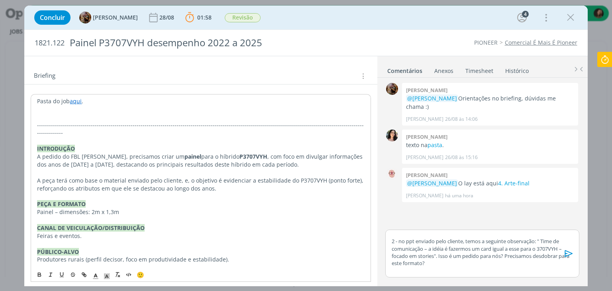
scroll to position [61, 0]
click at [565, 252] on icon "dialog" at bounding box center [568, 253] width 8 height 7
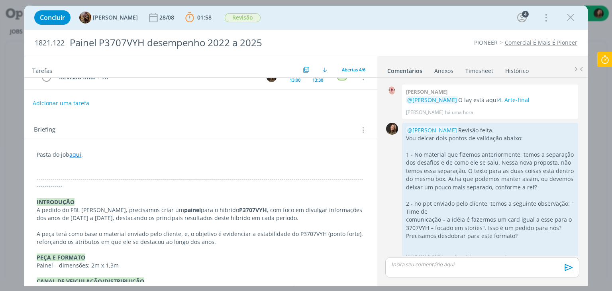
scroll to position [0, 0]
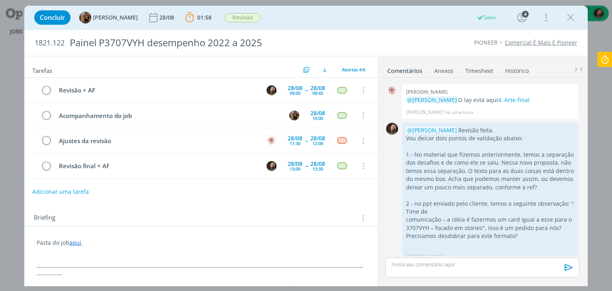
click at [69, 189] on button "Adicionar uma tarefa" at bounding box center [60, 192] width 57 height 14
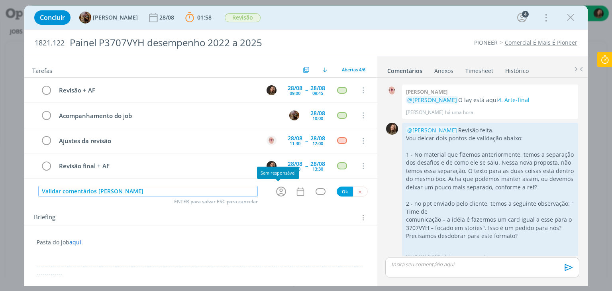
click at [276, 187] on icon "dialog" at bounding box center [281, 191] width 12 height 12
type input "Validar comentários [PERSON_NAME]"
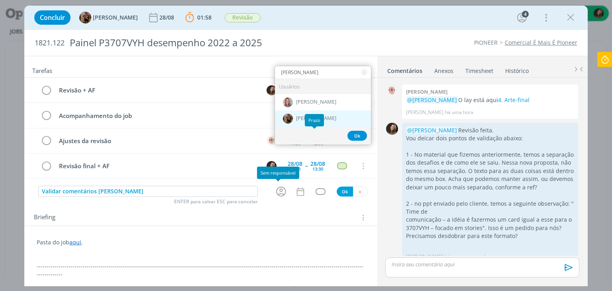
type input "[PERSON_NAME]"
click at [329, 111] on div "[PERSON_NAME]" at bounding box center [323, 118] width 96 height 16
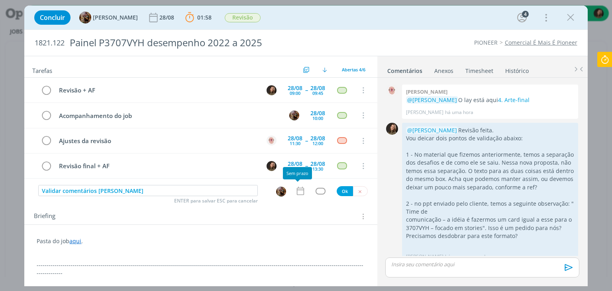
click at [298, 187] on icon "dialog" at bounding box center [300, 191] width 10 height 10
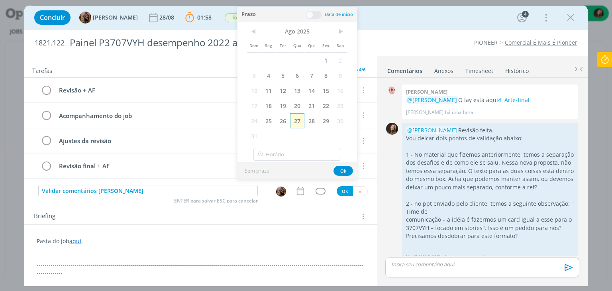
click at [299, 121] on span "27" at bounding box center [297, 120] width 14 height 15
click at [343, 170] on button "Ok" at bounding box center [343, 171] width 20 height 10
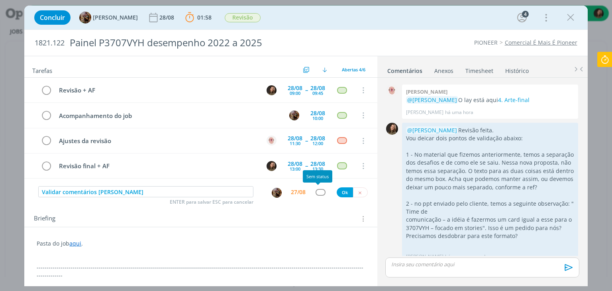
click at [319, 190] on div "dialog" at bounding box center [320, 192] width 10 height 7
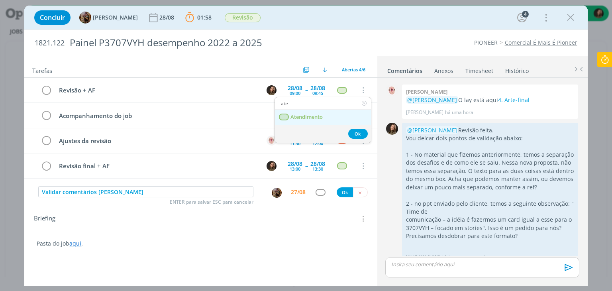
type input "ate"
click at [325, 116] on link "Atendimento" at bounding box center [323, 117] width 96 height 15
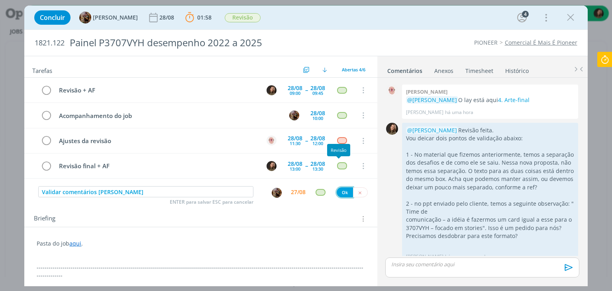
click at [338, 194] on button "Ok" at bounding box center [344, 192] width 16 height 10
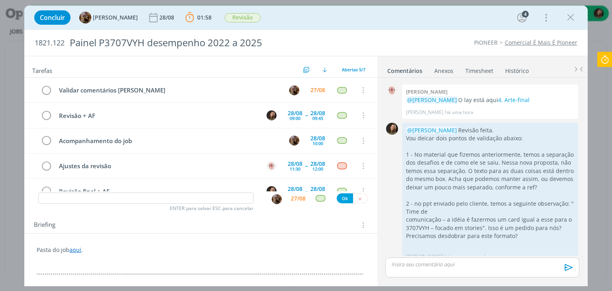
click at [610, 59] on icon at bounding box center [604, 60] width 14 height 16
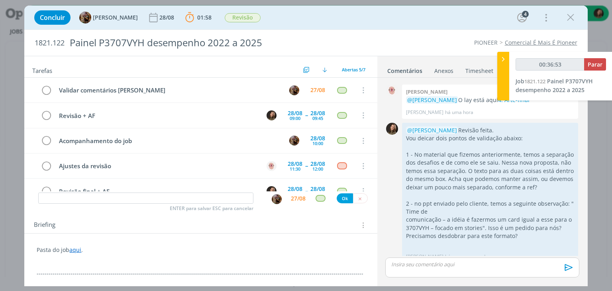
type input "00:36:54"
click at [605, 60] on button "Parar" at bounding box center [595, 64] width 22 height 12
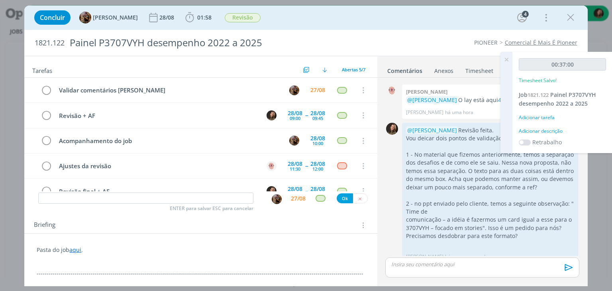
click at [548, 131] on div "Adicionar descrição" at bounding box center [561, 130] width 87 height 7
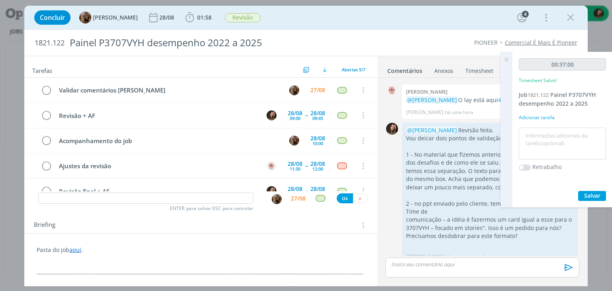
click at [548, 131] on textarea at bounding box center [561, 143] width 83 height 28
type textarea "revisão"
click at [584, 197] on span "Salvar" at bounding box center [592, 196] width 16 height 8
click at [505, 59] on icon at bounding box center [506, 60] width 14 height 16
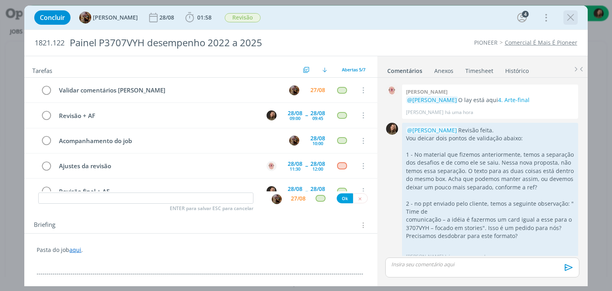
click at [568, 16] on icon "dialog" at bounding box center [570, 18] width 12 height 12
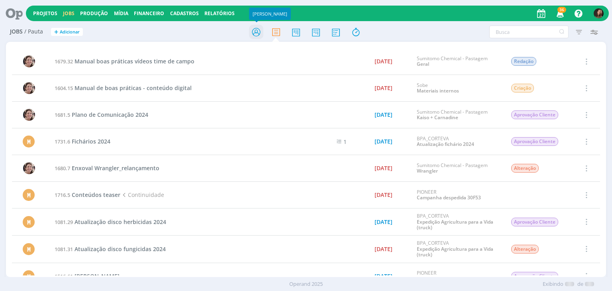
click at [253, 29] on icon at bounding box center [256, 32] width 14 height 16
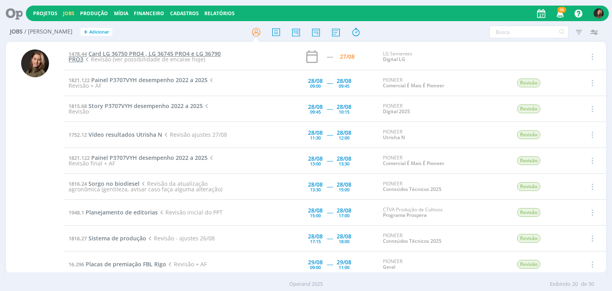
click at [160, 52] on span "Card LG 36750 PRO4 , LG 36745 PRO4 e LG 36790 PRO3" at bounding box center [144, 56] width 152 height 13
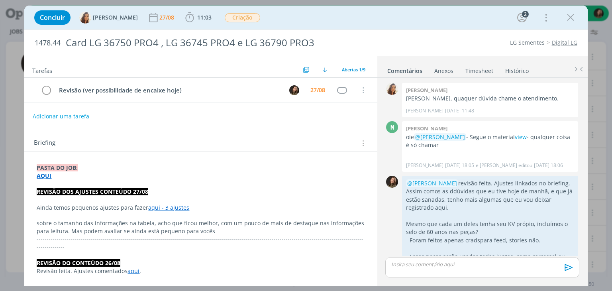
scroll to position [358, 0]
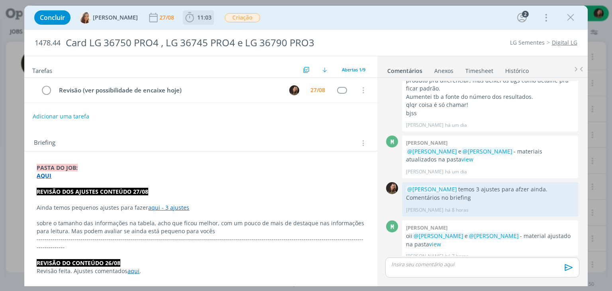
click at [201, 18] on span "11:03" at bounding box center [204, 18] width 14 height 8
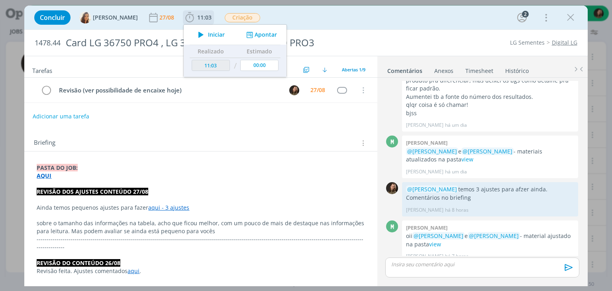
click at [204, 30] on button "Iniciar" at bounding box center [209, 34] width 31 height 11
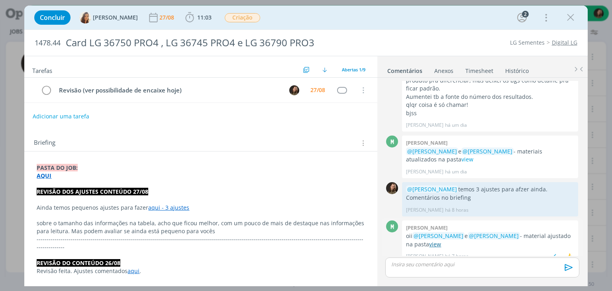
click at [429, 240] on link "view" at bounding box center [435, 244] width 12 height 8
click at [197, 21] on span "11:03" at bounding box center [204, 18] width 14 height 8
click at [0, 0] on span "Iniciar" at bounding box center [0, 0] width 0 height 0
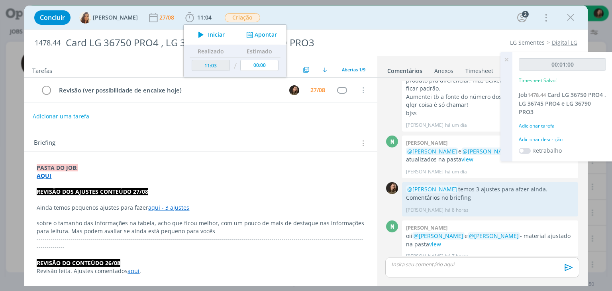
type input "11:04"
click at [427, 266] on p "dialog" at bounding box center [481, 263] width 181 height 7
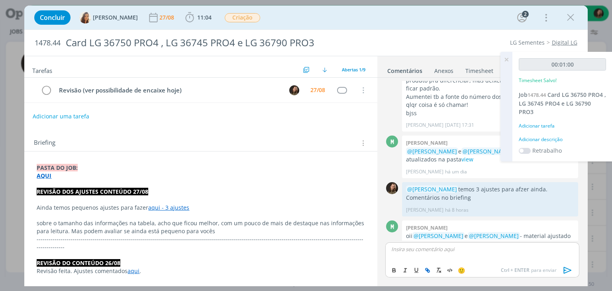
scroll to position [374, 0]
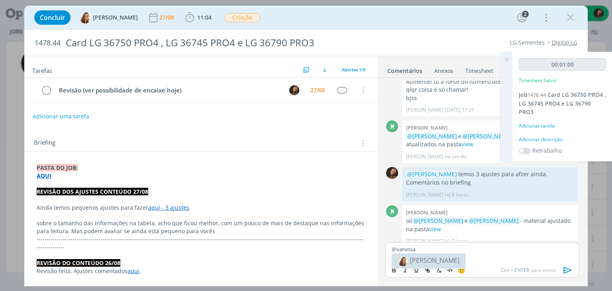
click at [444, 256] on span "[PERSON_NAME]" at bounding box center [434, 260] width 49 height 9
click at [470, 251] on p "﻿ @ [PERSON_NAME] ﻿ revisçao feita.Ajustes ok" at bounding box center [481, 248] width 181 height 7
click at [470, 250] on p "﻿ @ [PERSON_NAME] ﻿ revisçao feita.Ajustes ok" at bounding box center [481, 248] width 181 height 7
click at [470, 248] on p "﻿ @ [PERSON_NAME] ﻿ revisçao feita.Ajustes ok" at bounding box center [481, 248] width 181 height 7
click at [510, 249] on p "﻿ @ [PERSON_NAME] ﻿ revisçao feita. Ajustes ok" at bounding box center [481, 248] width 181 height 7
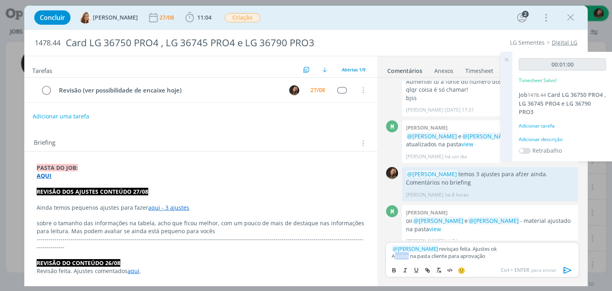
drag, startPoint x: 408, startPoint y: 257, endPoint x: 394, endPoint y: 256, distance: 14.0
click at [394, 256] on p "Ajustes na pasta cliente para aprovação" at bounding box center [481, 255] width 181 height 7
drag, startPoint x: 453, startPoint y: 256, endPoint x: 436, endPoint y: 257, distance: 16.4
click at [436, 257] on p "Arquivos na pasta cliente para aprovação" at bounding box center [481, 255] width 181 height 7
click at [427, 267] on icon "dialog" at bounding box center [427, 270] width 6 height 6
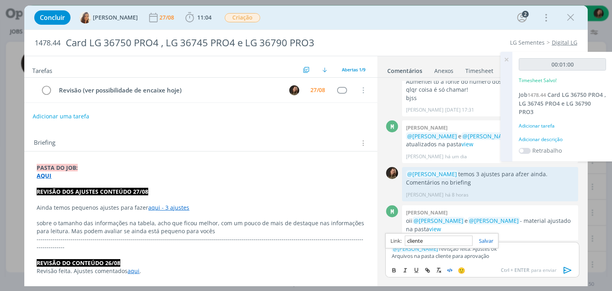
paste input "[URL][DOMAIN_NAME]"
type input "[URL][DOMAIN_NAME]"
click at [481, 239] on link "dialog" at bounding box center [482, 240] width 21 height 7
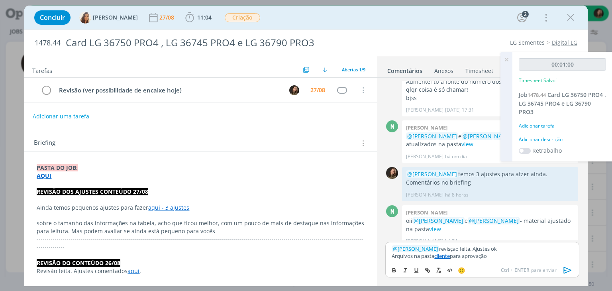
click at [564, 271] on icon "dialog" at bounding box center [567, 270] width 12 height 12
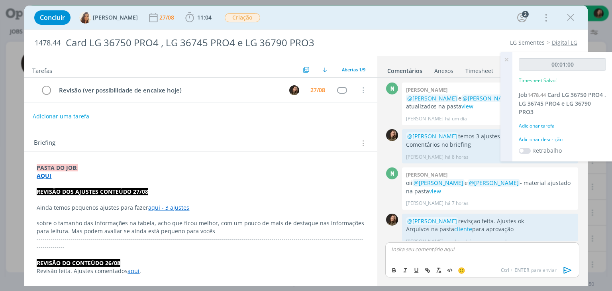
click at [548, 140] on div "Adicionar descrição" at bounding box center [561, 139] width 87 height 7
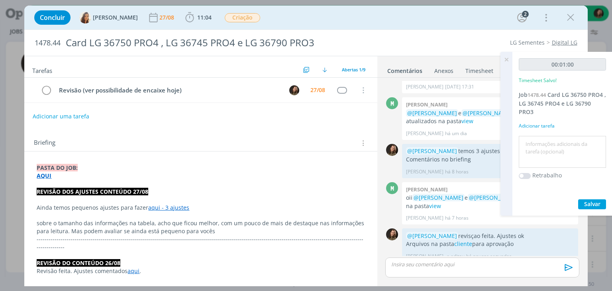
click at [544, 139] on textarea at bounding box center [561, 152] width 83 height 28
click at [540, 145] on textarea "revisaão" at bounding box center [561, 152] width 83 height 28
type textarea "revisão"
click at [593, 204] on span "Salvar" at bounding box center [592, 204] width 16 height 8
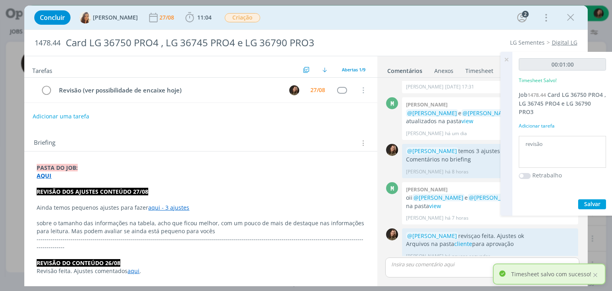
drag, startPoint x: 504, startPoint y: 59, endPoint x: 454, endPoint y: 64, distance: 49.6
click at [504, 59] on icon at bounding box center [506, 60] width 14 height 16
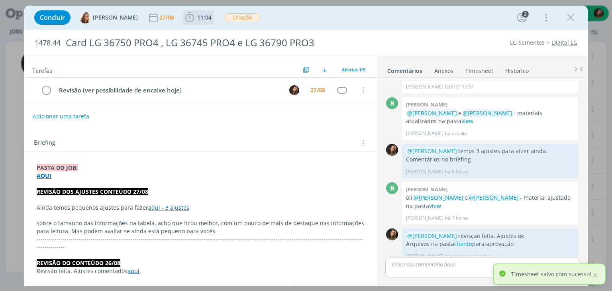
click at [197, 20] on span "11:04" at bounding box center [204, 18] width 14 height 8
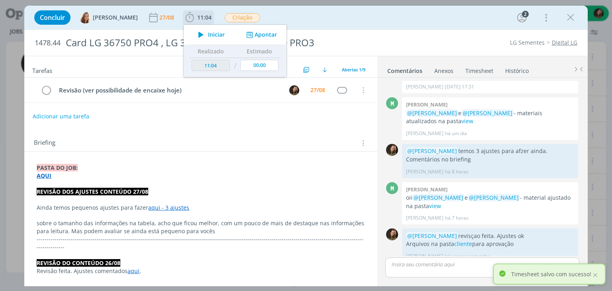
click at [271, 31] on div "Apontar" at bounding box center [260, 35] width 51 height 8
click at [258, 37] on button "Apontar" at bounding box center [260, 35] width 33 height 8
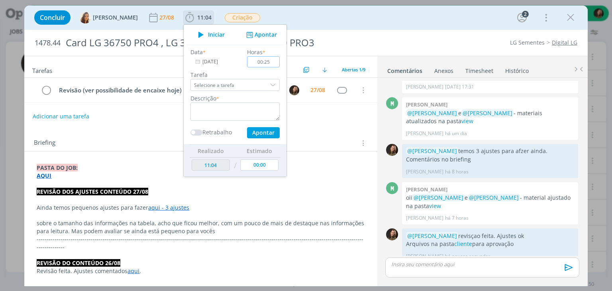
type input "00:25"
click at [219, 109] on textarea "dialog" at bounding box center [234, 111] width 89 height 18
click at [253, 135] on button "Apontar" at bounding box center [263, 132] width 33 height 11
type textarea "revisão ajustes"
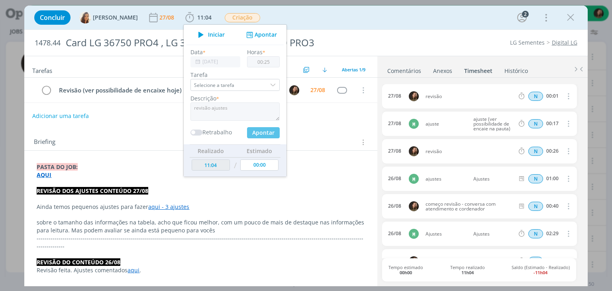
click at [62, 113] on button "Adicionar uma tarefa" at bounding box center [60, 116] width 57 height 14
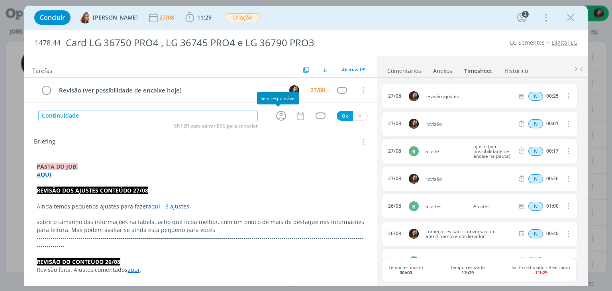
click at [282, 115] on icon "dialog" at bounding box center [281, 116] width 10 height 10
type input "Continuidade"
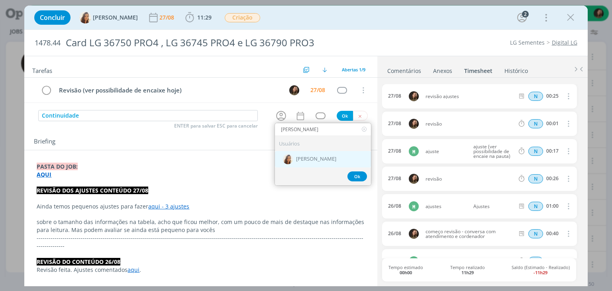
type input "[PERSON_NAME]"
click at [305, 158] on span "[PERSON_NAME]" at bounding box center [316, 159] width 40 height 6
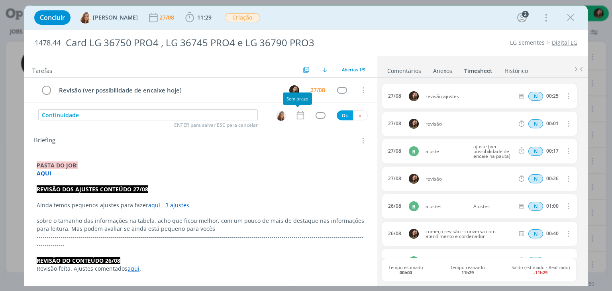
click at [299, 116] on icon "dialog" at bounding box center [300, 115] width 10 height 10
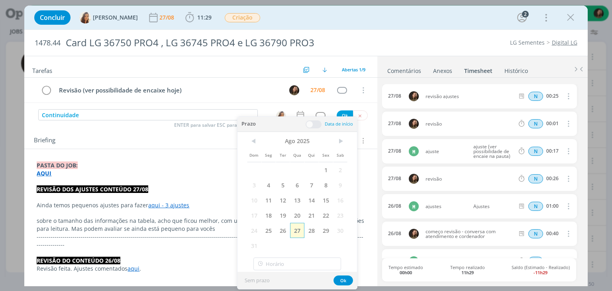
click at [294, 232] on span "27" at bounding box center [297, 230] width 14 height 15
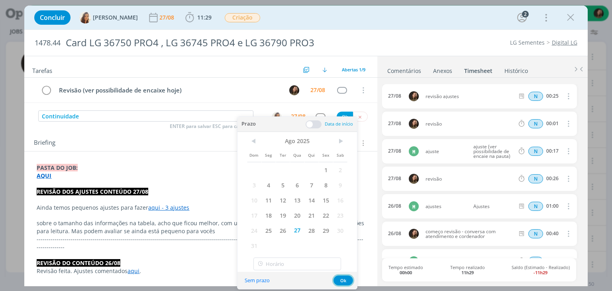
click at [339, 281] on button "Ok" at bounding box center [343, 280] width 20 height 10
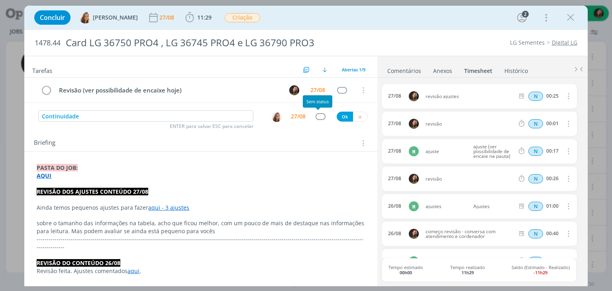
click at [316, 116] on div "dialog" at bounding box center [320, 116] width 10 height 7
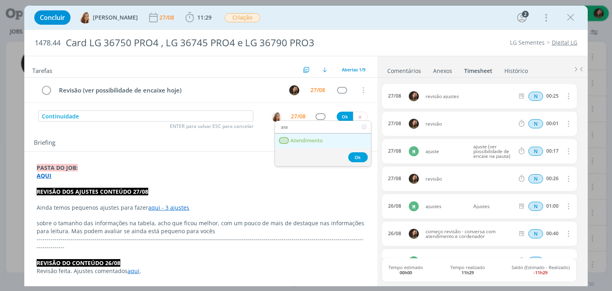
type input "ate"
click at [306, 145] on link "Atendimento" at bounding box center [323, 140] width 96 height 15
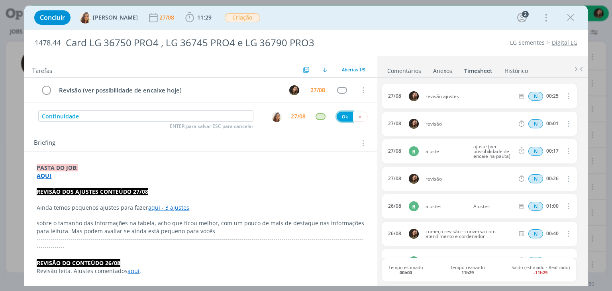
click at [336, 116] on button "Ok" at bounding box center [344, 116] width 16 height 10
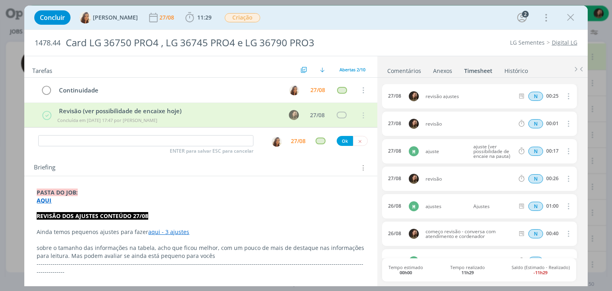
click at [309, 170] on div "Briefing Briefings Predefinidos Versões do Briefing Ver Briefing do Projeto" at bounding box center [201, 167] width 335 height 10
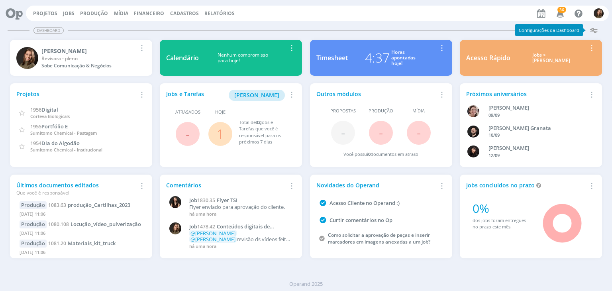
click at [218, 141] on link "1" at bounding box center [220, 133] width 7 height 17
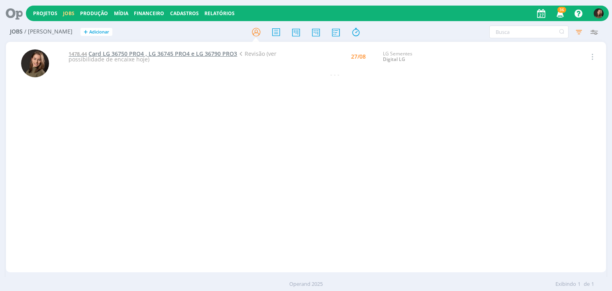
click at [197, 53] on span "Card LG 36750 PRO4 , LG 36745 PRO4 e LG 36790 PRO3" at bounding box center [162, 54] width 149 height 8
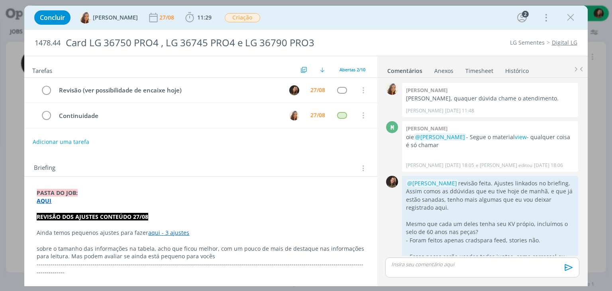
scroll to position [397, 0]
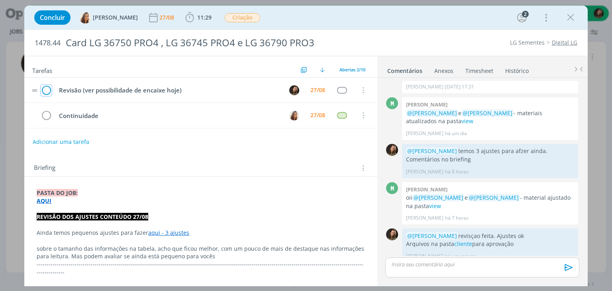
click at [47, 88] on icon "dialog" at bounding box center [46, 90] width 11 height 12
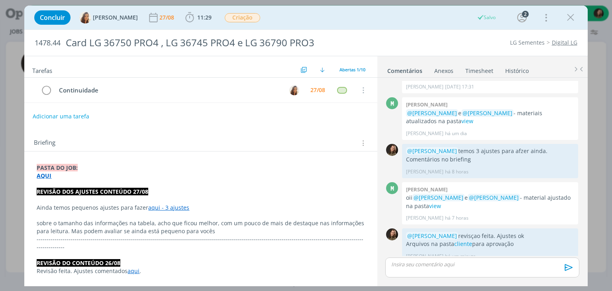
click at [571, 16] on icon "dialog" at bounding box center [570, 18] width 12 height 12
